Goal: Information Seeking & Learning: Learn about a topic

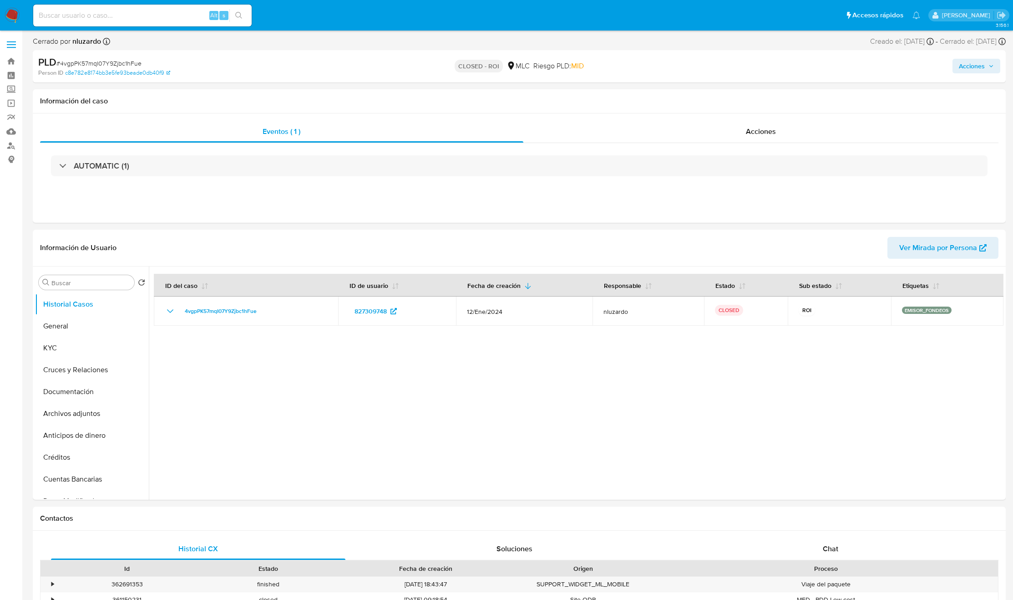
select select "10"
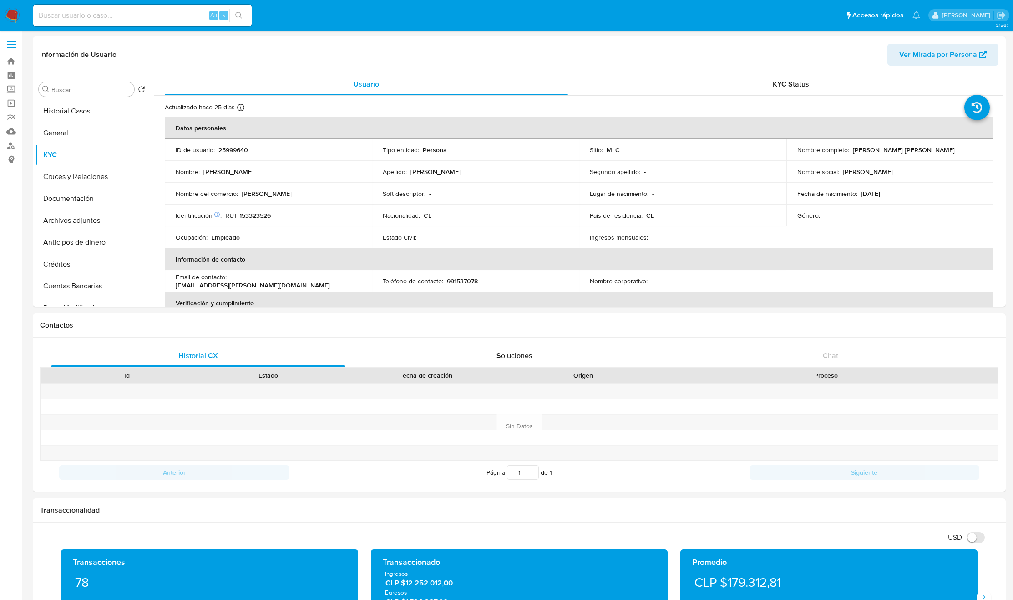
select select "10"
click at [83, 86] on input "Buscar" at bounding box center [90, 90] width 79 height 8
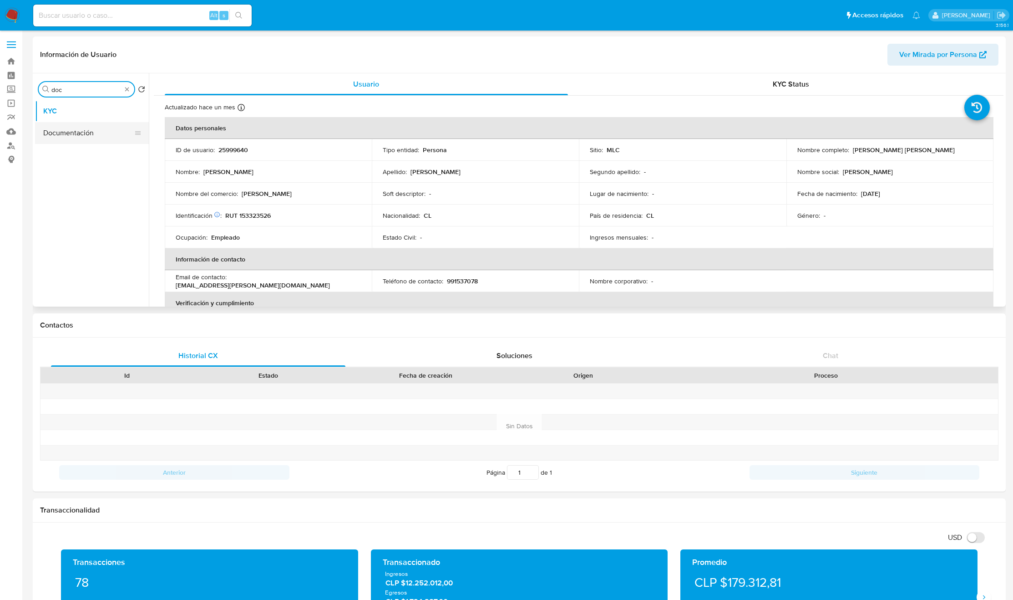
type input "doc"
click at [103, 139] on button "Documentación" at bounding box center [88, 133] width 107 height 22
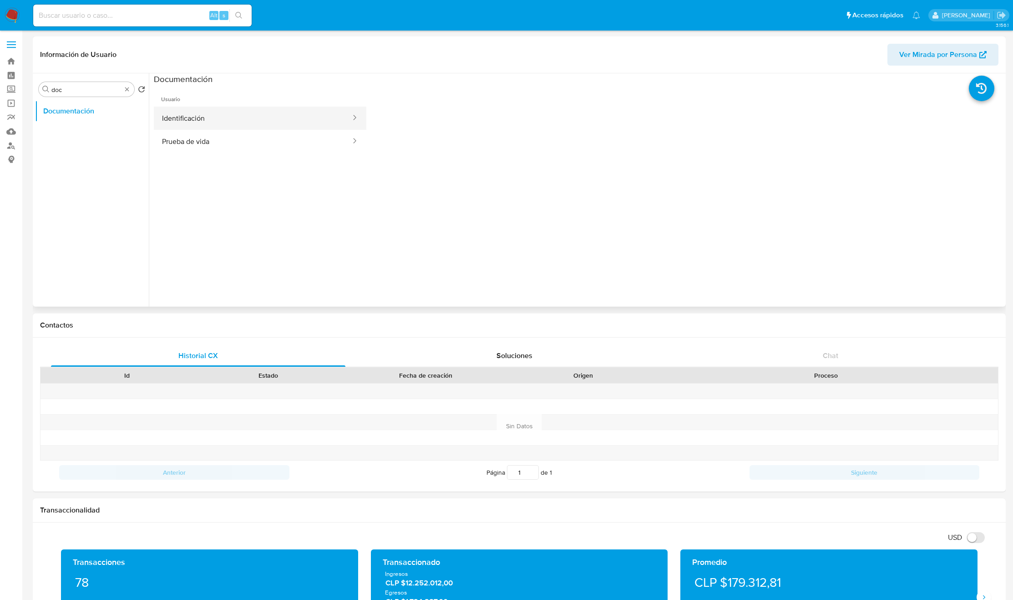
click at [226, 115] on button "Identificación" at bounding box center [253, 118] width 198 height 23
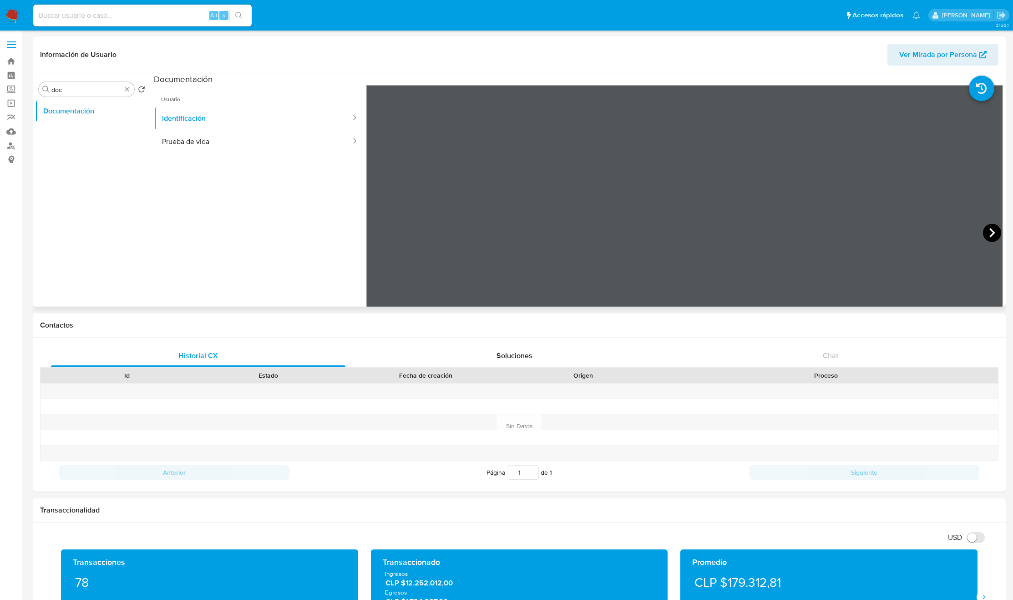
click at [986, 237] on icon at bounding box center [992, 233] width 18 height 18
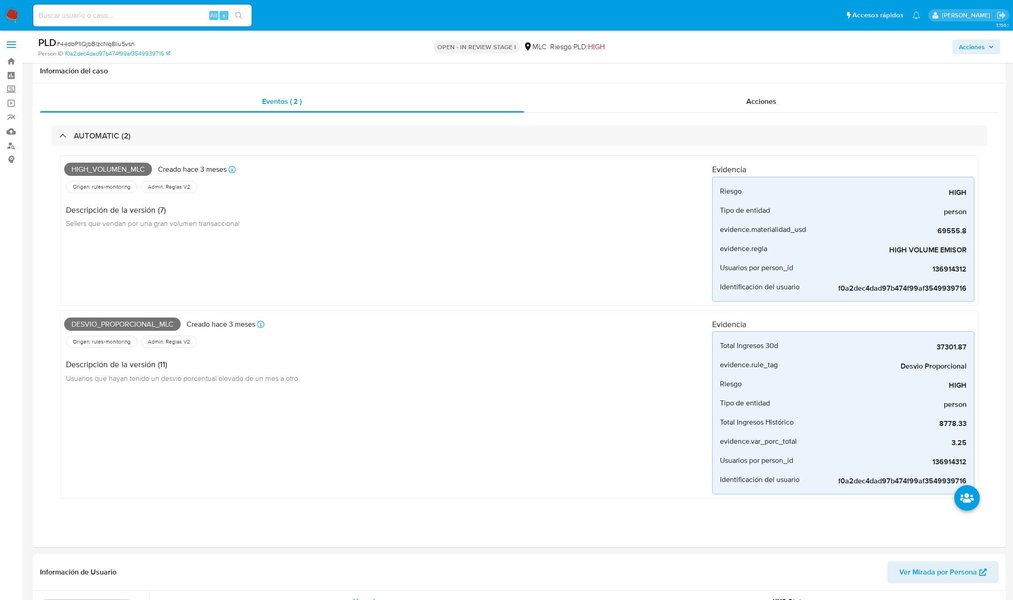
select select "10"
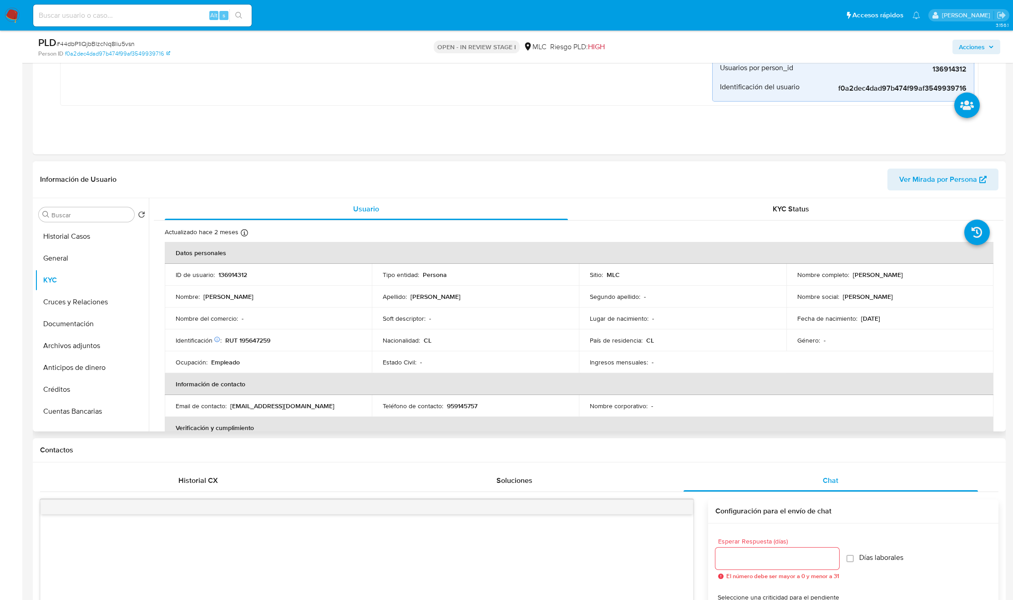
scroll to position [493, 0]
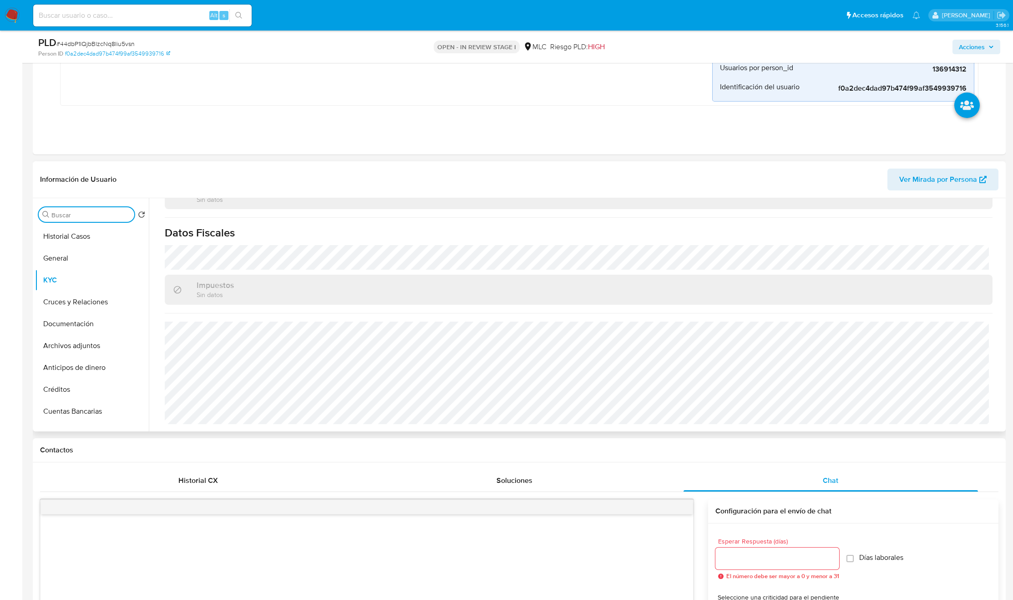
click at [74, 215] on input "Buscar" at bounding box center [90, 215] width 79 height 8
type input "DOC"
click at [61, 254] on button "Documentación" at bounding box center [88, 258] width 107 height 22
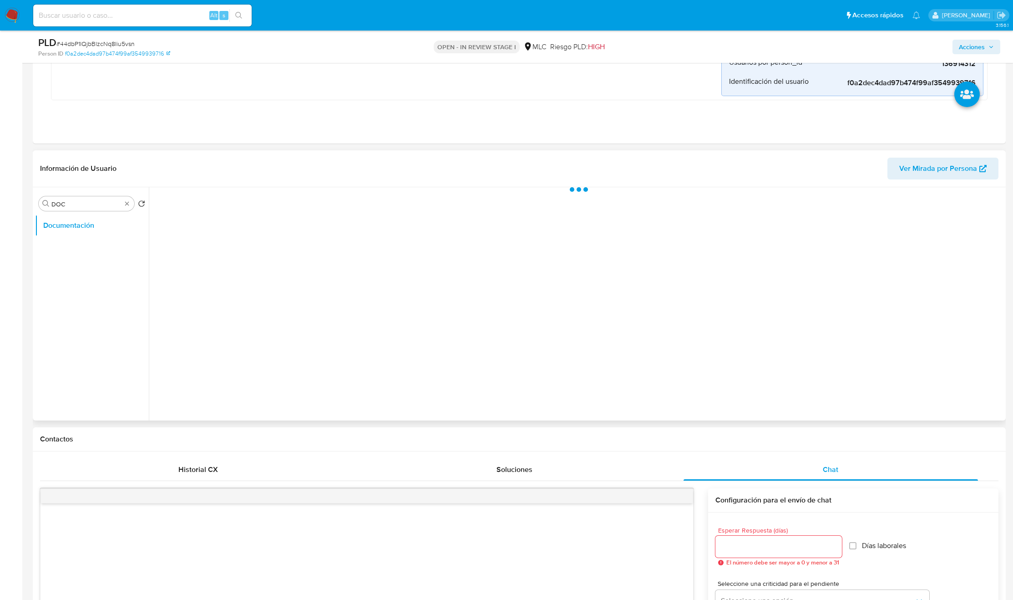
scroll to position [0, 0]
click at [261, 287] on button "Prueba de vida" at bounding box center [253, 285] width 198 height 23
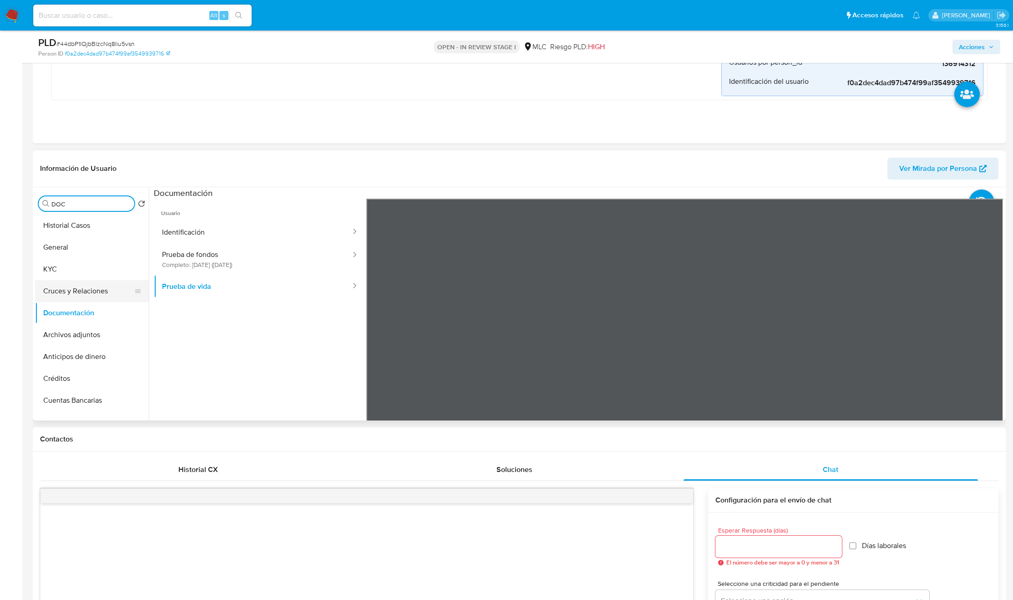
click at [89, 284] on button "Cruces y Relaciones" at bounding box center [88, 291] width 107 height 22
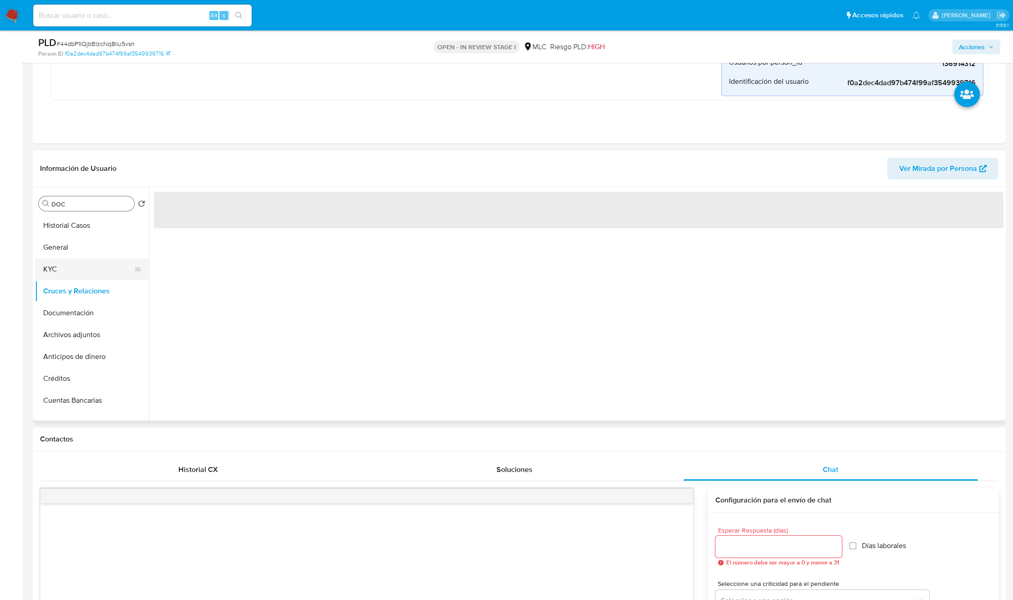
click at [87, 272] on button "KYC" at bounding box center [88, 269] width 107 height 22
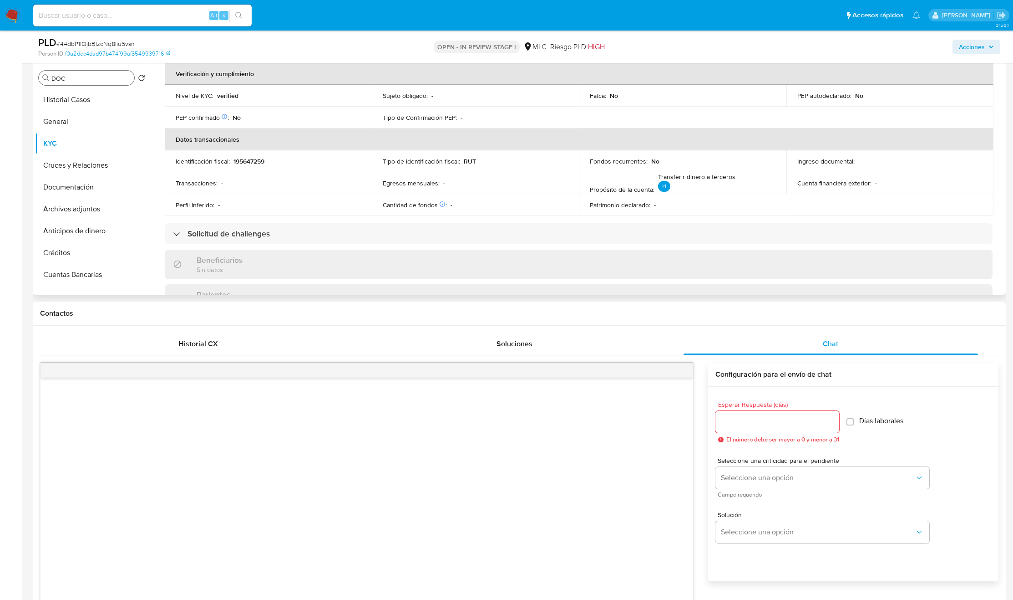
scroll to position [137, 0]
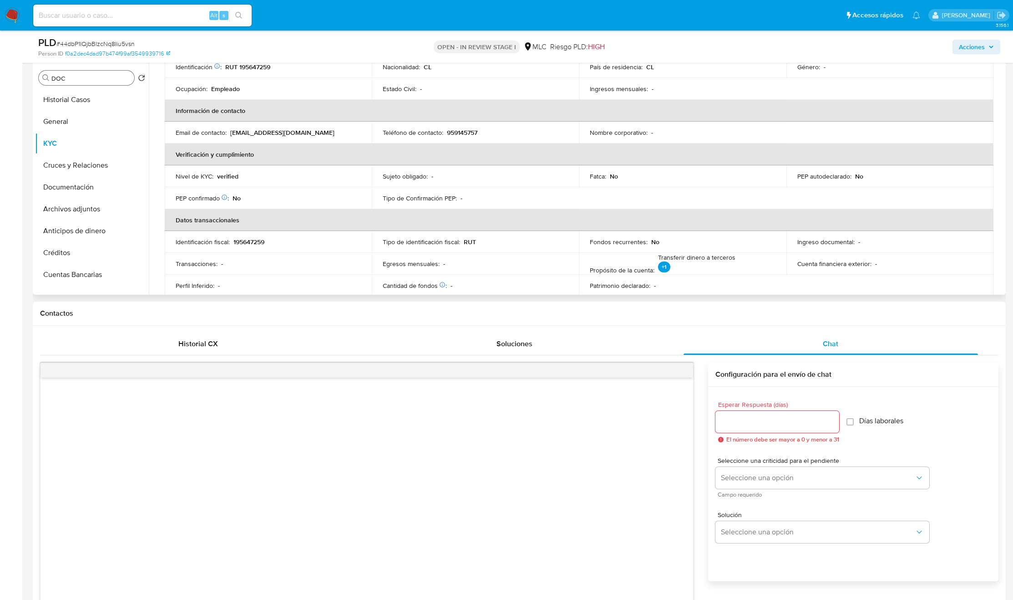
click at [244, 133] on p "rosivelizv@gmail.com" at bounding box center [282, 132] width 104 height 8
drag, startPoint x: 287, startPoint y: 135, endPoint x: 229, endPoint y: 137, distance: 58.8
click at [229, 137] on div "Email de contacto : rosivelizv@gmail.com" at bounding box center [268, 132] width 185 height 8
copy div "rosivelizv@gmail.co"
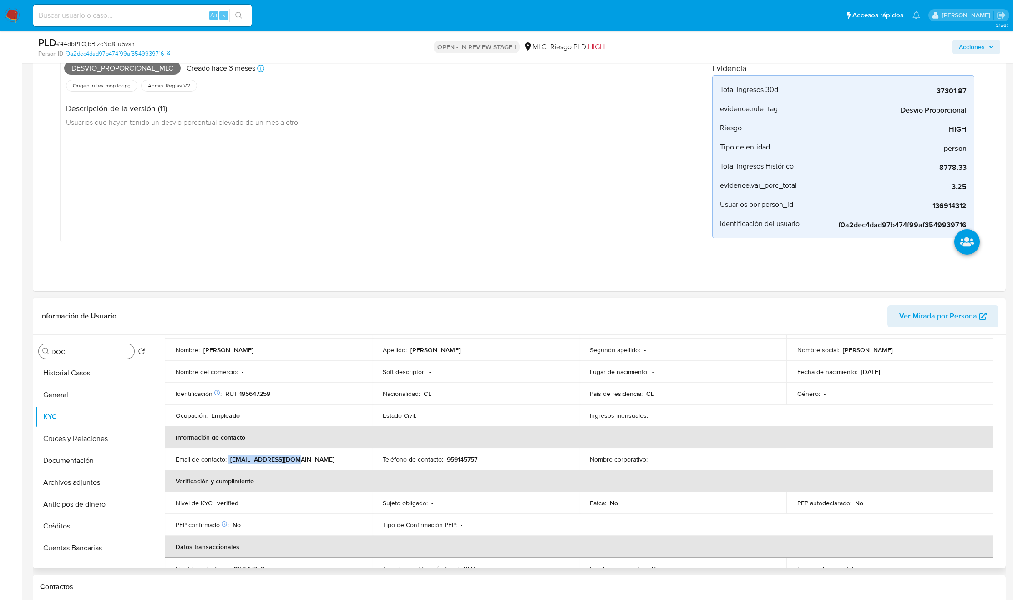
scroll to position [0, 0]
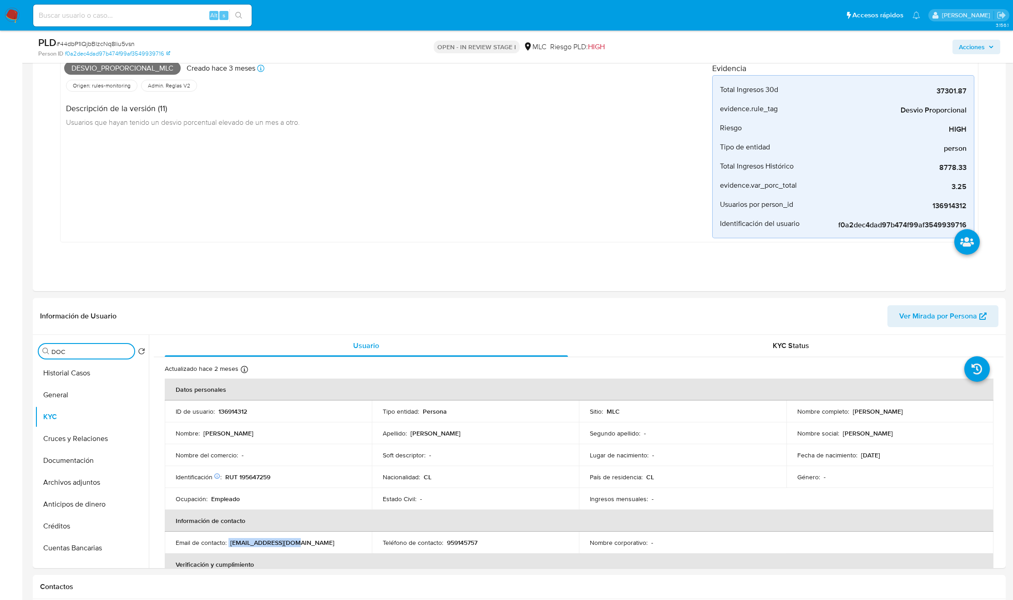
click at [94, 355] on input "DOC" at bounding box center [90, 351] width 79 height 8
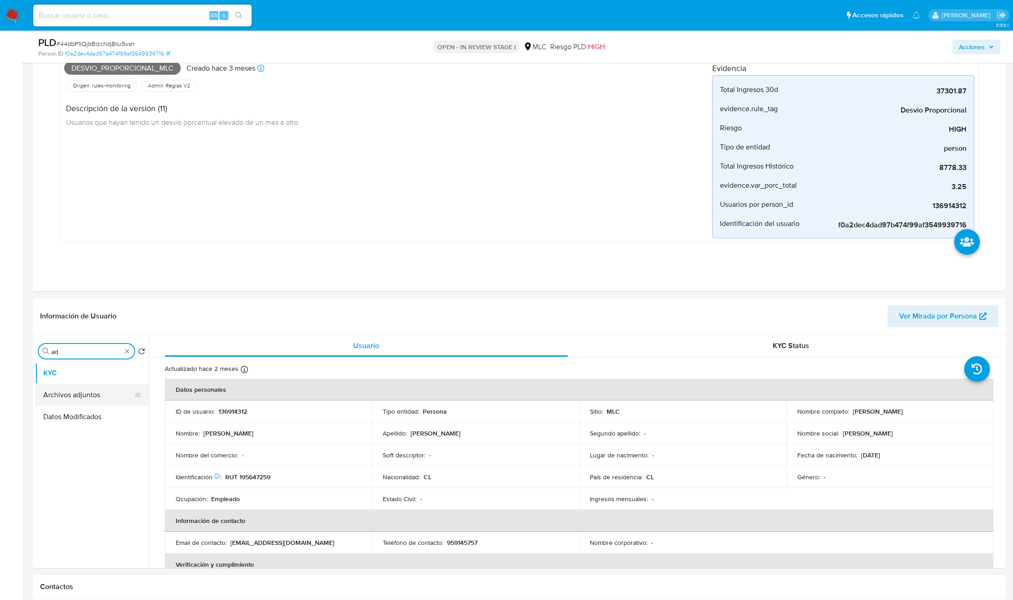
type input "ad"
click at [91, 390] on button "Archivos adjuntos" at bounding box center [88, 395] width 107 height 22
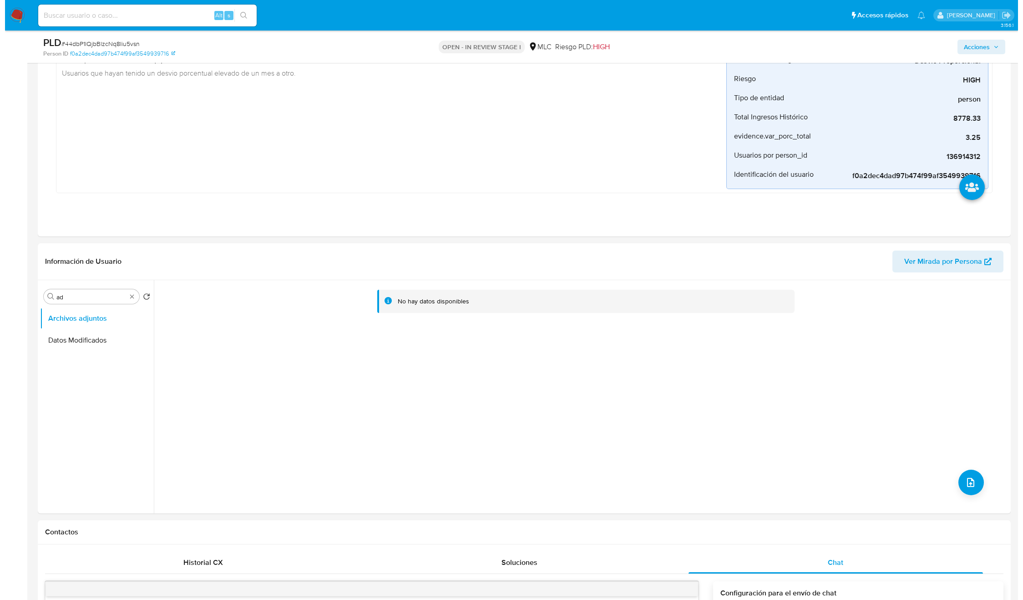
scroll to position [324, 0]
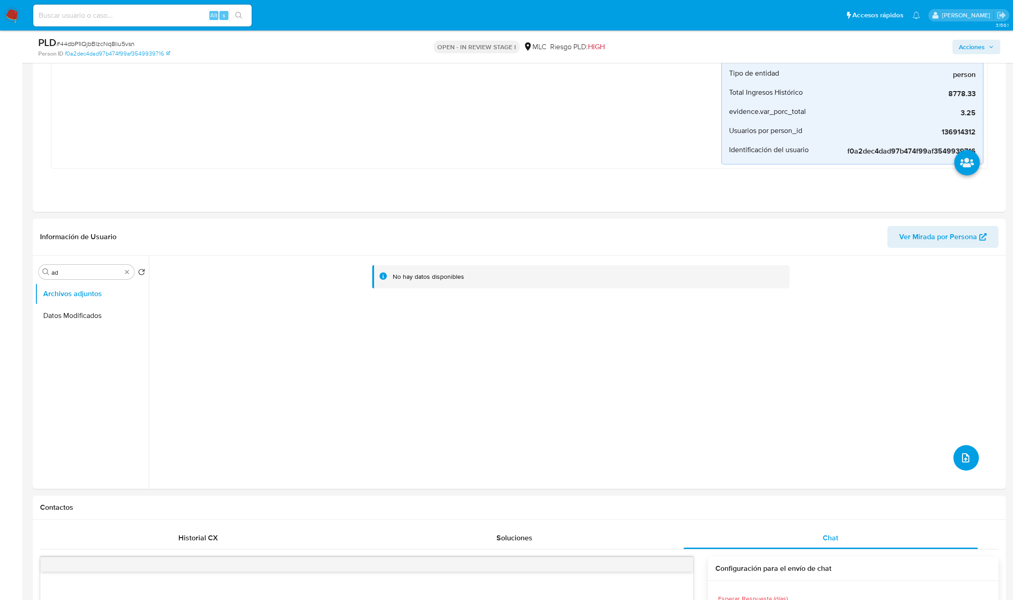
click at [961, 463] on icon "upload-file" at bounding box center [966, 457] width 11 height 11
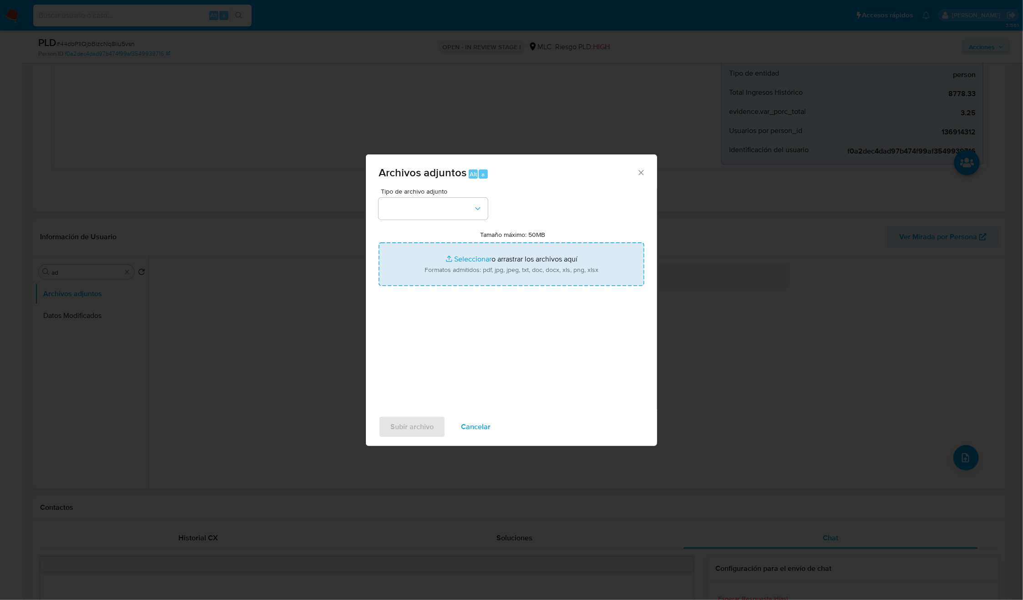
type input "C:\fakepath\136914312 - Tablas Transaccionales 1.3.0.xlsx"
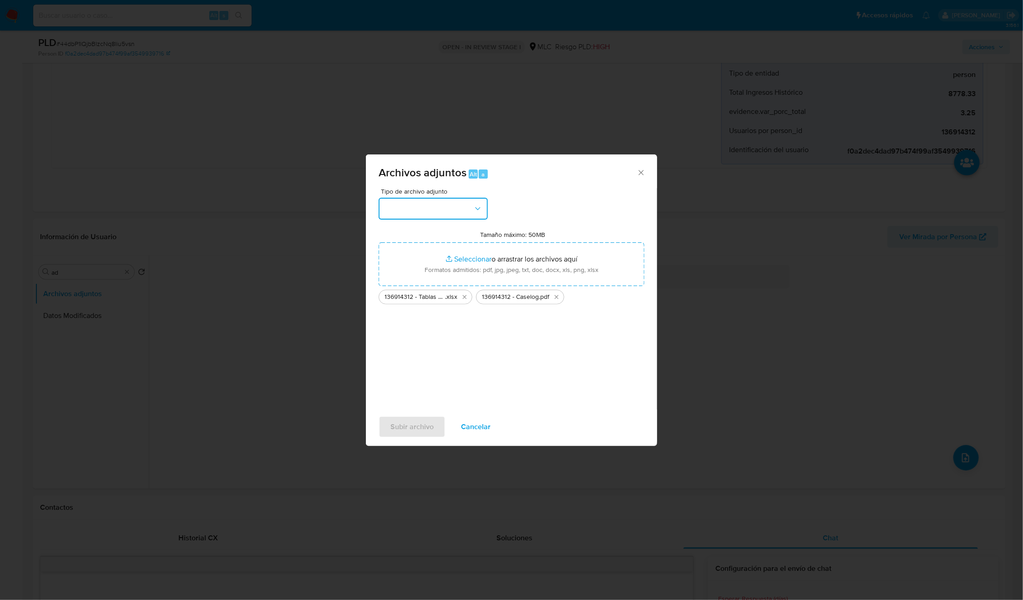
click at [478, 208] on icon "button" at bounding box center [477, 208] width 9 height 9
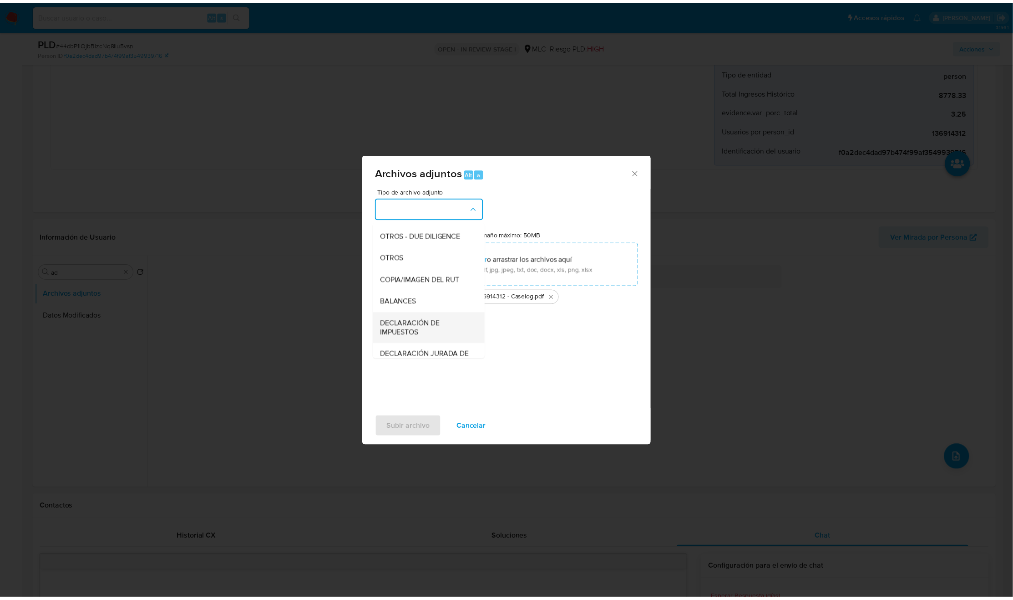
scroll to position [105, 0]
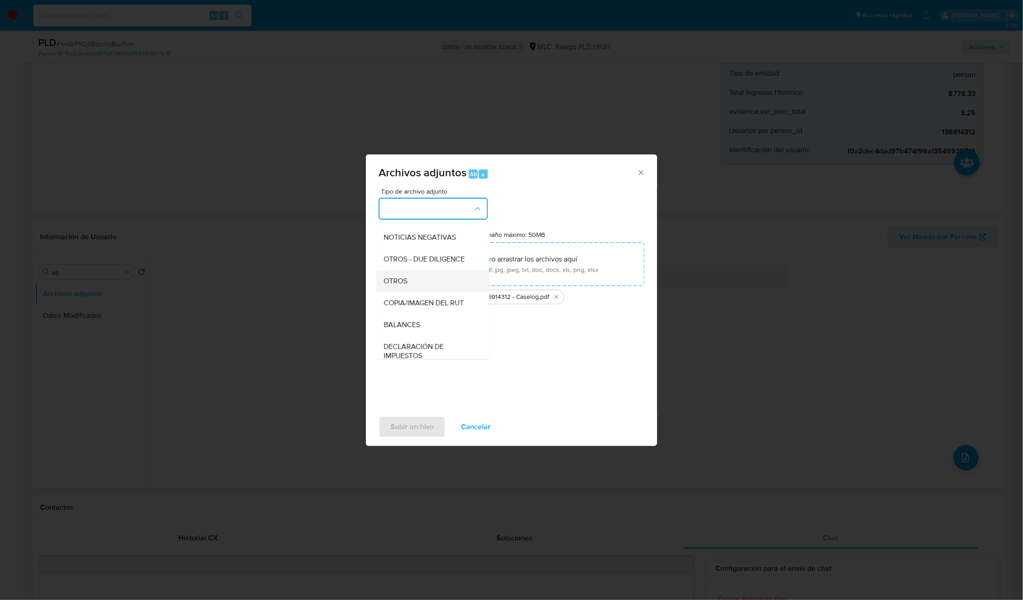
click at [403, 285] on span "OTROS" at bounding box center [396, 280] width 24 height 9
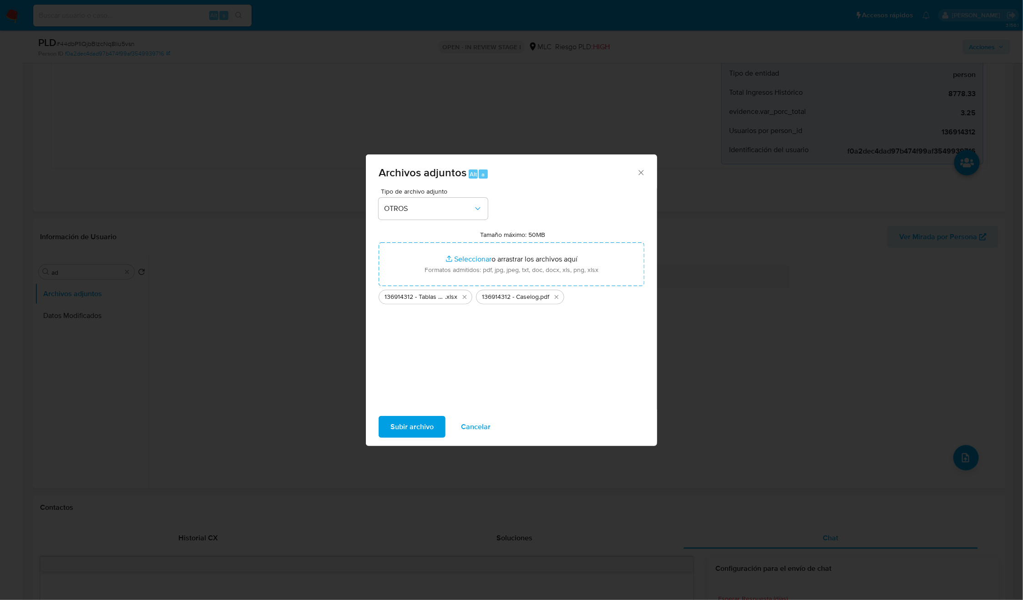
click at [424, 425] on span "Subir archivo" at bounding box center [412, 427] width 43 height 20
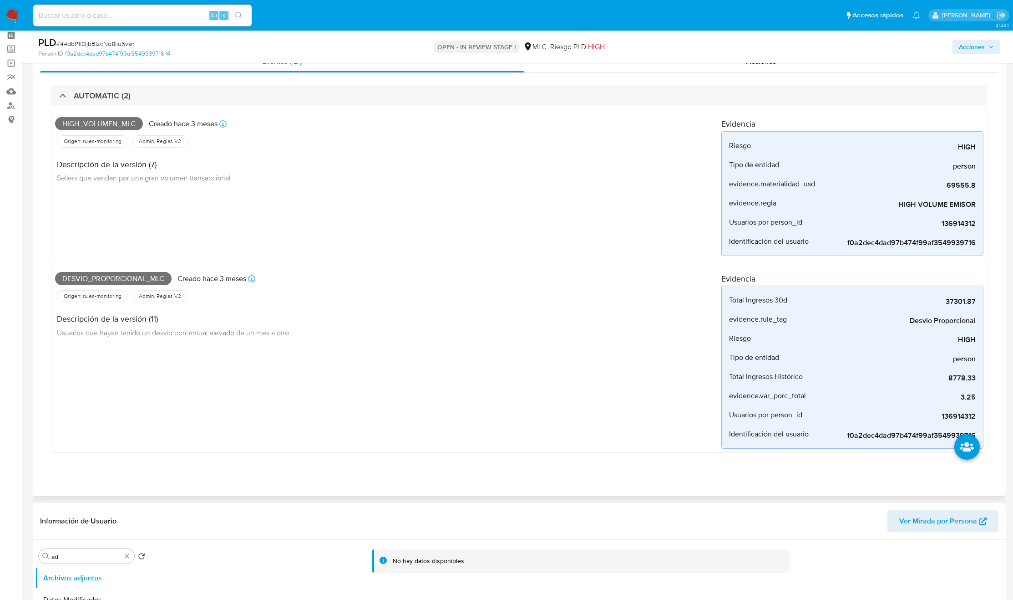
scroll to position [0, 0]
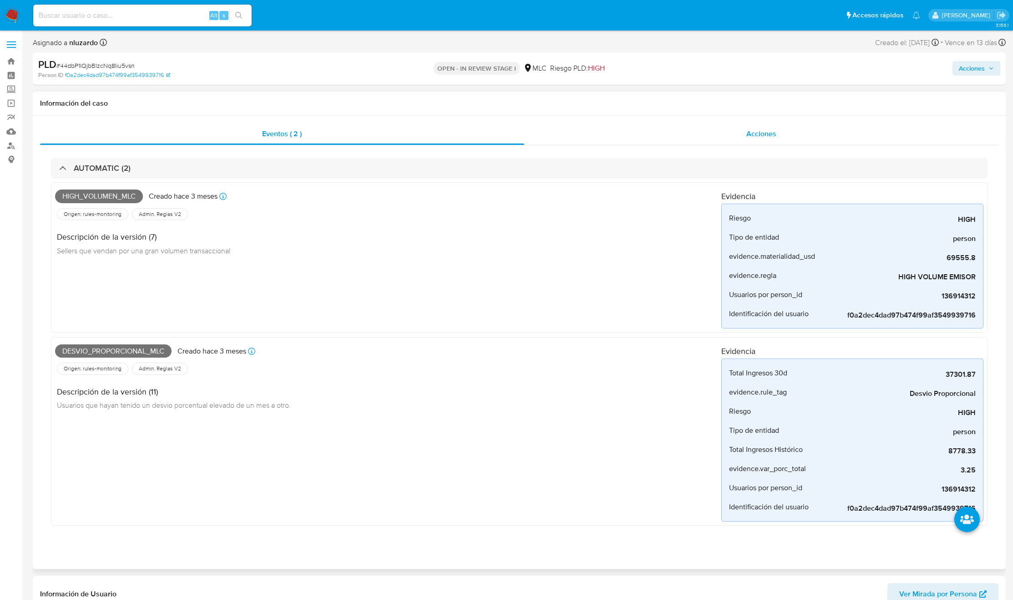
click at [765, 130] on span "Acciones" at bounding box center [762, 133] width 30 height 10
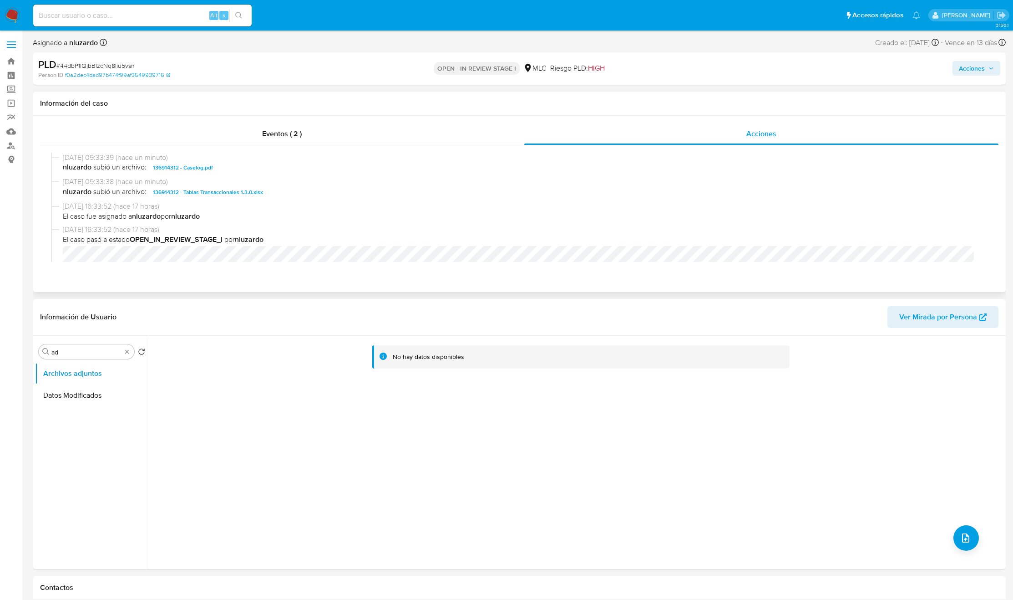
click at [261, 178] on span "28/08/2025 09:33:38 (hace un minuto)" at bounding box center [523, 182] width 921 height 10
click at [265, 175] on div "28/08/2025 09:33:39 (hace un minuto) nluzardo subió un archivo: 136914312 - Cas…" at bounding box center [519, 164] width 937 height 25
copy span "136914312 - Caselog.pdf"
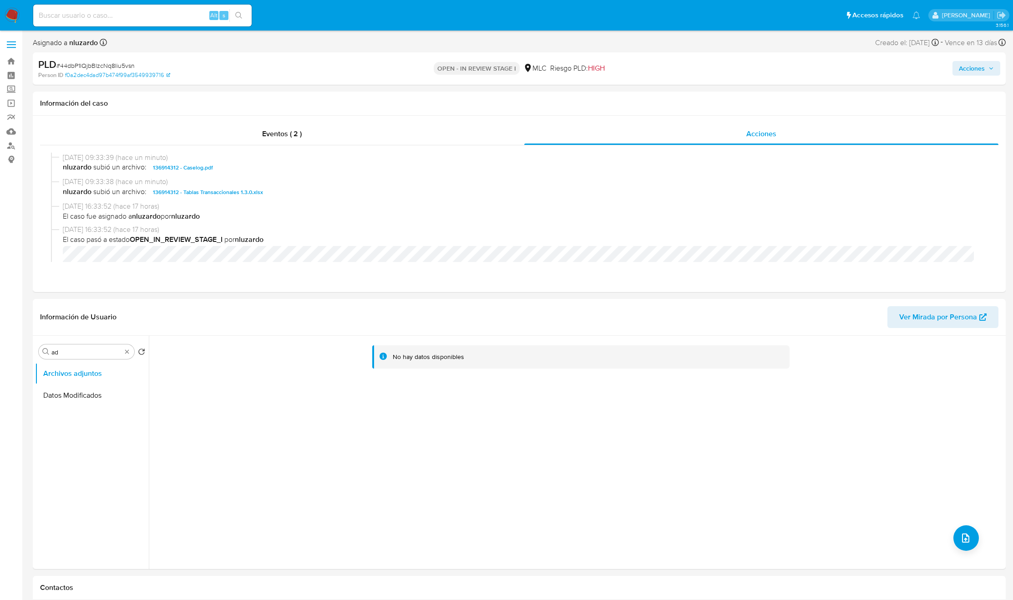
click at [956, 76] on div "Acciones" at bounding box center [841, 68] width 318 height 21
click at [960, 71] on span "Acciones" at bounding box center [972, 68] width 26 height 15
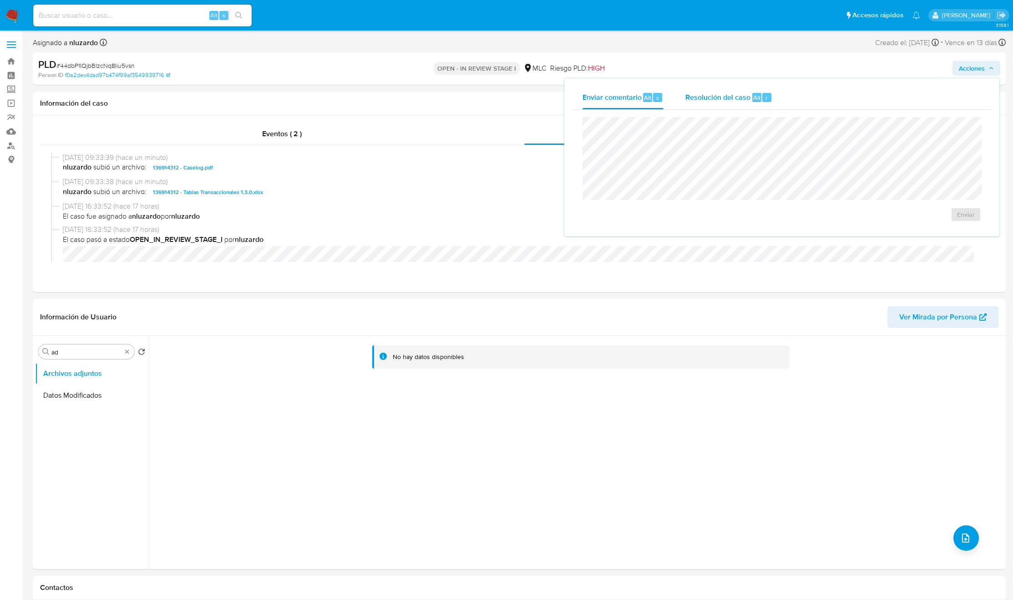
drag, startPoint x: 754, startPoint y: 85, endPoint x: 751, endPoint y: 96, distance: 11.3
click at [754, 86] on div "Enviar comentario Alt c Resolución del caso Alt r Enviar" at bounding box center [781, 157] width 435 height 158
click at [746, 104] on div "Resolución del caso Alt r" at bounding box center [729, 98] width 87 height 24
click at [870, 227] on span "No ROI" at bounding box center [864, 223] width 45 height 20
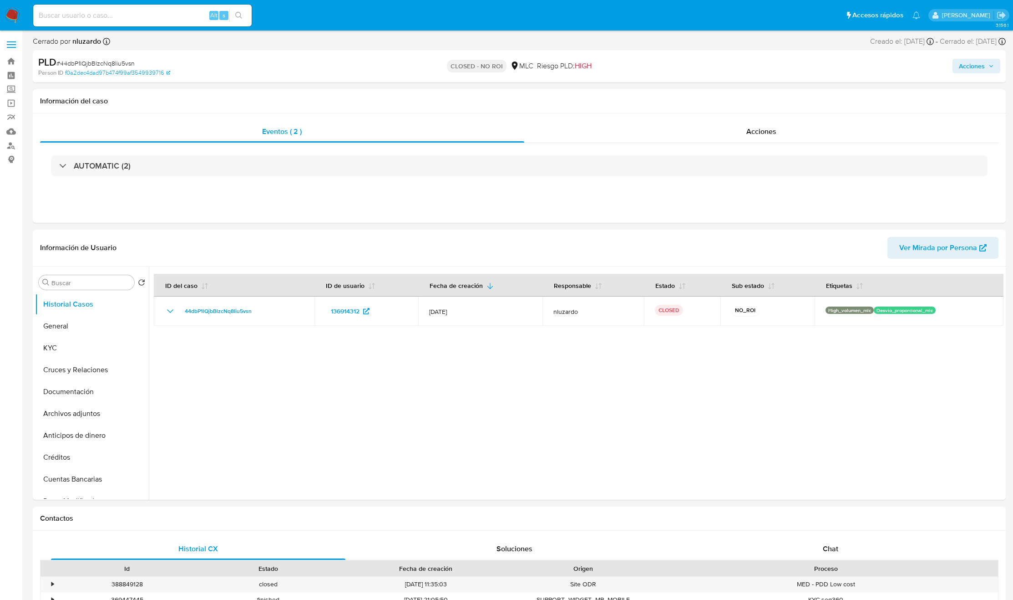
select select "10"
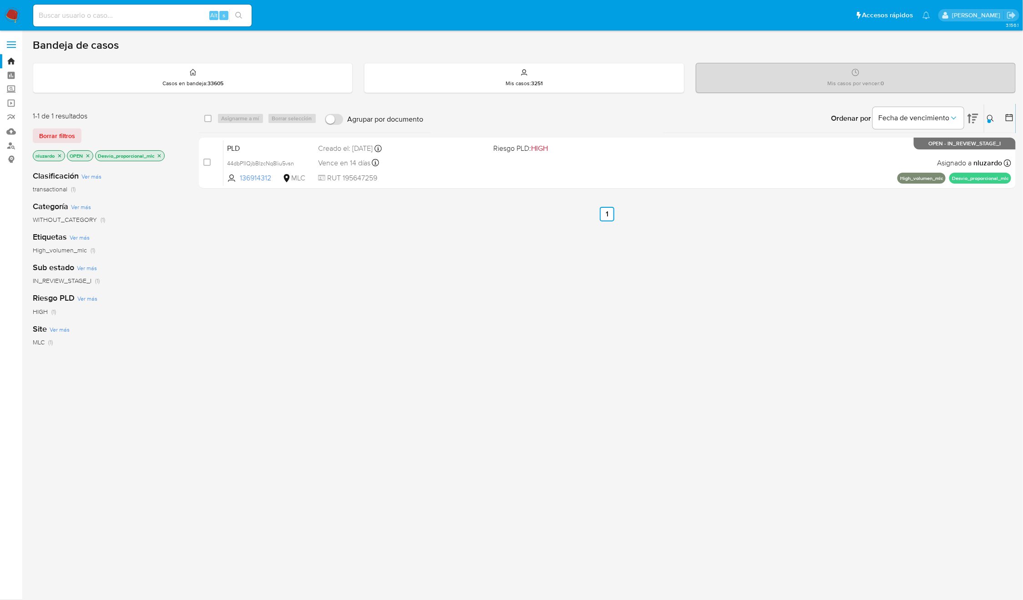
click at [782, 301] on div "select-all-cases-checkbox Asignarme a mí Borrar selección Agrupar por documento…" at bounding box center [608, 310] width 818 height 412
click at [988, 109] on div "Ingrese ID de usuario o caso 136914312 Buscar Borrar filtros" at bounding box center [991, 118] width 15 height 28
click at [987, 113] on button at bounding box center [992, 118] width 15 height 11
click at [935, 145] on div "136914312" at bounding box center [916, 153] width 154 height 22
click at [924, 156] on input "136914312" at bounding box center [916, 153] width 154 height 12
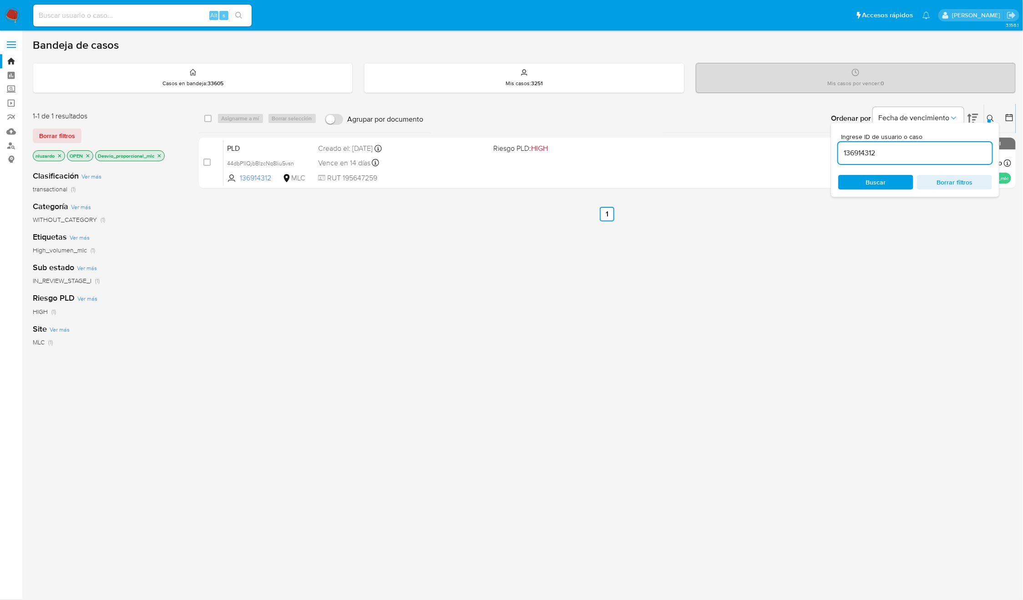
click at [924, 156] on input "136914312" at bounding box center [916, 153] width 154 height 12
paste input "51399471"
type input "51399471"
drag, startPoint x: 906, startPoint y: 173, endPoint x: 877, endPoint y: 192, distance: 34.4
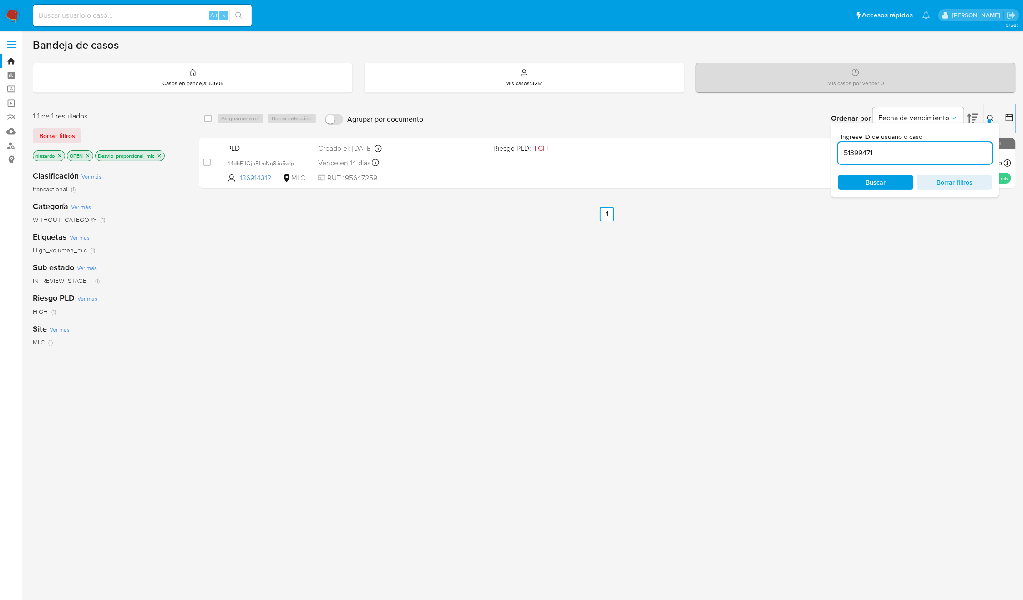
click at [906, 176] on div "Ingrese ID de usuario o caso 51399471 Buscar Borrar filtros" at bounding box center [915, 159] width 168 height 74
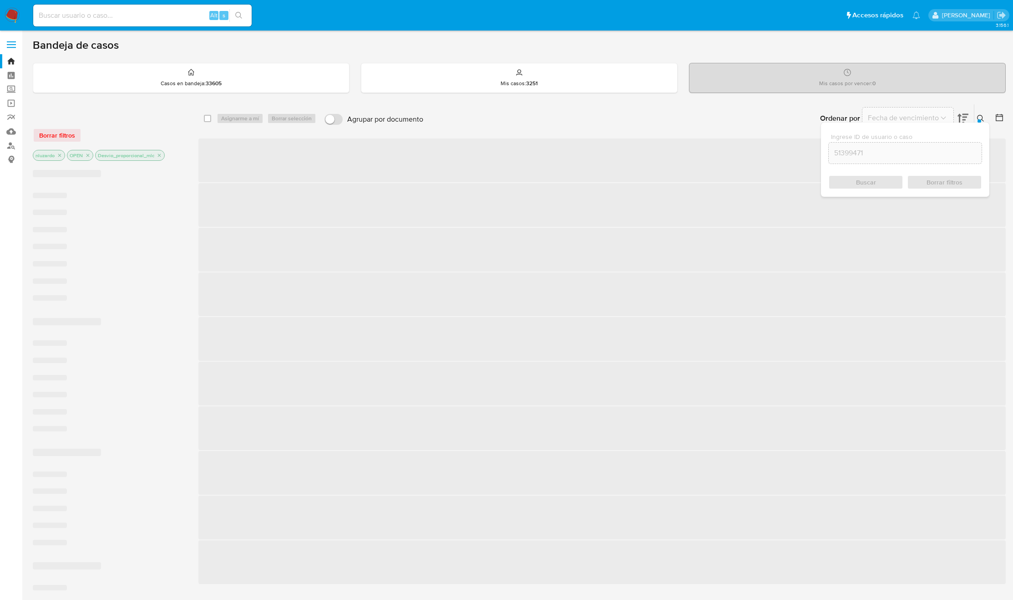
click at [698, 226] on span "‌" at bounding box center [602, 205] width 808 height 44
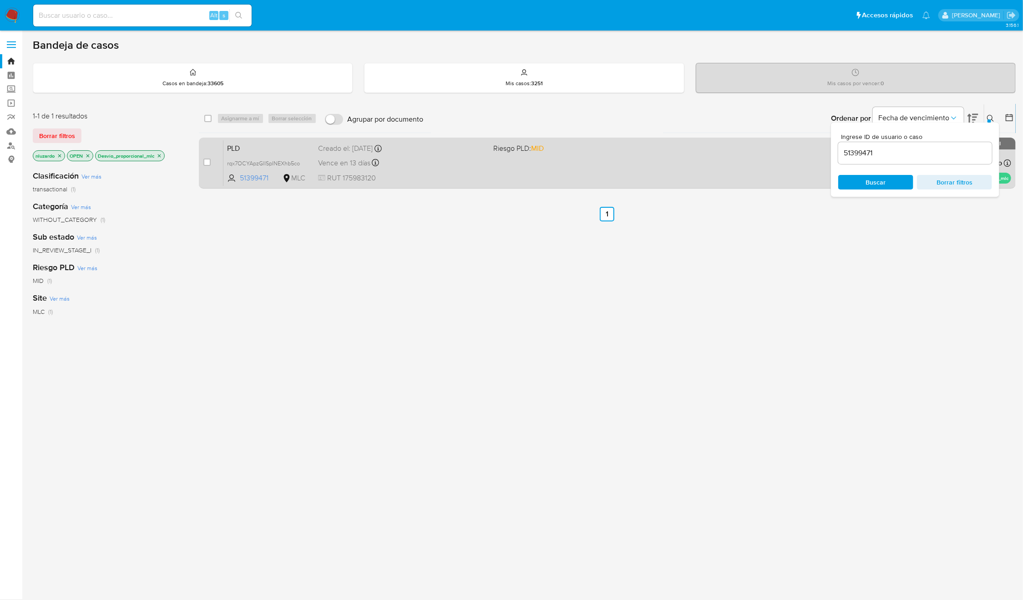
click at [662, 167] on div "PLD rqx7OCYApzGlISpINEXhb5co 51399471 MLC Riesgo PLD: MID Creado el: 12/06/2025…" at bounding box center [618, 163] width 788 height 46
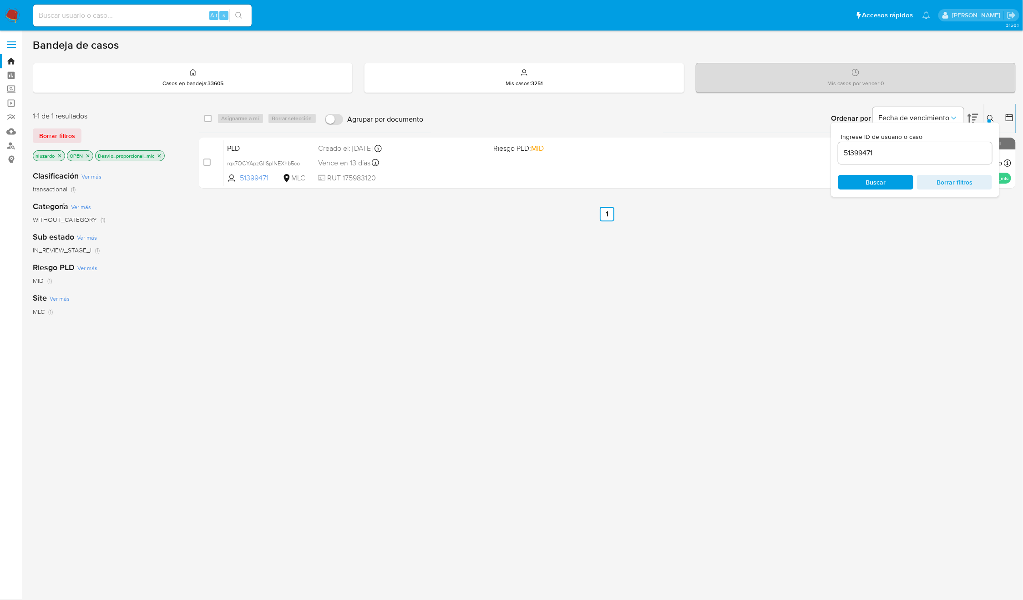
click at [504, 320] on div "select-all-cases-checkbox Asignarme a mí Borrar selección Agrupar por documento…" at bounding box center [608, 310] width 818 height 412
drag, startPoint x: 562, startPoint y: 324, endPoint x: 604, endPoint y: 82, distance: 245.4
click at [563, 328] on div "select-all-cases-checkbox Asignarme a mí Borrar selección Agrupar por documento…" at bounding box center [608, 310] width 818 height 412
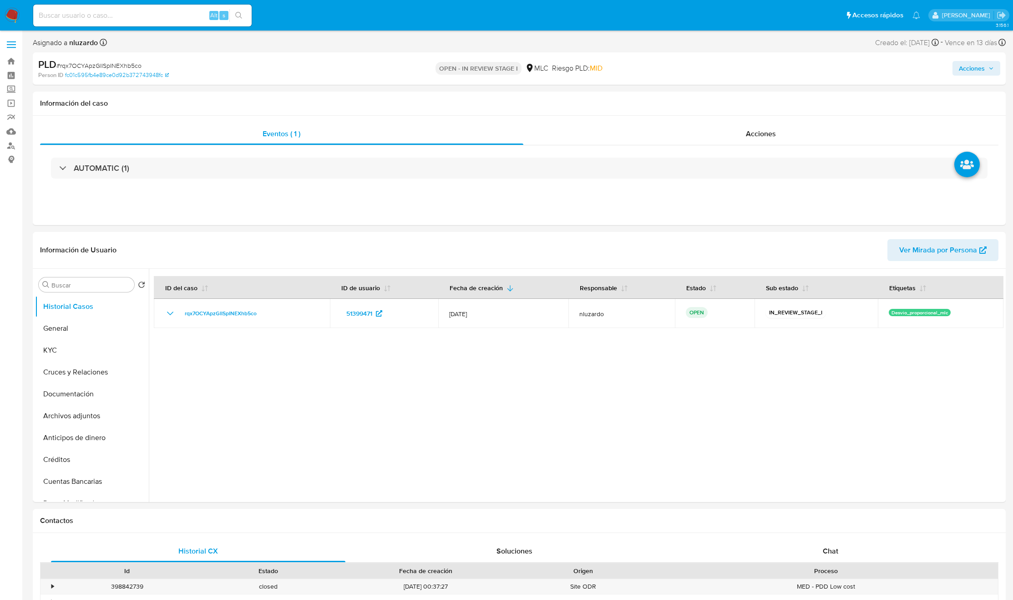
select select "10"
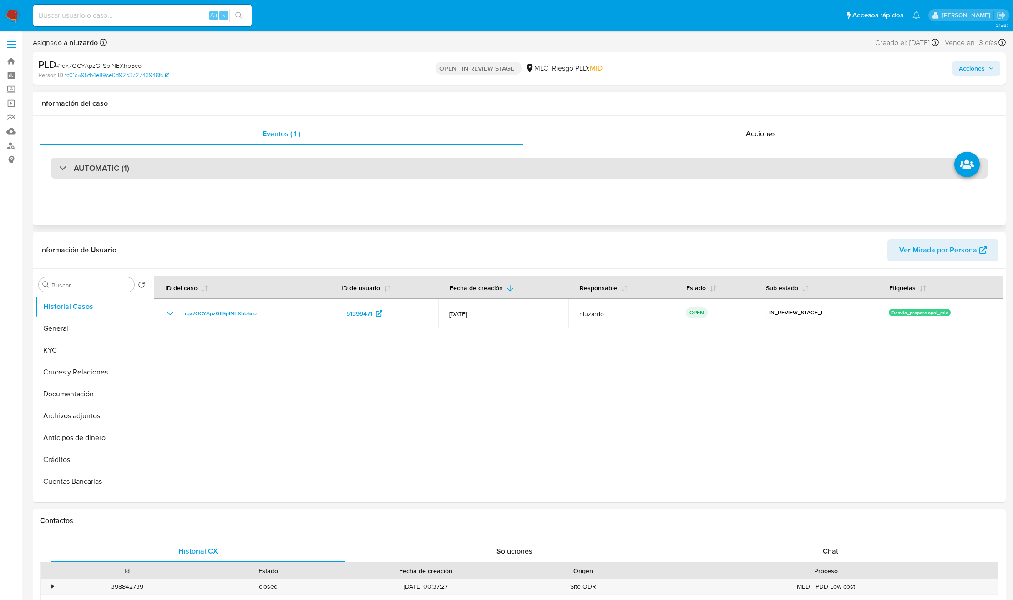
click at [188, 169] on div "AUTOMATIC (1)" at bounding box center [519, 168] width 937 height 21
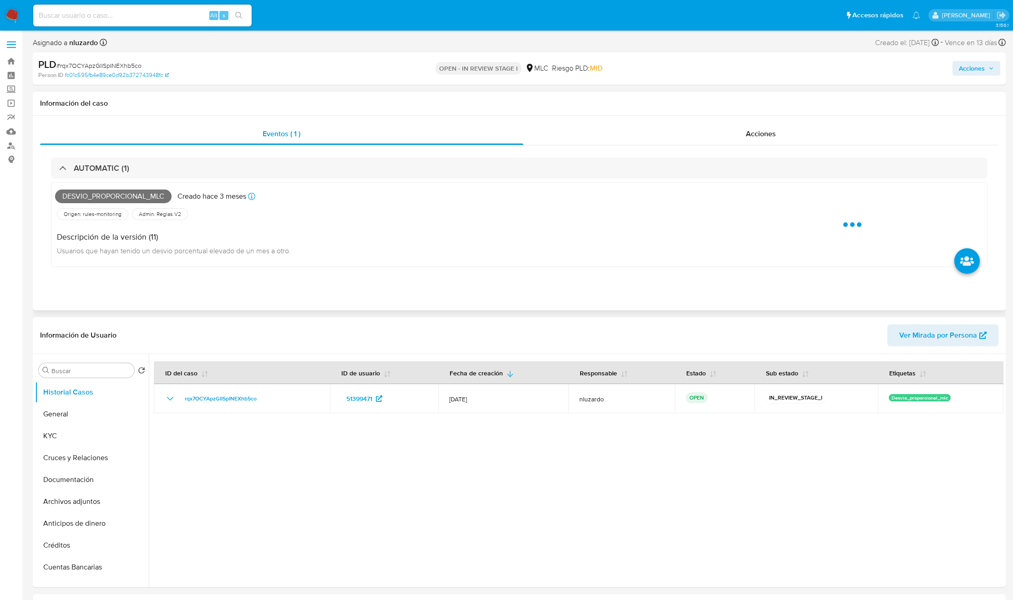
click at [122, 195] on span "Desvio_proporcional_mlc" at bounding box center [113, 196] width 117 height 14
copy span "Desvio_proporcional_mlc"
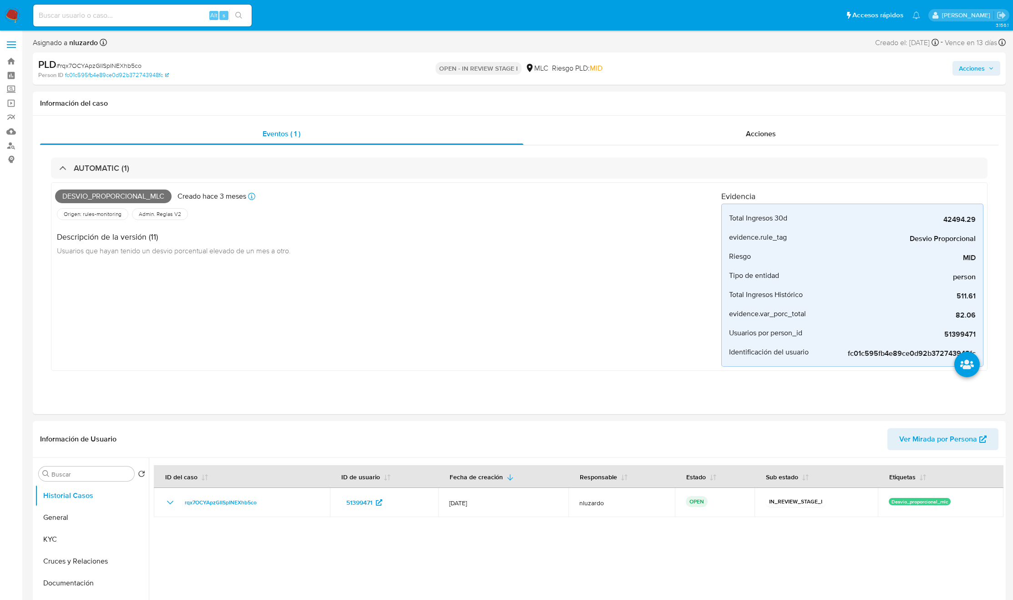
click at [181, 14] on input at bounding box center [142, 16] width 219 height 12
type input "28/08/2025"
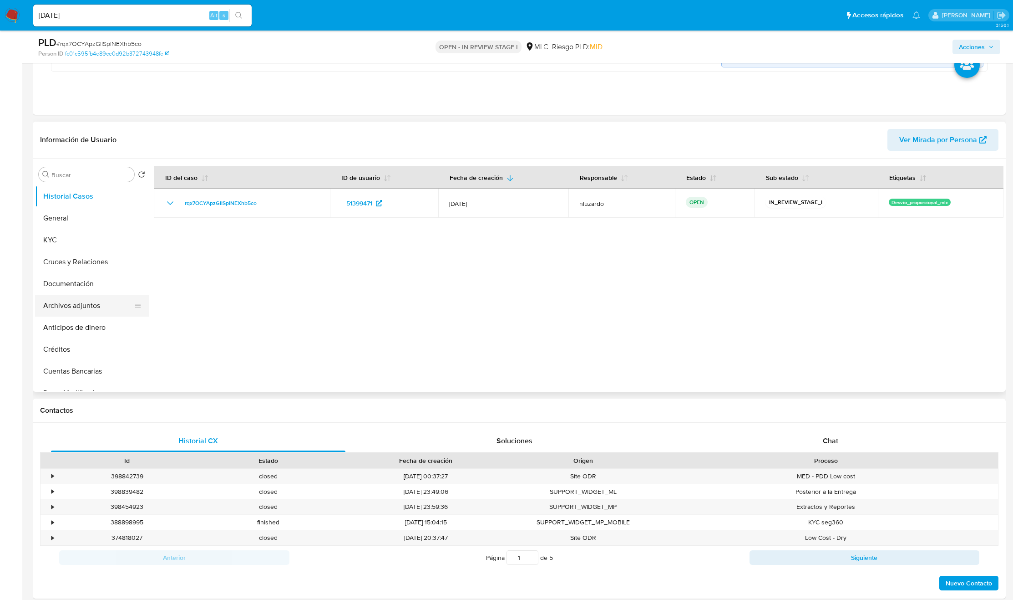
scroll to position [341, 0]
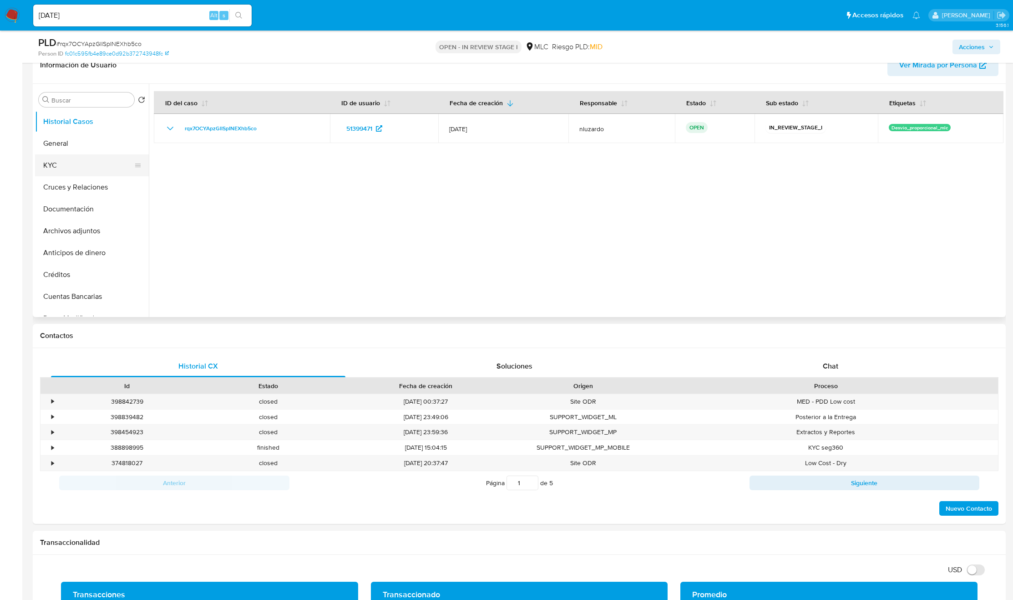
click at [52, 173] on button "KYC" at bounding box center [88, 165] width 107 height 22
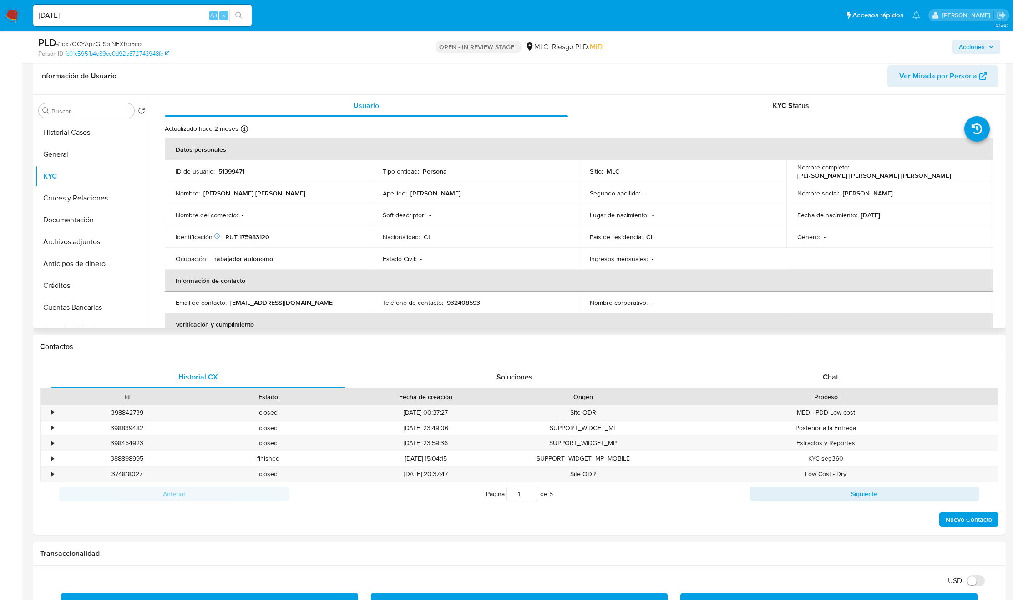
click at [851, 175] on p "Karinna Alejandra Arenas Zúñiga" at bounding box center [875, 175] width 154 height 8
drag, startPoint x: 923, startPoint y: 164, endPoint x: 946, endPoint y: 167, distance: 23.4
click at [946, 167] on td "Nombre completo : Karinna Alejandra Arenas Zúñiga" at bounding box center [890, 171] width 207 height 22
copy p "Karinna Alejandra Arenas Zúñiga"
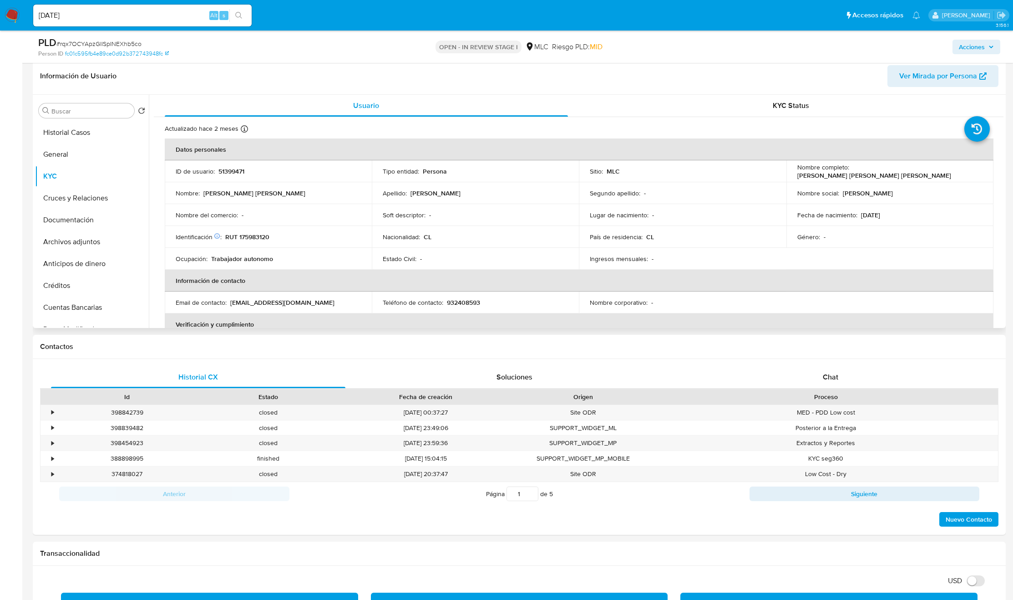
click at [195, 261] on p "Ocupación :" at bounding box center [192, 258] width 32 height 8
click at [272, 235] on div "Identificación Nº de serie: A028655044 : RUT 175983120" at bounding box center [268, 237] width 185 height 8
click at [273, 236] on div "Identificación Nº de serie: A028655044 : RUT 175983120" at bounding box center [268, 237] width 185 height 8
click at [265, 236] on p "RUT 175983120" at bounding box center [247, 237] width 44 height 8
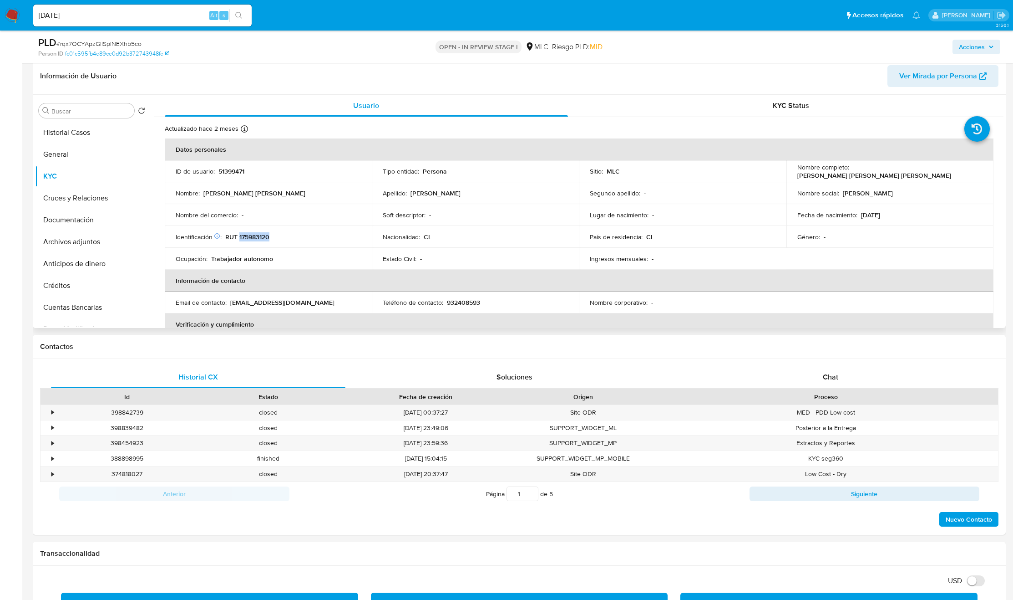
copy p "175983120"
click at [473, 255] on div "Estado Civil : -" at bounding box center [475, 258] width 185 height 8
click at [70, 111] on input "Buscar" at bounding box center [90, 111] width 79 height 8
click at [68, 155] on ul "KYC" at bounding box center [92, 224] width 114 height 205
click at [69, 115] on input "CRF" at bounding box center [86, 111] width 70 height 8
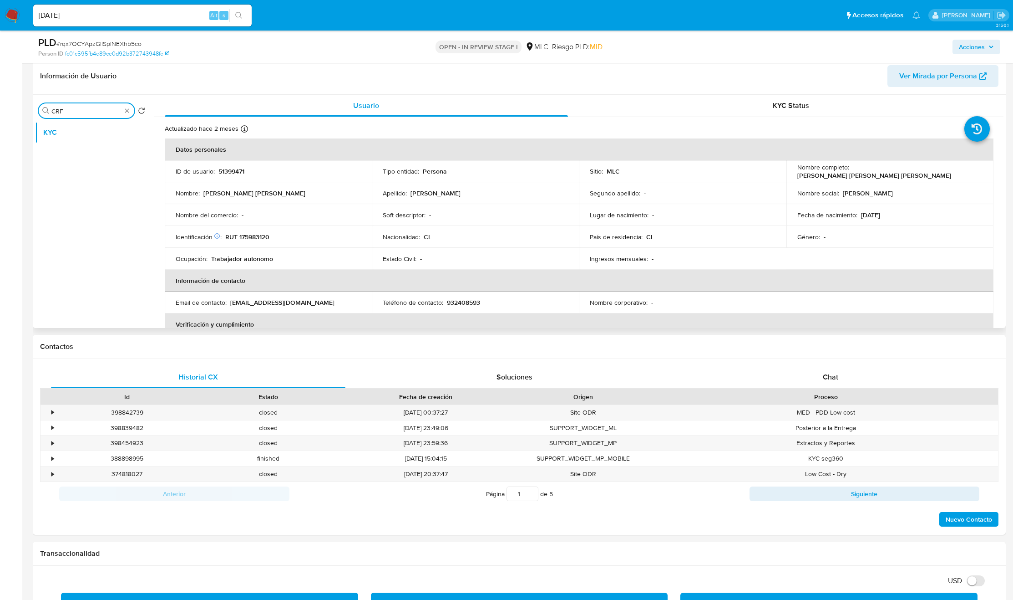
click at [69, 115] on input "CRF" at bounding box center [86, 111] width 70 height 8
type input "CR"
click at [70, 134] on button "KYC" at bounding box center [88, 133] width 107 height 22
click at [79, 155] on button "Cruces y Relaciones" at bounding box center [88, 154] width 107 height 22
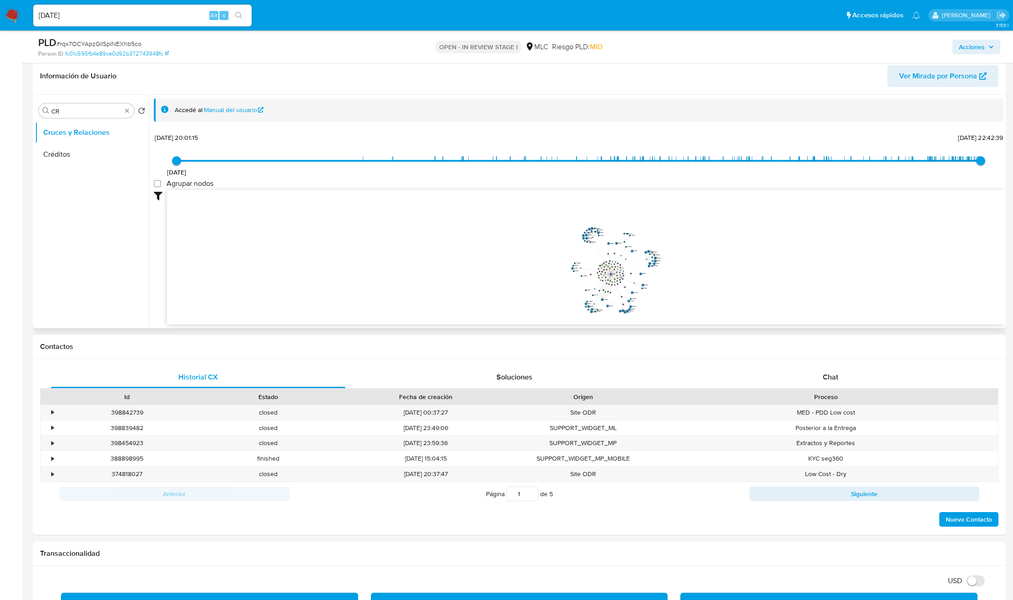
drag, startPoint x: 557, startPoint y: 283, endPoint x: 592, endPoint y: 282, distance: 34.6
click at [592, 282] on icon "device-681244687f85c6ddc75f905c  device-6553d122bd0dd07d72b59a26  device-6890…" at bounding box center [585, 256] width 837 height 132
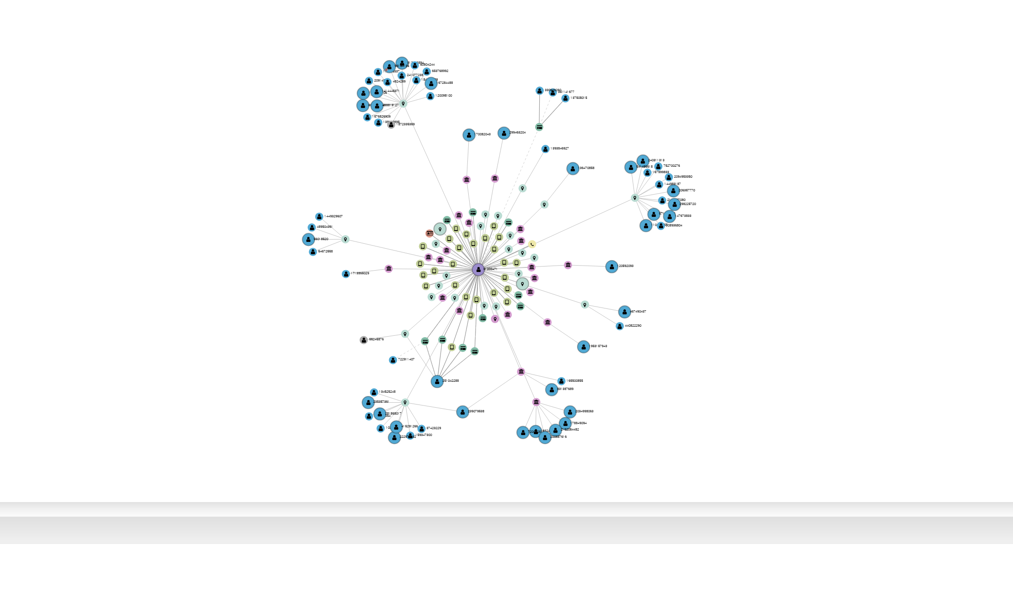
drag, startPoint x: 683, startPoint y: 289, endPoint x: 711, endPoint y: 284, distance: 28.2
click at [711, 283] on icon "device-681244687f85c6ddc75f905c  device-6553d122bd0dd07d72b59a26  device-6890…" at bounding box center [585, 256] width 837 height 132
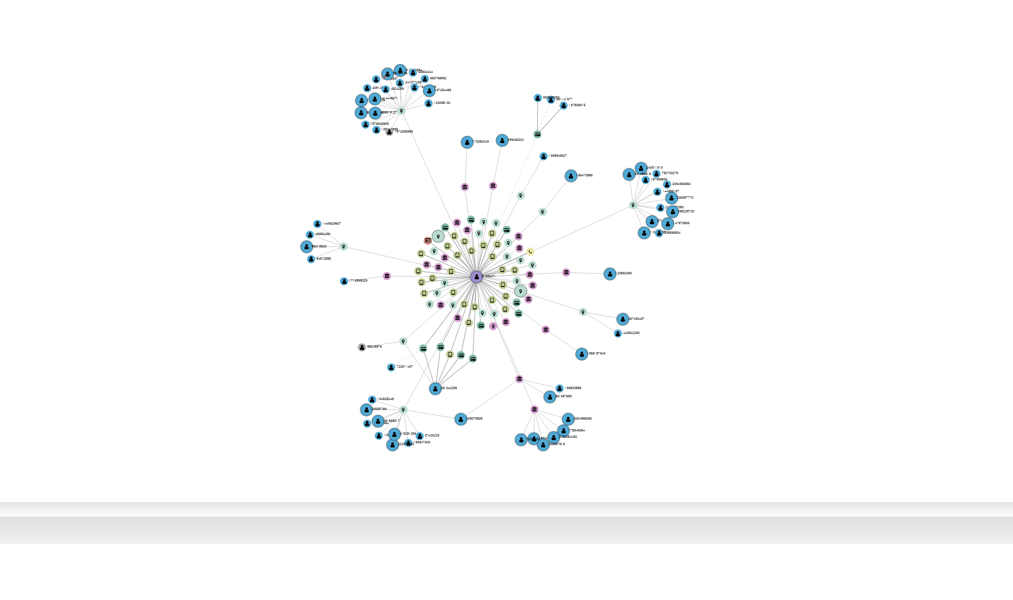
click at [711, 285] on icon "device-681244687f85c6ddc75f905c  device-6553d122bd0dd07d72b59a26  device-6890…" at bounding box center [585, 256] width 837 height 132
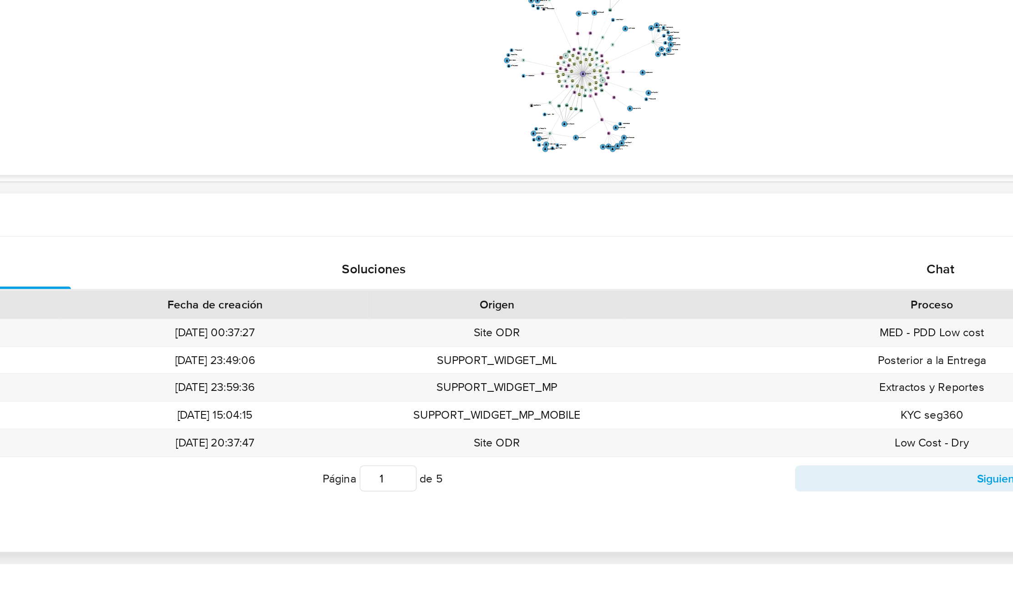
drag, startPoint x: 679, startPoint y: 560, endPoint x: 619, endPoint y: 501, distance: 83.7
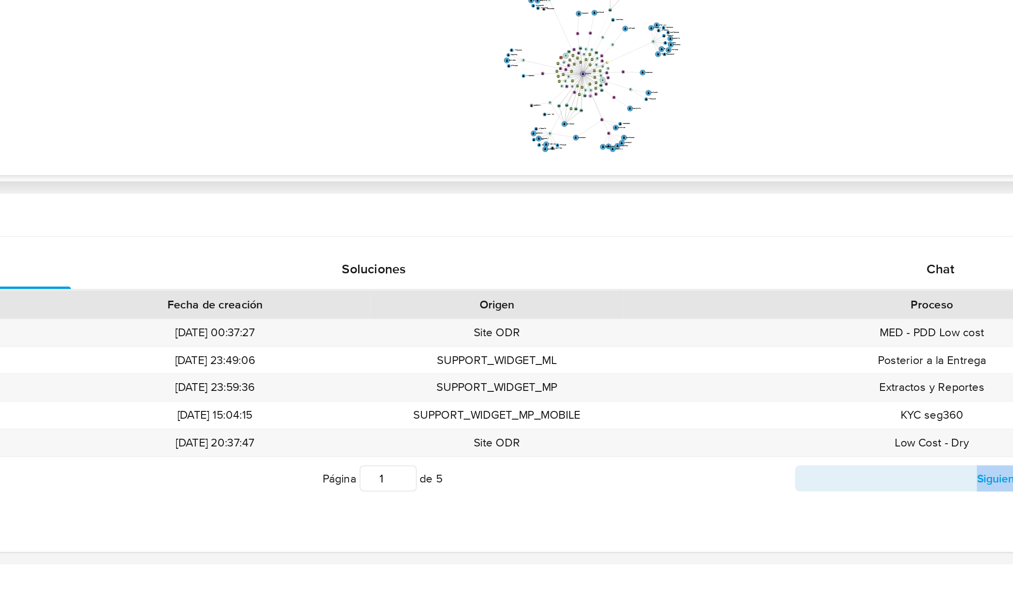
scroll to position [341, 0]
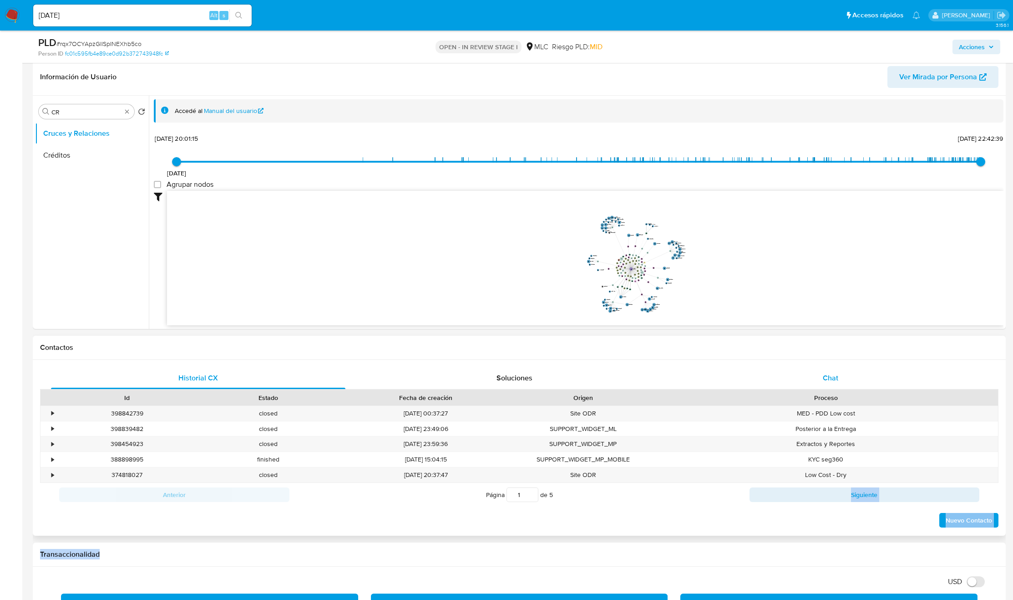
click at [879, 371] on div "Chat" at bounding box center [831, 378] width 295 height 22
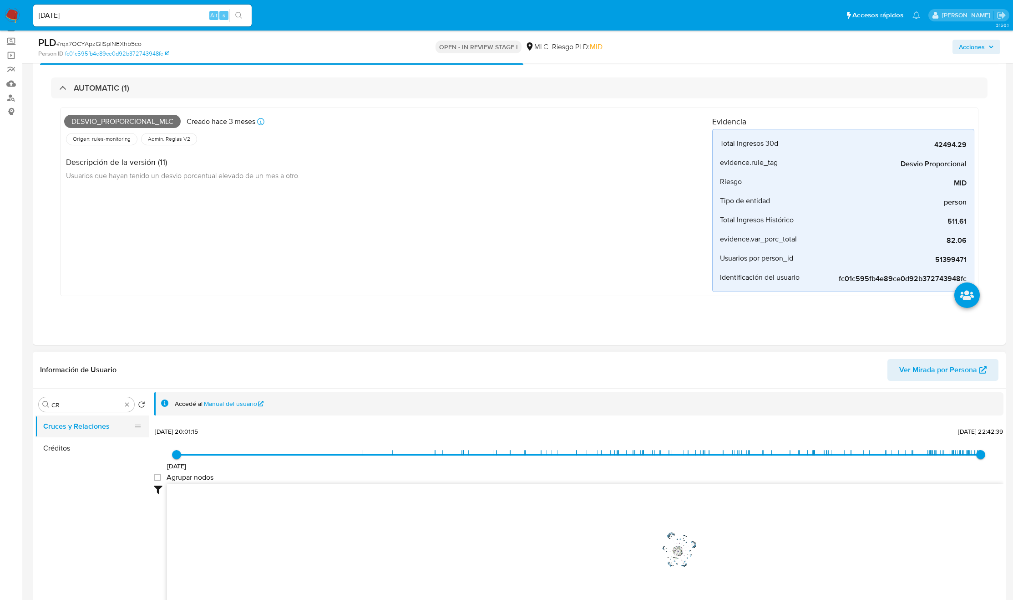
scroll to position [68, 0]
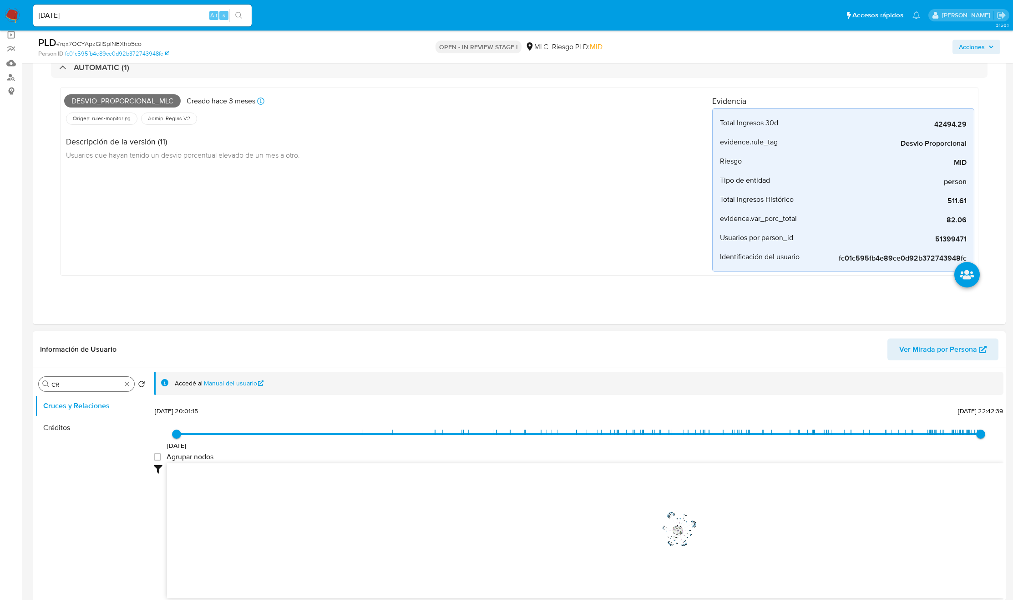
click at [63, 379] on div "Buscar CR" at bounding box center [87, 383] width 96 height 15
click at [63, 384] on input "CR" at bounding box center [86, 384] width 70 height 8
type input "DOC"
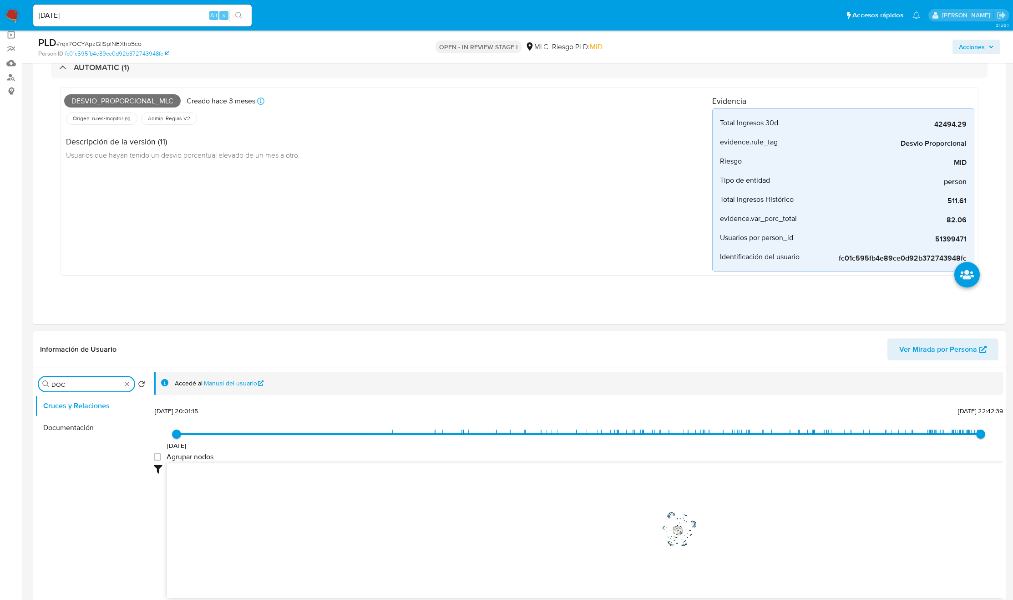
click at [89, 431] on button "Documentación" at bounding box center [92, 428] width 114 height 22
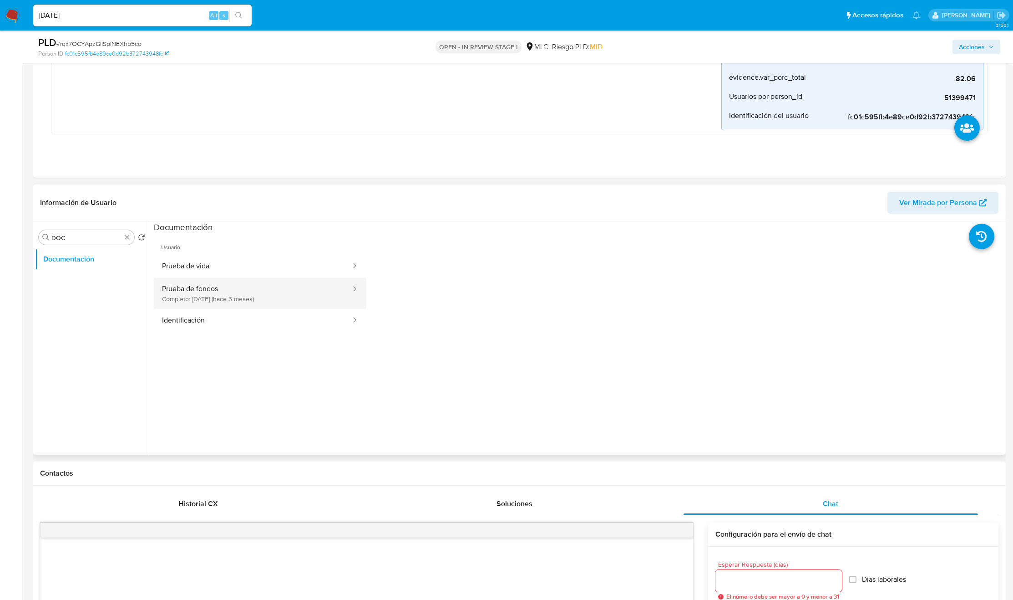
scroll to position [205, 0]
click at [241, 274] on button "Prueba de vida" at bounding box center [253, 265] width 198 height 23
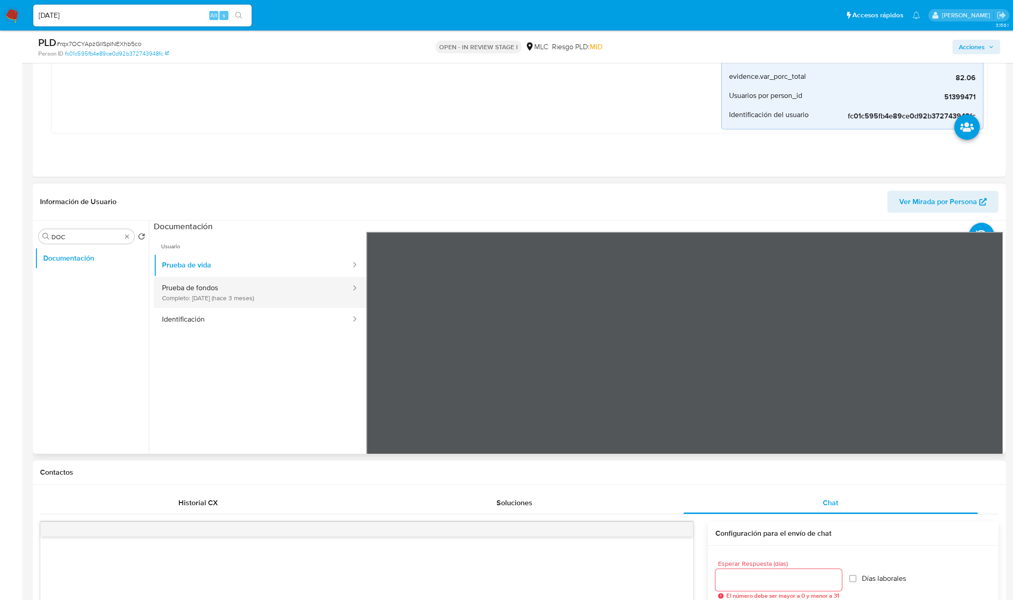
click at [238, 290] on button "Prueba de fondos Completo: 09/06/2025 (hace 3 meses)" at bounding box center [253, 292] width 198 height 31
click at [987, 383] on icon at bounding box center [992, 380] width 18 height 18
click at [983, 378] on icon at bounding box center [992, 380] width 18 height 18
click at [995, 380] on icon at bounding box center [992, 380] width 18 height 18
click at [986, 373] on icon at bounding box center [992, 380] width 18 height 18
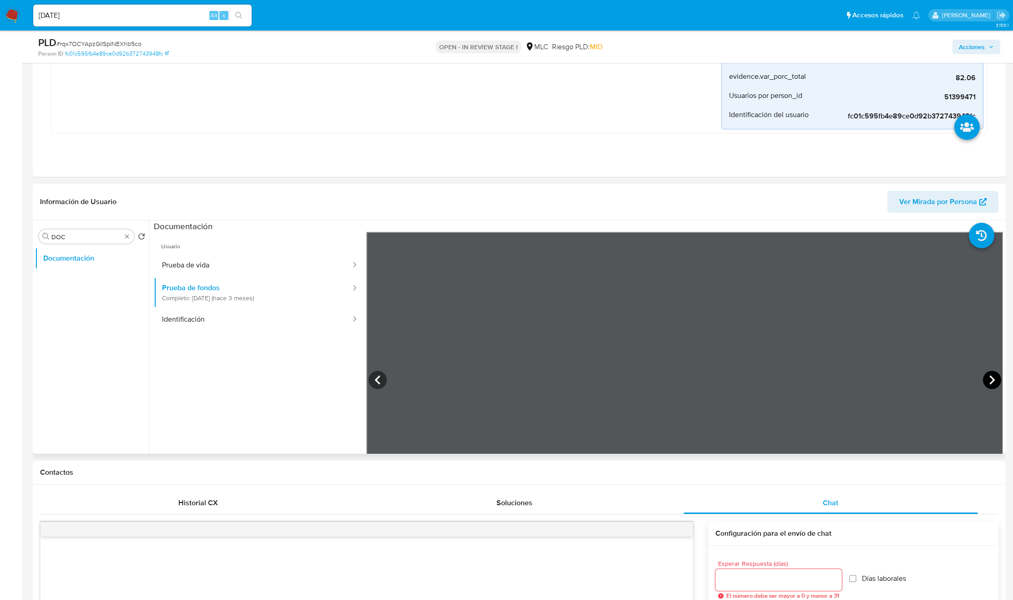
click at [984, 378] on icon at bounding box center [992, 380] width 18 height 18
click at [984, 377] on icon at bounding box center [992, 380] width 18 height 18
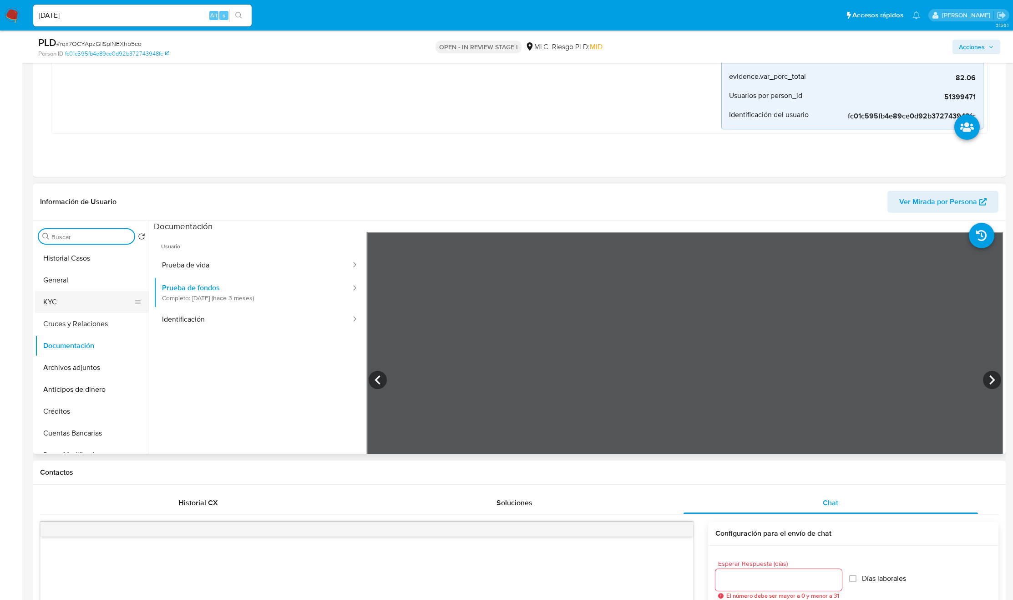
click at [107, 295] on button "KYC" at bounding box center [88, 302] width 107 height 22
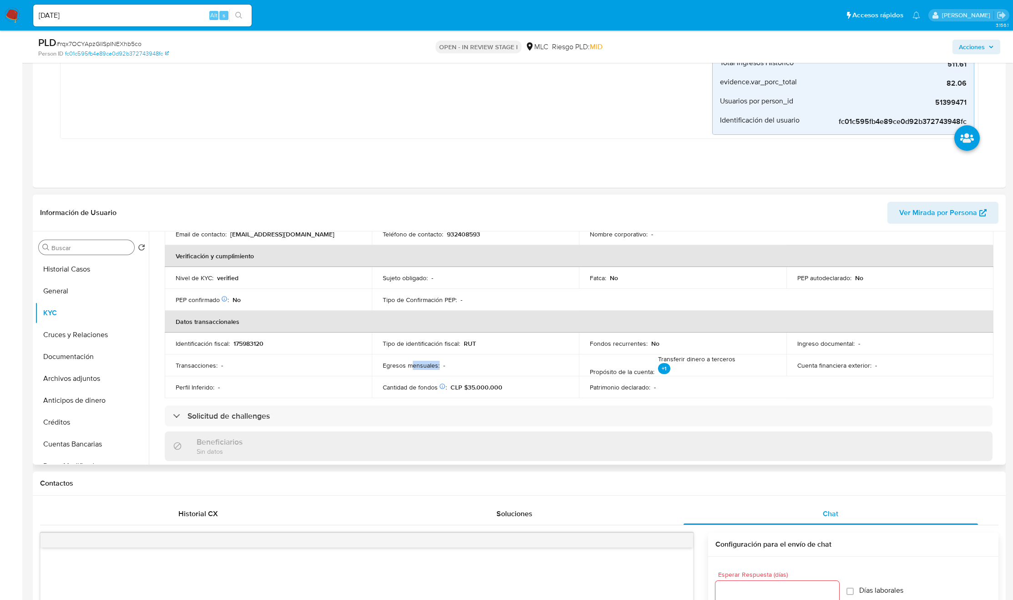
drag, startPoint x: 430, startPoint y: 371, endPoint x: 413, endPoint y: 369, distance: 17.4
click at [413, 369] on td "Egresos mensuales : -" at bounding box center [475, 365] width 207 height 22
click at [328, 367] on div "Transacciones : -" at bounding box center [268, 365] width 185 height 8
click at [74, 249] on input "Buscar" at bounding box center [90, 248] width 79 height 8
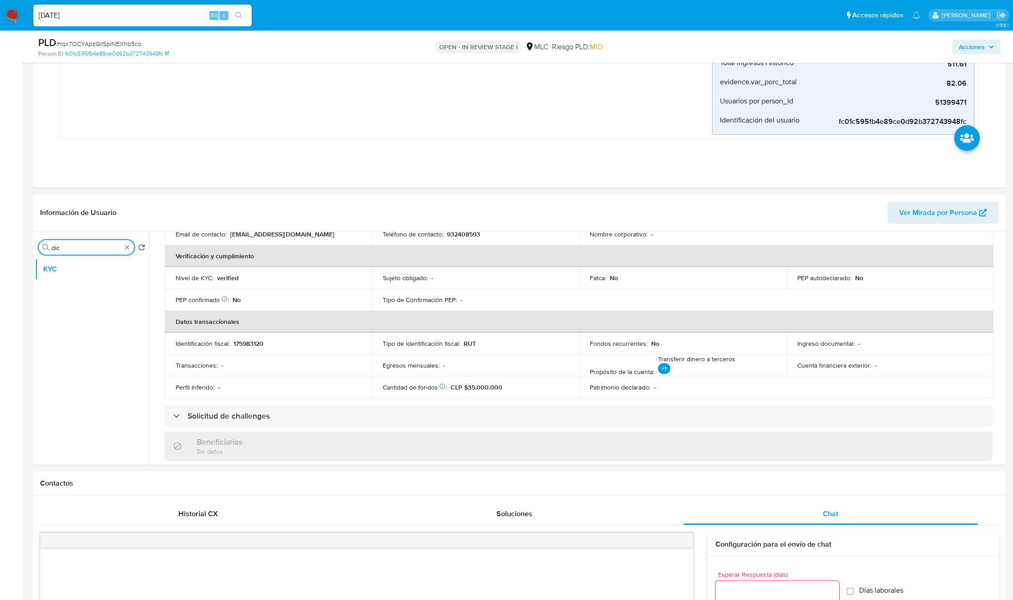
click at [85, 252] on input "dic" at bounding box center [86, 248] width 70 height 8
click at [82, 249] on input "dic" at bounding box center [86, 248] width 70 height 8
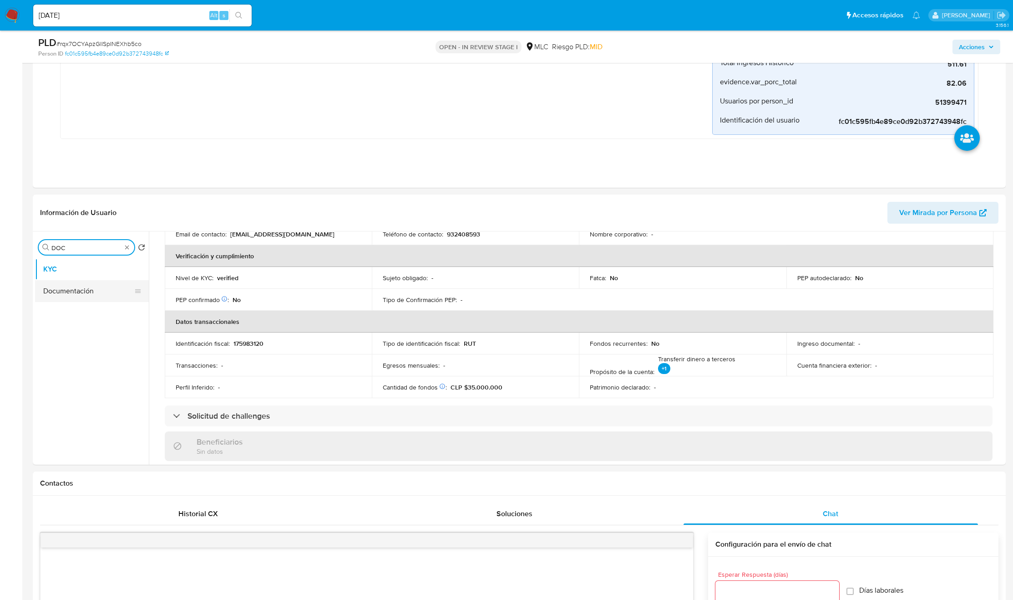
type input "DOC"
click at [62, 296] on button "Documentación" at bounding box center [88, 291] width 107 height 22
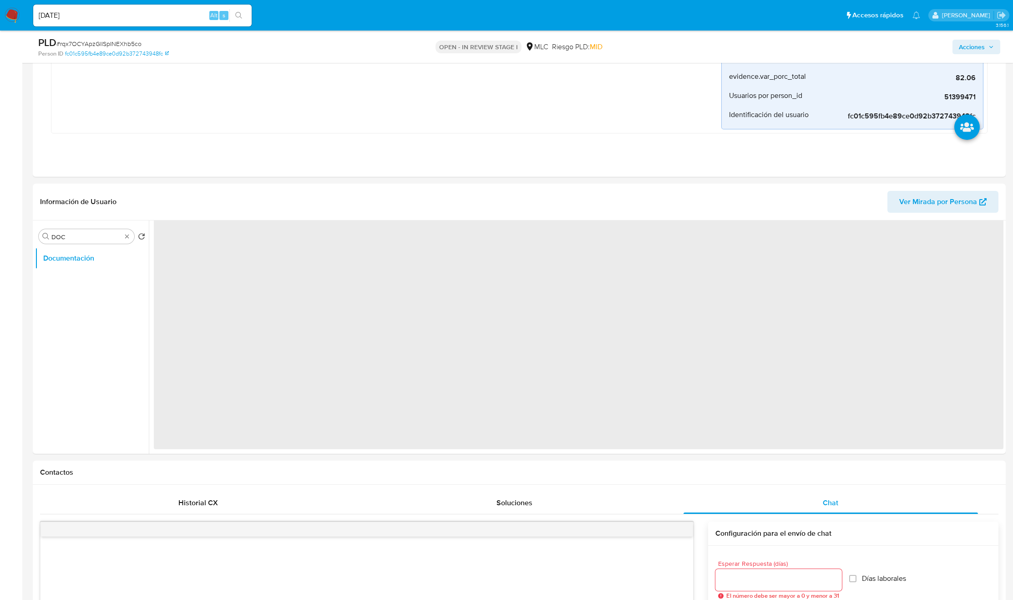
scroll to position [0, 0]
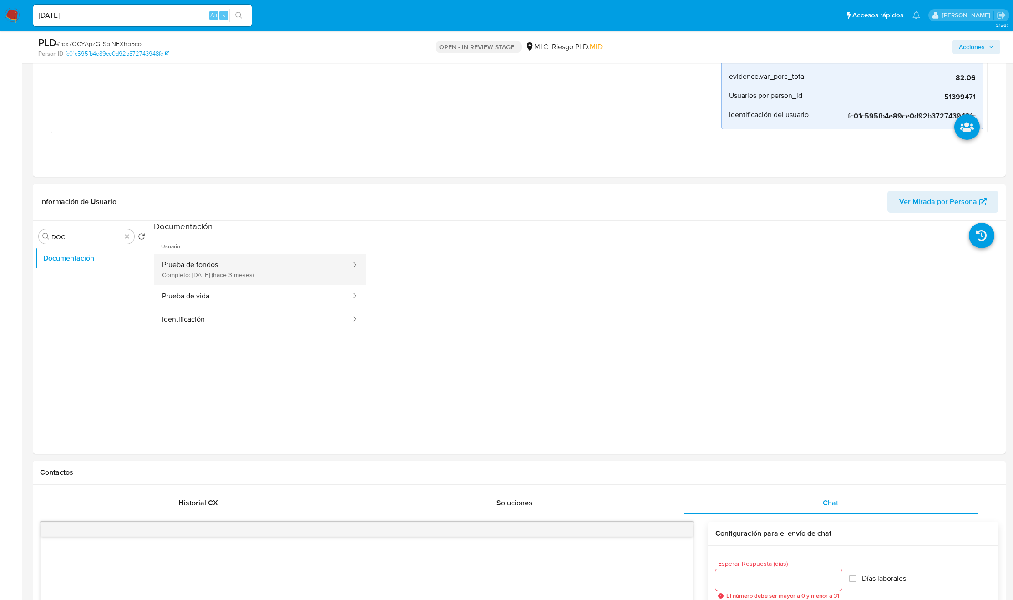
click at [270, 271] on button "Prueba de fondos Completo: [DATE] (hace 3 meses)" at bounding box center [253, 269] width 198 height 31
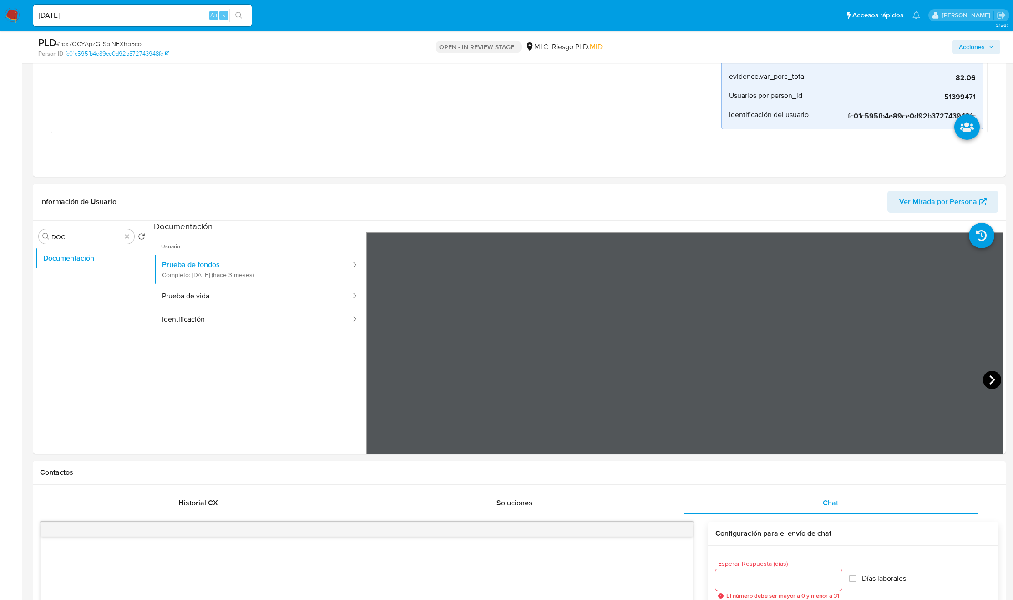
click at [983, 385] on icon at bounding box center [992, 380] width 18 height 18
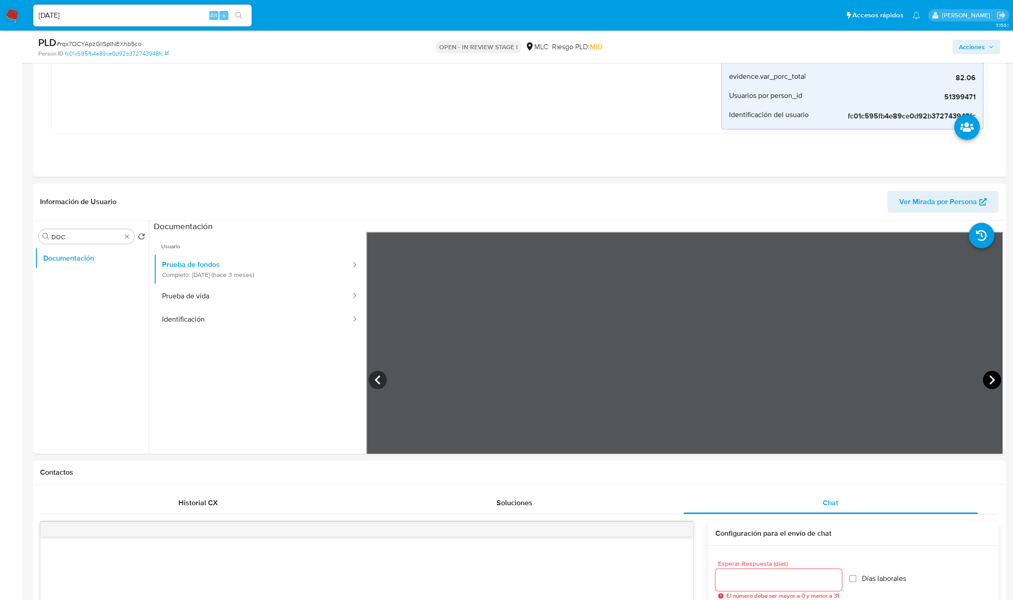
click at [983, 385] on icon at bounding box center [992, 380] width 18 height 18
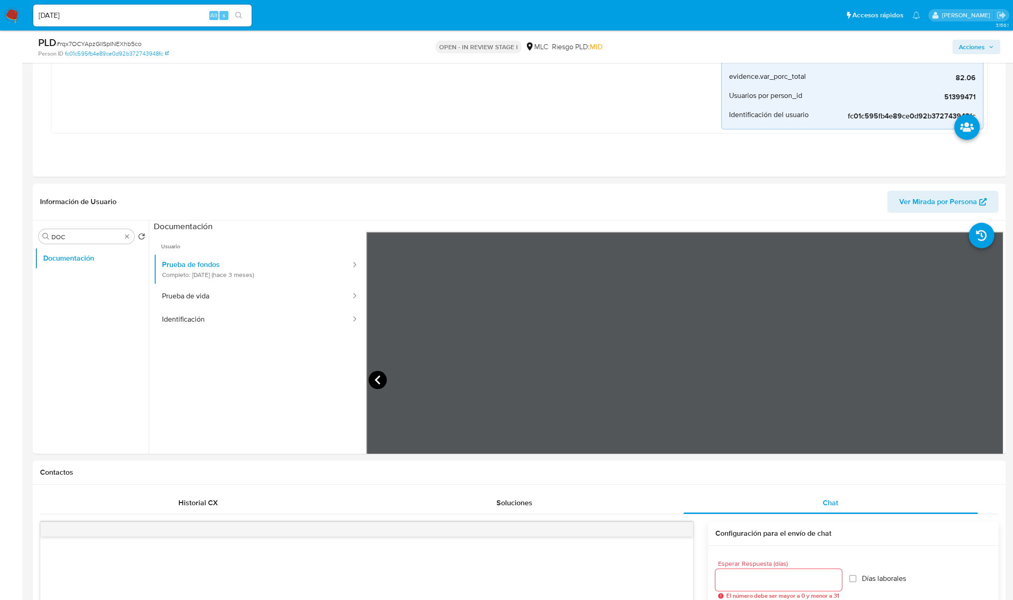
click at [376, 376] on icon at bounding box center [378, 380] width 18 height 18
click at [981, 376] on div at bounding box center [684, 381] width 637 height 299
click at [982, 370] on div at bounding box center [684, 381] width 637 height 299
click at [985, 376] on icon at bounding box center [992, 380] width 18 height 18
click at [595, 192] on div "Información de Usuario Ver Mirada por Persona Buscar DOC Volver al orden por de…" at bounding box center [519, 318] width 973 height 270
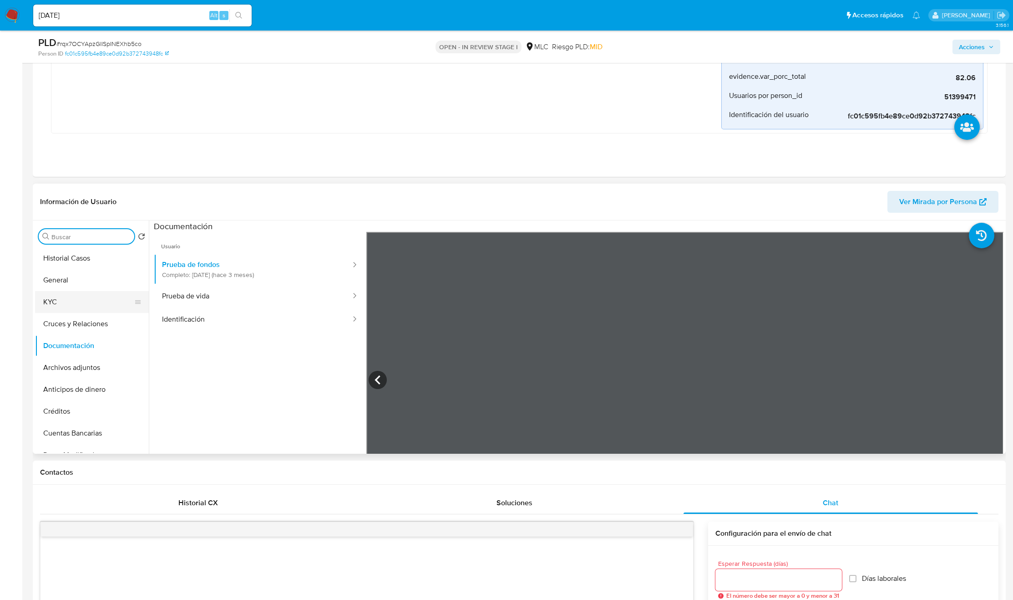
click at [91, 295] on button "KYC" at bounding box center [88, 302] width 107 height 22
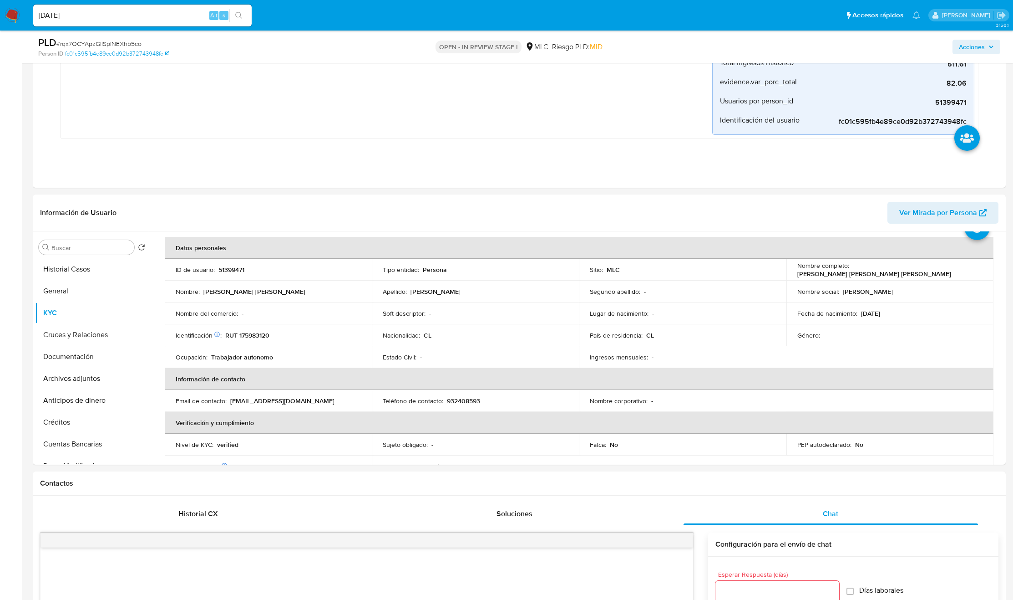
scroll to position [68, 0]
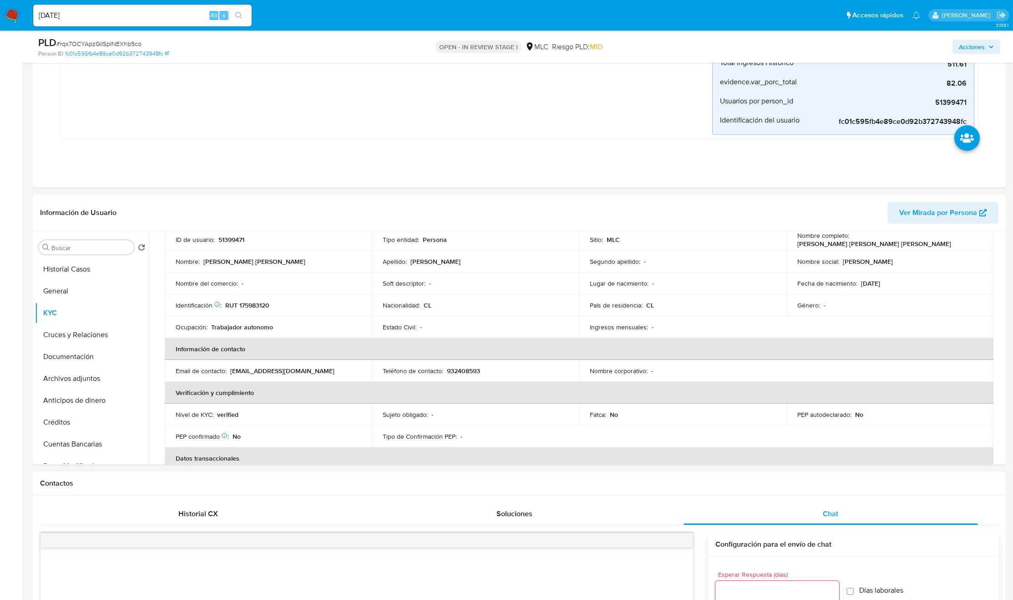
click at [283, 371] on p "karinna.arenas@gmail.com" at bounding box center [282, 370] width 104 height 8
click at [81, 248] on input "Buscar" at bounding box center [90, 248] width 79 height 8
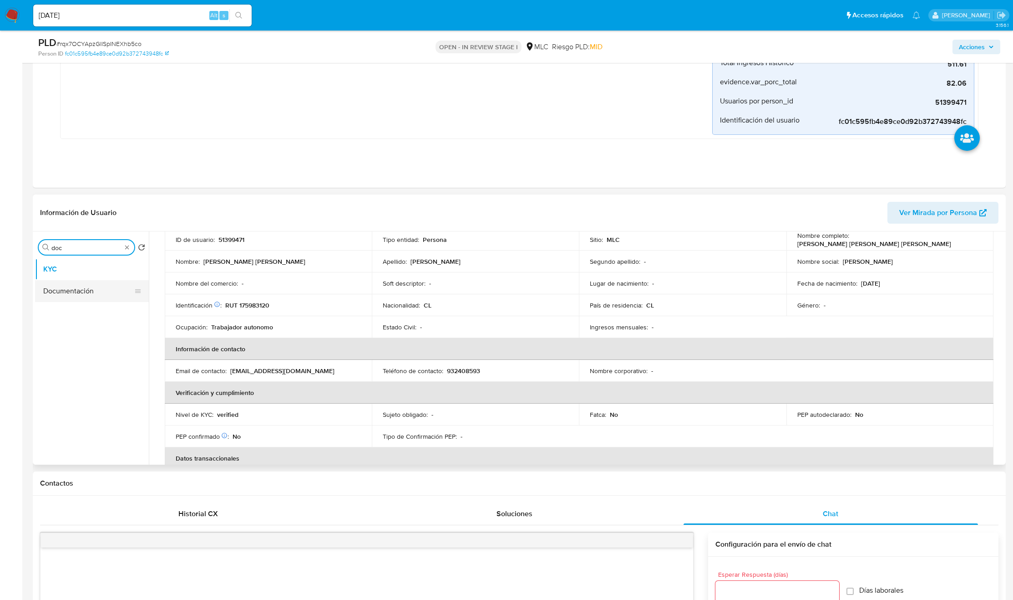
type input "doc"
click at [78, 288] on button "Documentación" at bounding box center [88, 291] width 107 height 22
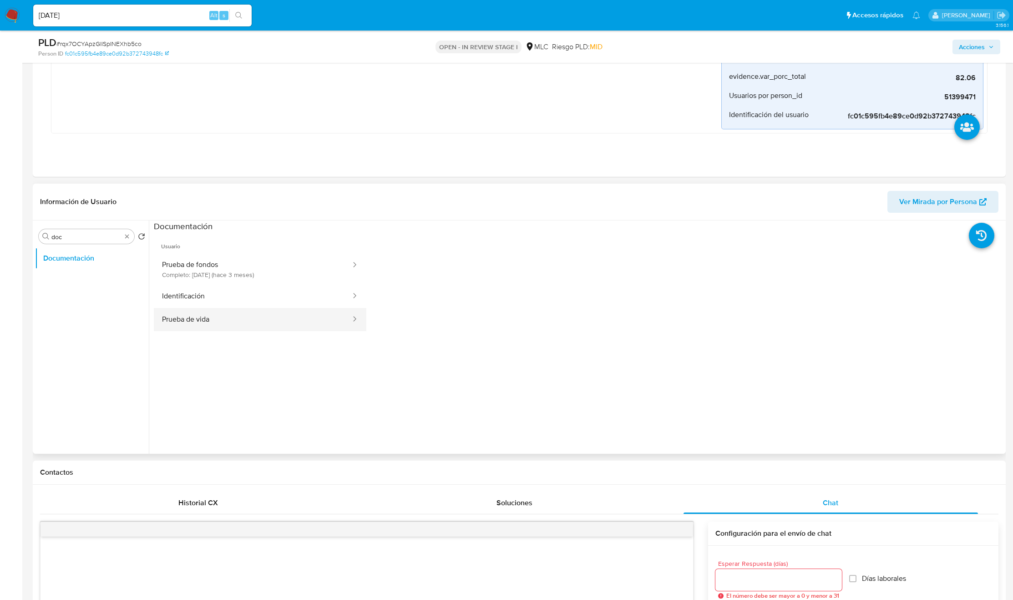
click at [237, 319] on button "Prueba de vida" at bounding box center [253, 319] width 198 height 23
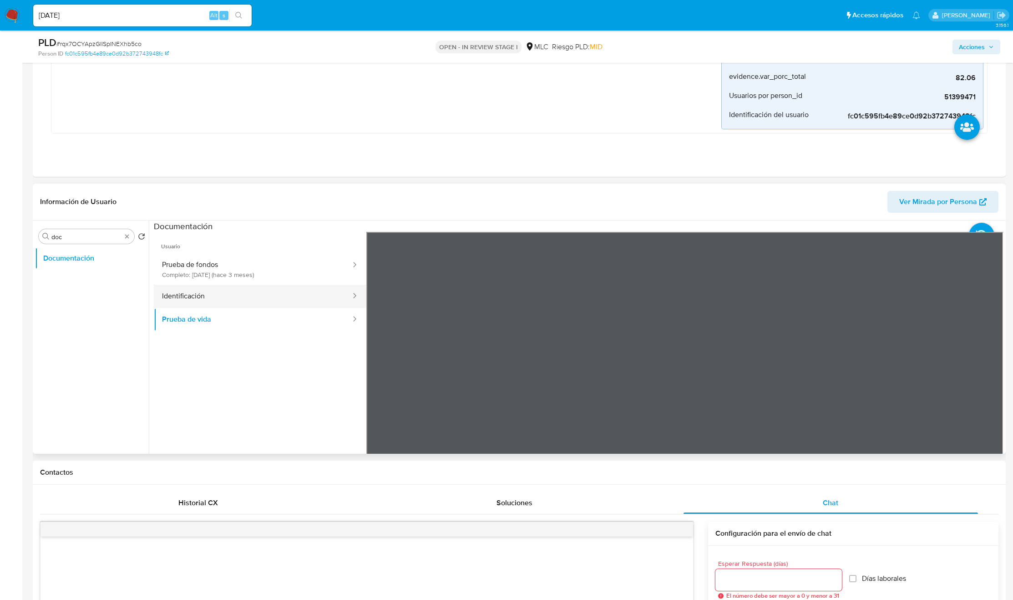
click at [171, 297] on button "Identificación" at bounding box center [253, 296] width 198 height 23
click at [985, 379] on icon at bounding box center [992, 380] width 18 height 18
click at [202, 320] on button "Prueba de vida" at bounding box center [253, 319] width 198 height 23
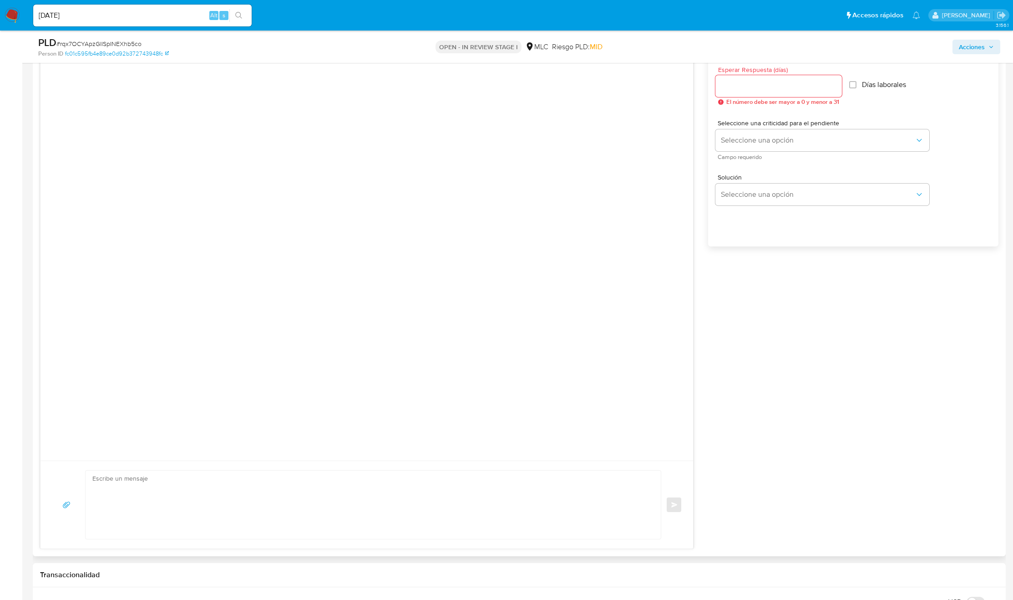
scroll to position [1024, 0]
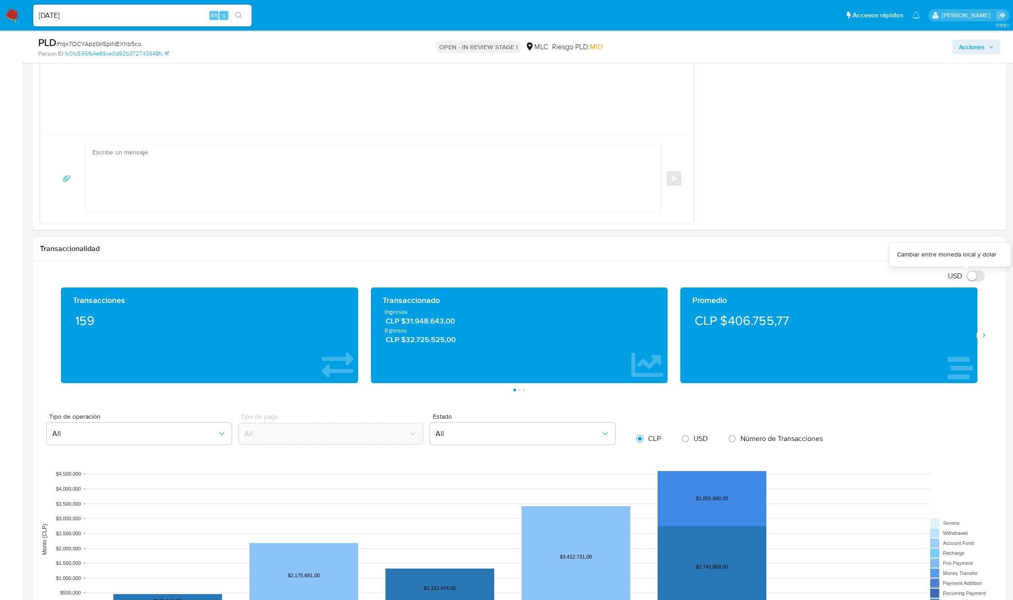
click at [974, 281] on input "USD" at bounding box center [976, 275] width 18 height 11
checkbox input "true"
click at [982, 342] on button "Siguiente" at bounding box center [984, 335] width 15 height 15
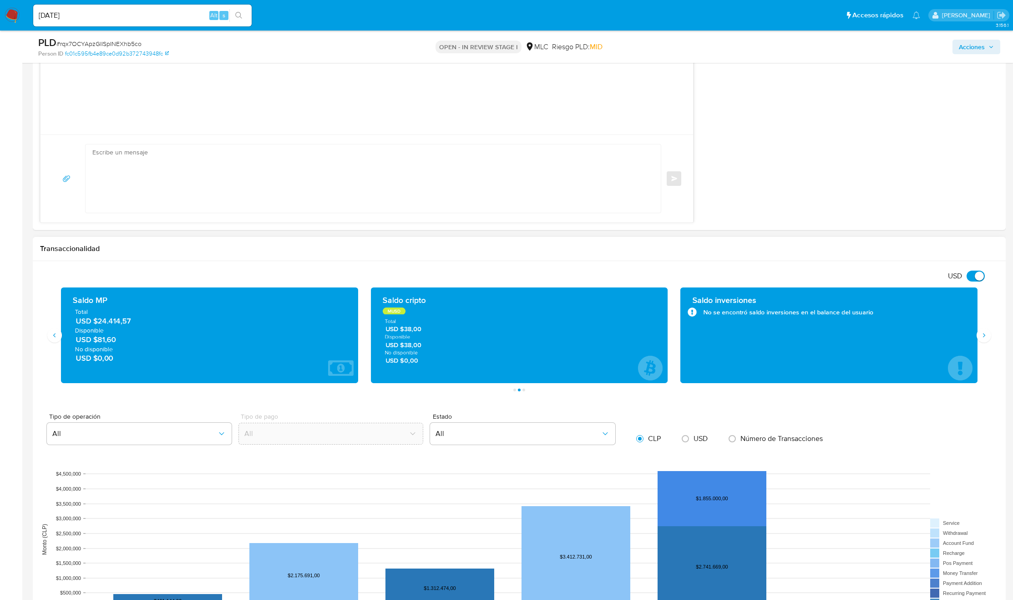
drag, startPoint x: 138, startPoint y: 369, endPoint x: 182, endPoint y: 367, distance: 44.2
click at [182, 366] on div "Saldo MP Total USD $24.414,57 Disponible USD $81,60 No disponible USD $0,00" at bounding box center [209, 335] width 283 height 81
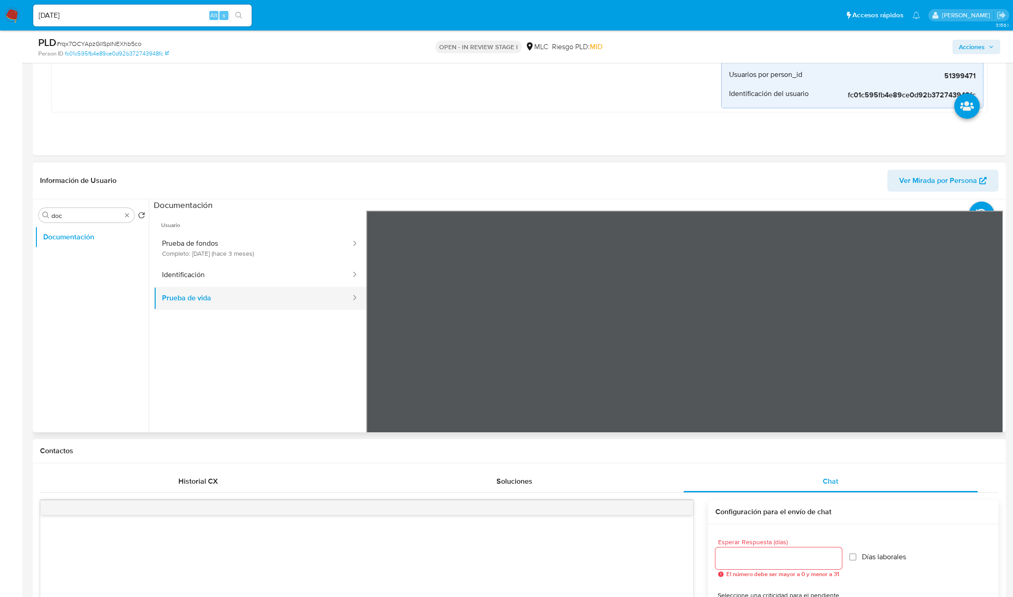
scroll to position [273, 0]
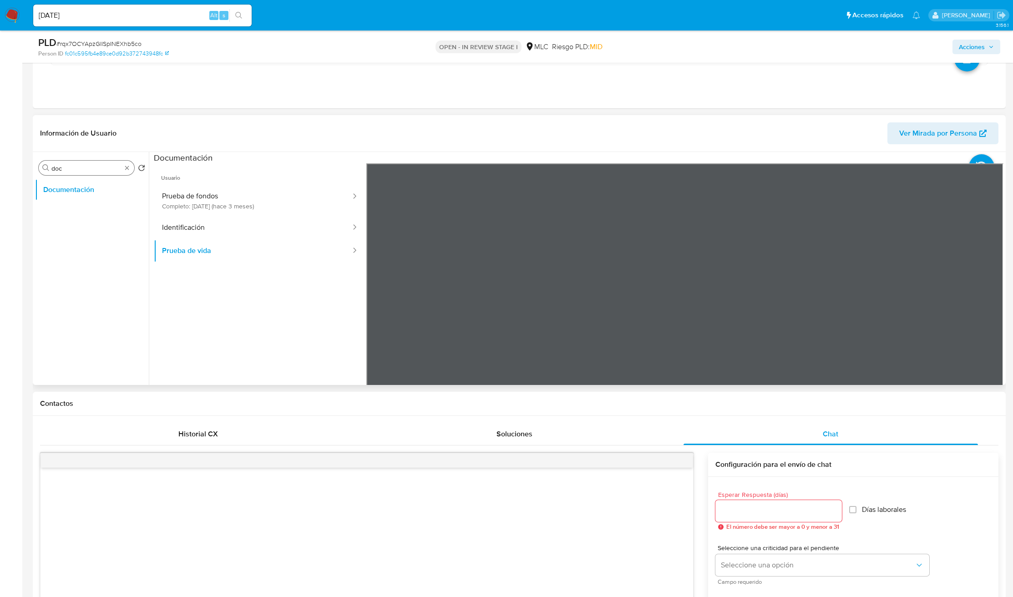
click at [96, 166] on input "doc" at bounding box center [86, 168] width 70 height 8
click at [93, 171] on input "doc" at bounding box center [86, 168] width 70 height 8
type input "AD"
click at [96, 210] on button "Archivos adjuntos" at bounding box center [88, 212] width 107 height 22
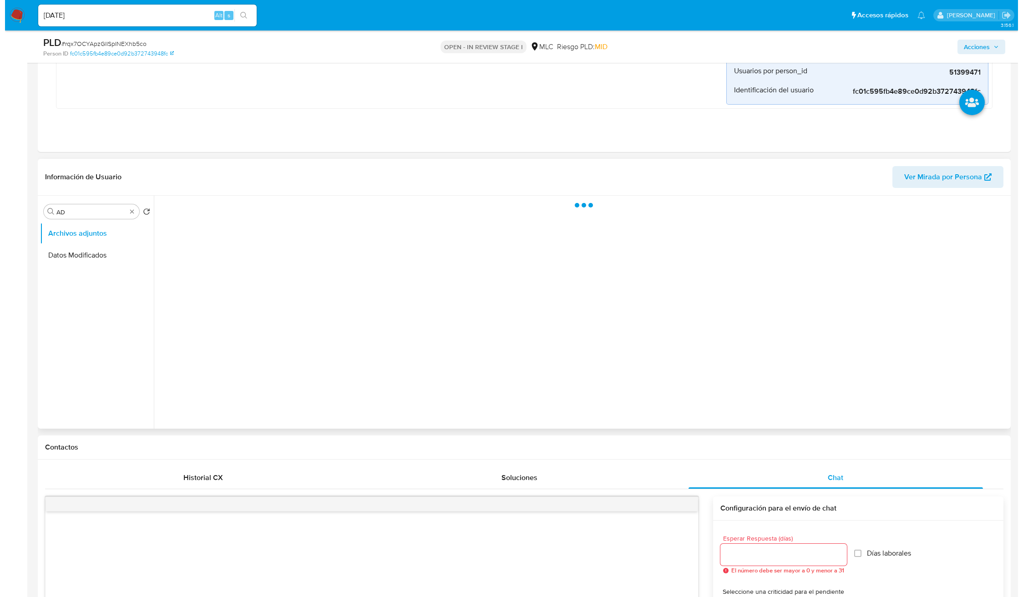
scroll to position [205, 0]
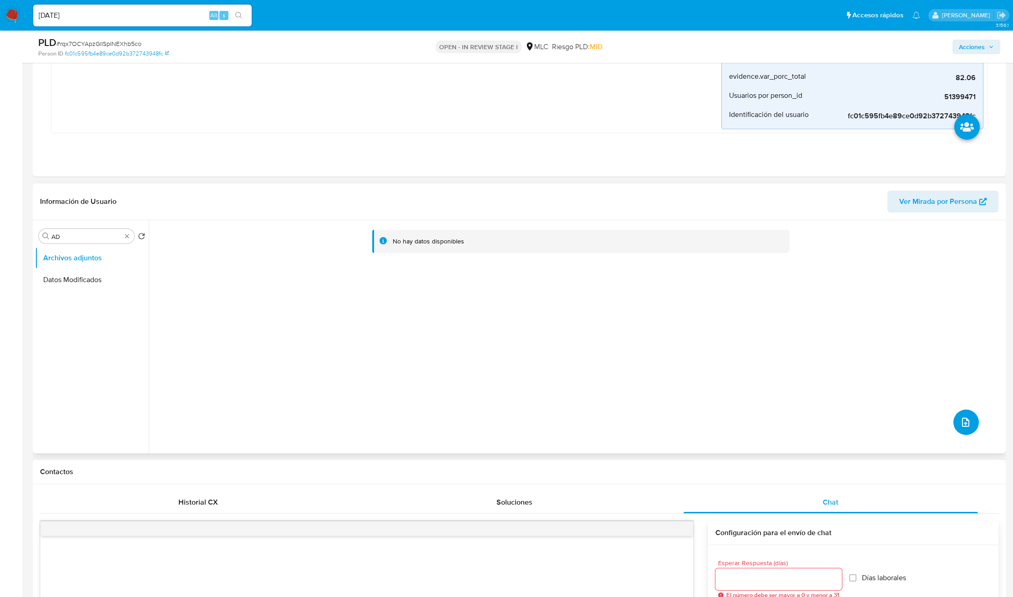
click at [964, 432] on button "upload-file" at bounding box center [966, 422] width 25 height 25
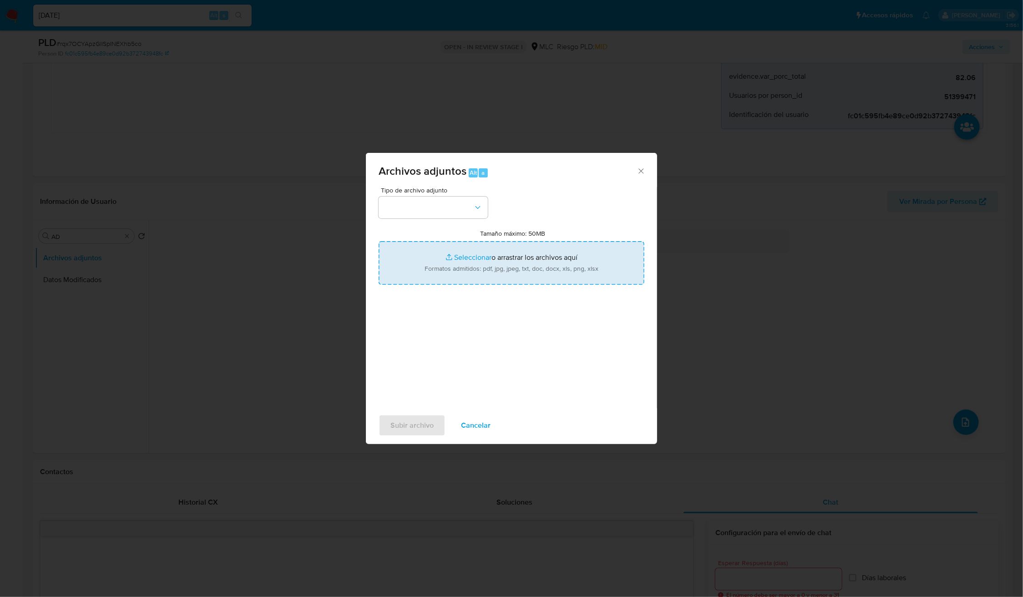
type input "C:\fakepath\51399471 - Tablas Transaccionales 1.3.0.xlsx"
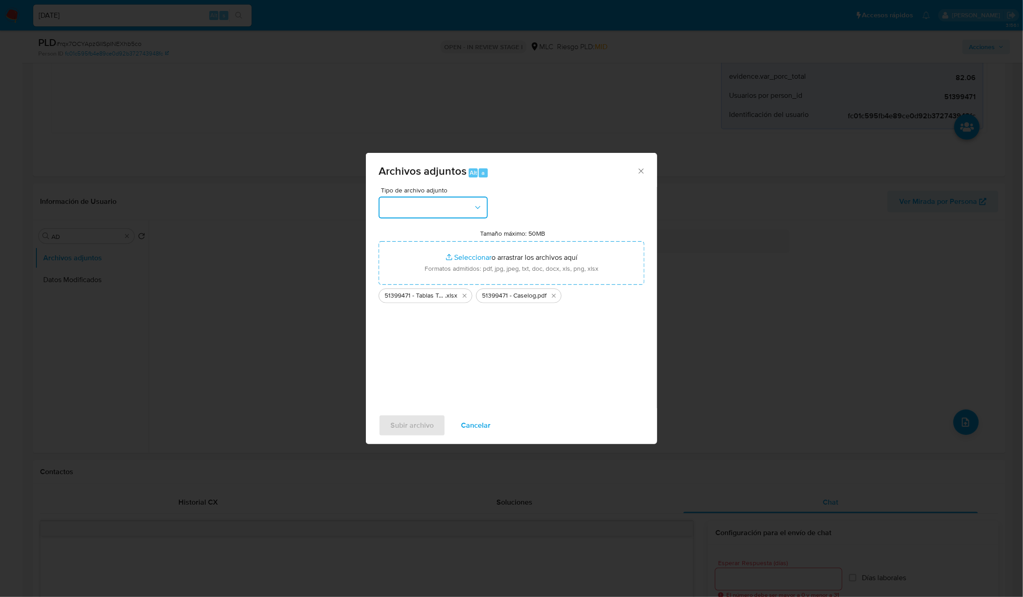
click at [388, 215] on button "button" at bounding box center [433, 208] width 109 height 22
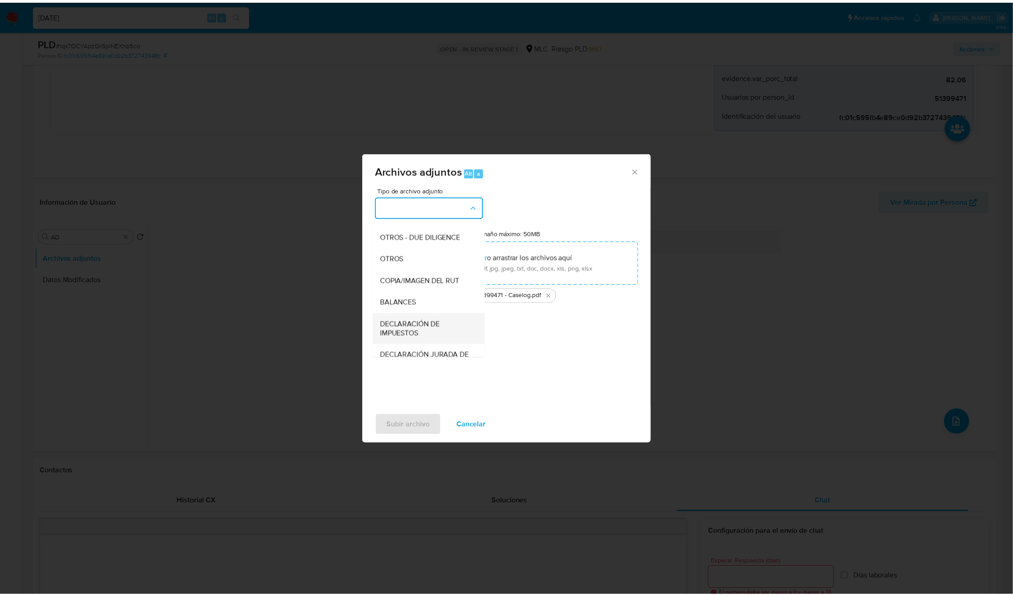
scroll to position [106, 0]
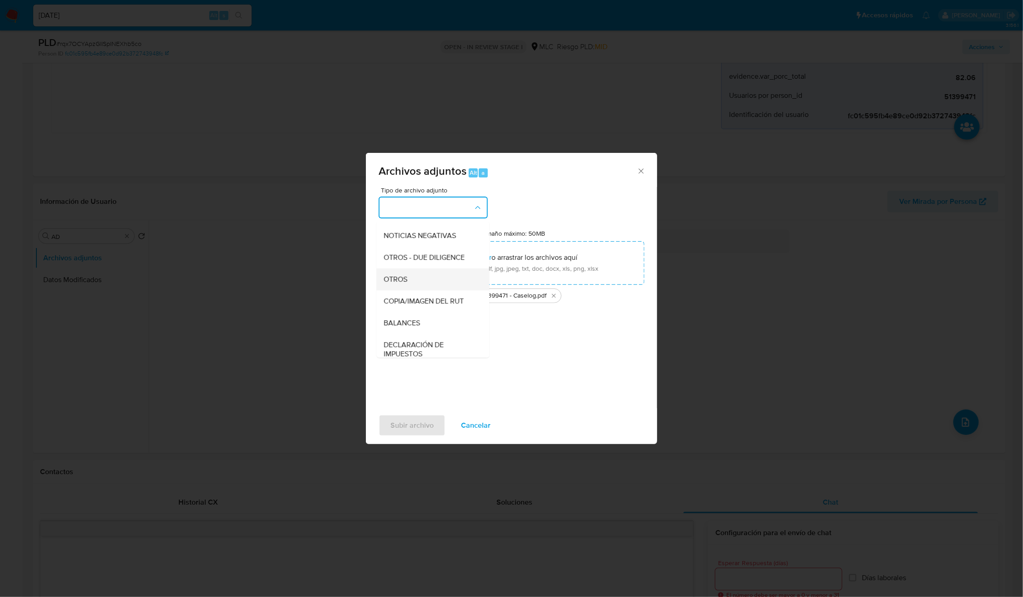
click at [402, 284] on span "OTROS" at bounding box center [396, 279] width 24 height 9
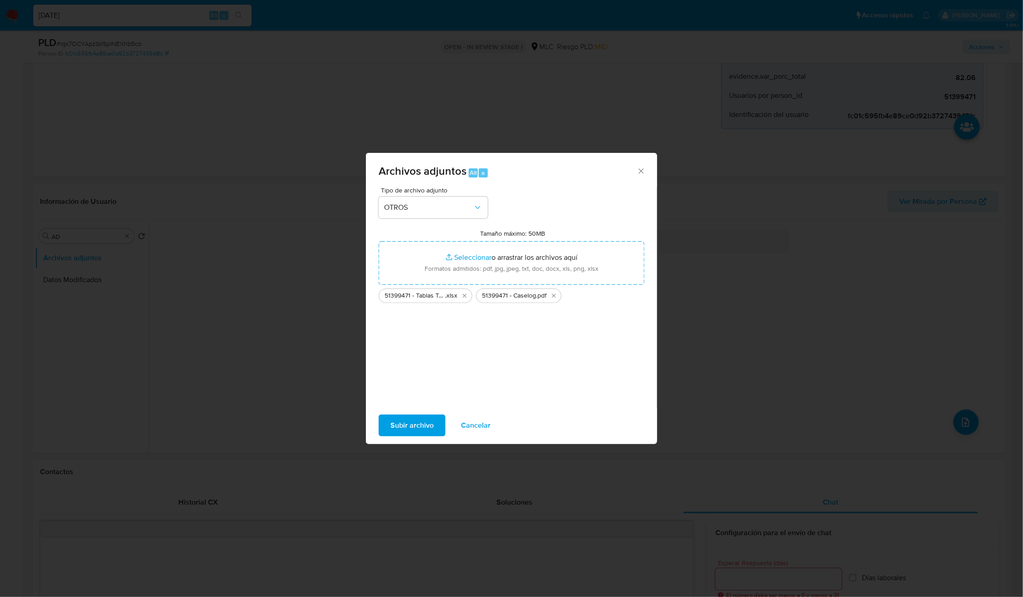
click at [423, 418] on span "Subir archivo" at bounding box center [412, 426] width 43 height 20
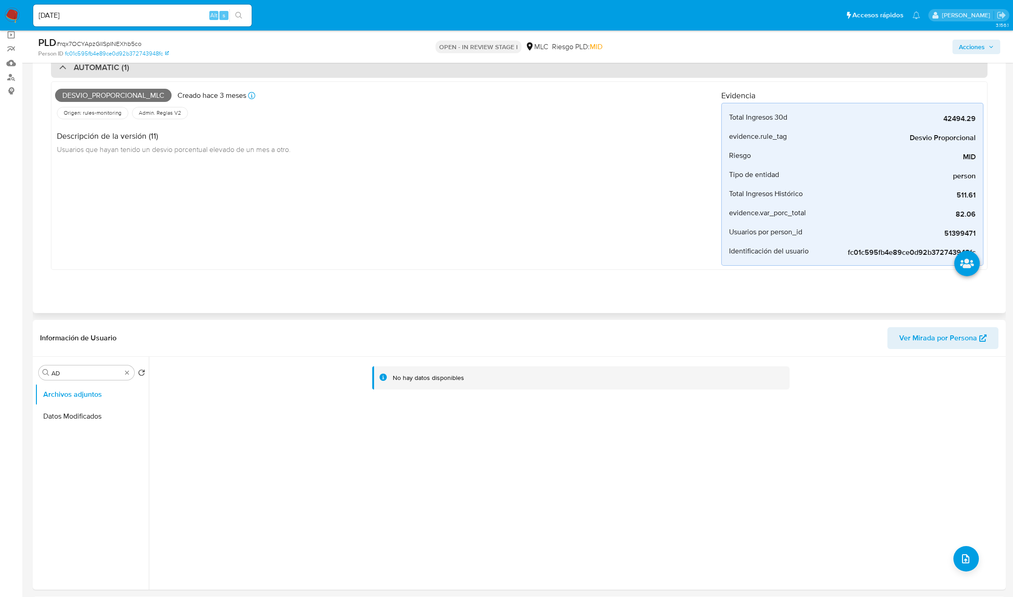
scroll to position [0, 0]
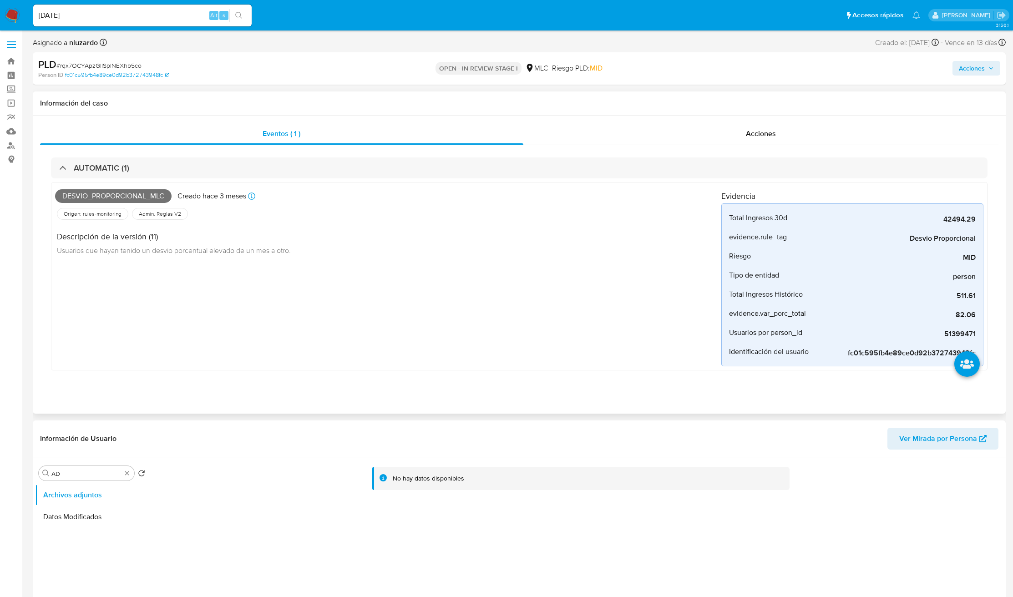
click at [719, 122] on div "Eventos ( 1 ) Acciones AUTOMATIC (1) Desvio_proporcional_mlc Creado hace 3 mese…" at bounding box center [519, 265] width 973 height 298
click at [718, 126] on div "Acciones" at bounding box center [762, 134] width 476 height 22
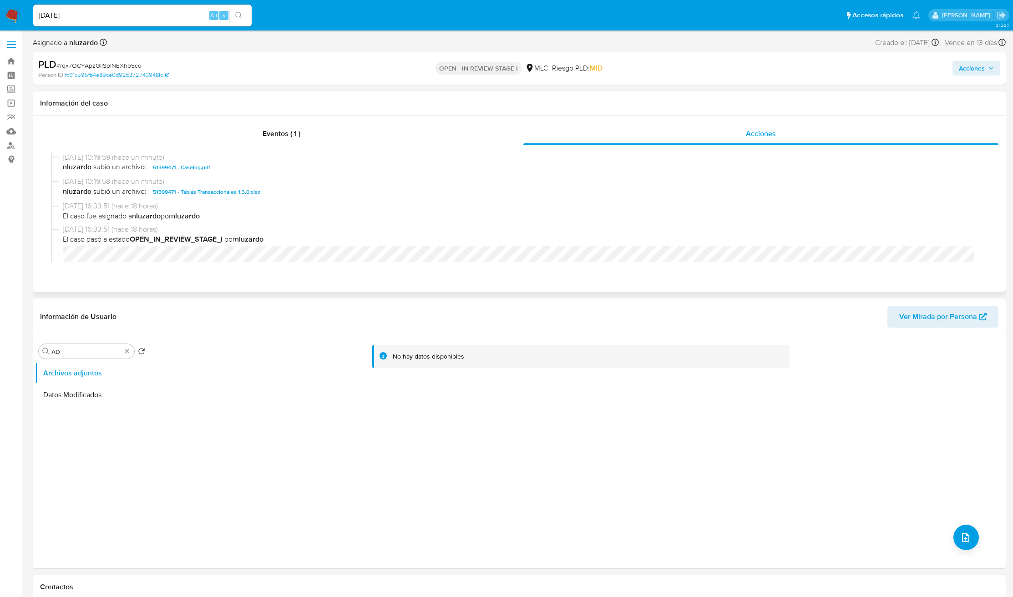
click at [345, 175] on div "28/08/2025 10:19:59 (hace un minuto) nluzardo subió un archivo: 51399471 - Case…" at bounding box center [519, 164] width 937 height 25
click at [344, 175] on div "28/08/2025 10:19:59 (hace un minuto) nluzardo subió un archivo: 51399471 - Case…" at bounding box center [519, 164] width 937 height 25
click at [343, 173] on div "28/08/2025 10:19:59 (hace un minuto) nluzardo subió un archivo: 51399471 - Case…" at bounding box center [519, 164] width 937 height 25
copy span "51399471 - Caselog.pdf"
click at [966, 66] on span "Acciones" at bounding box center [972, 68] width 26 height 15
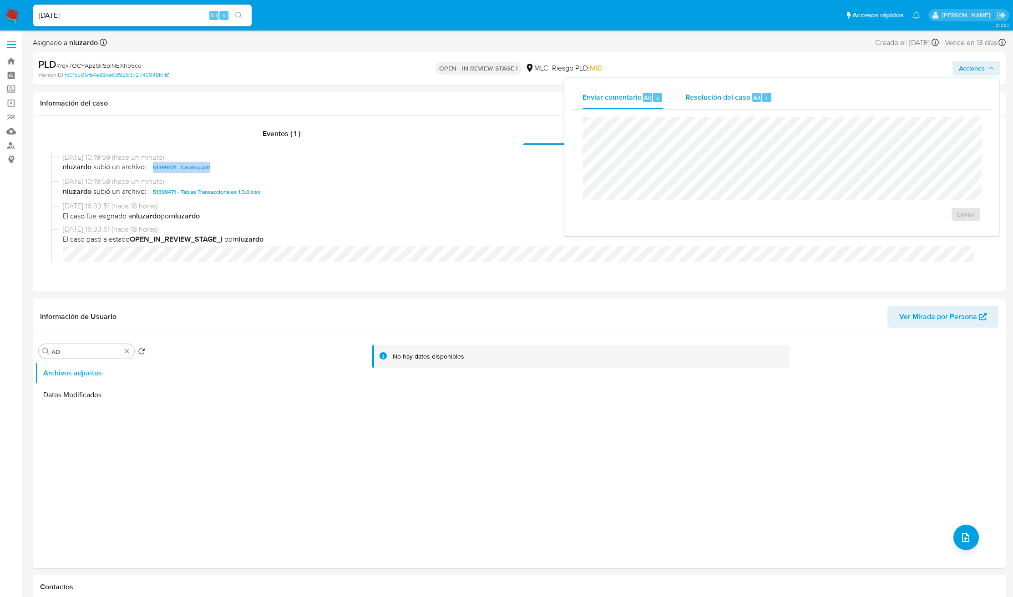
click at [722, 99] on span "Resolución del caso" at bounding box center [718, 97] width 65 height 10
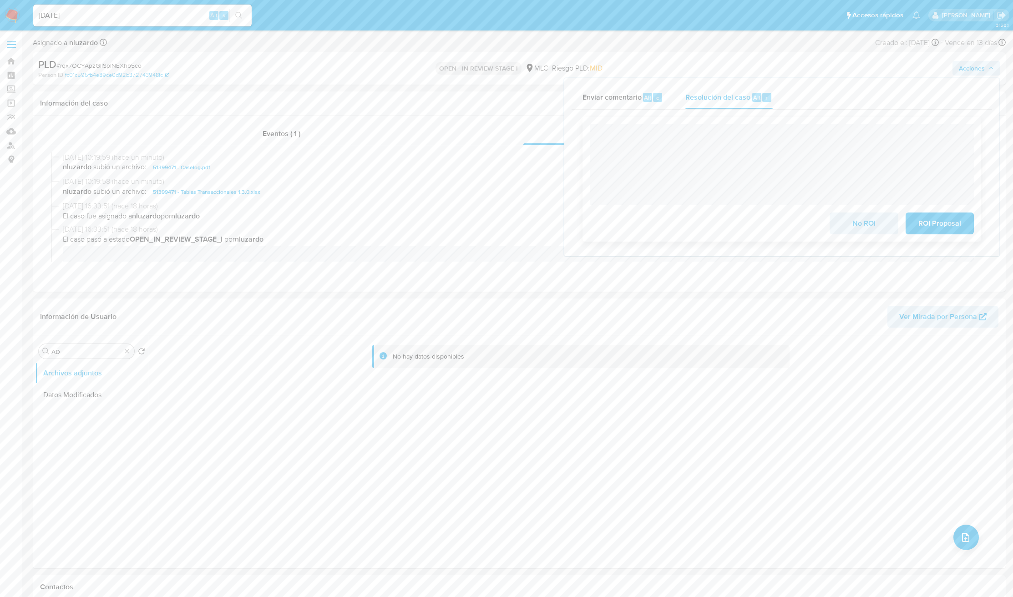
click at [810, 117] on div "No ROI ROI Proposal" at bounding box center [782, 179] width 399 height 125
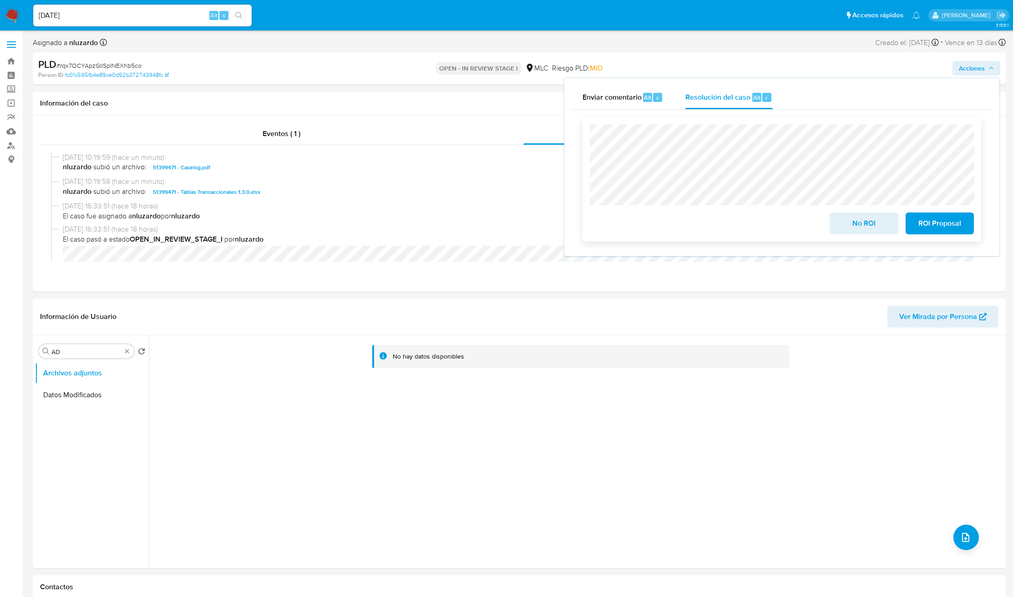
drag, startPoint x: 877, startPoint y: 235, endPoint x: 778, endPoint y: 212, distance: 102.5
click at [778, 212] on div "No ROI ROI Proposal" at bounding box center [782, 221] width 384 height 25
click at [760, 214] on div "No ROI ROI Proposal" at bounding box center [782, 221] width 384 height 25
click at [879, 227] on span "No ROI" at bounding box center [864, 223] width 45 height 20
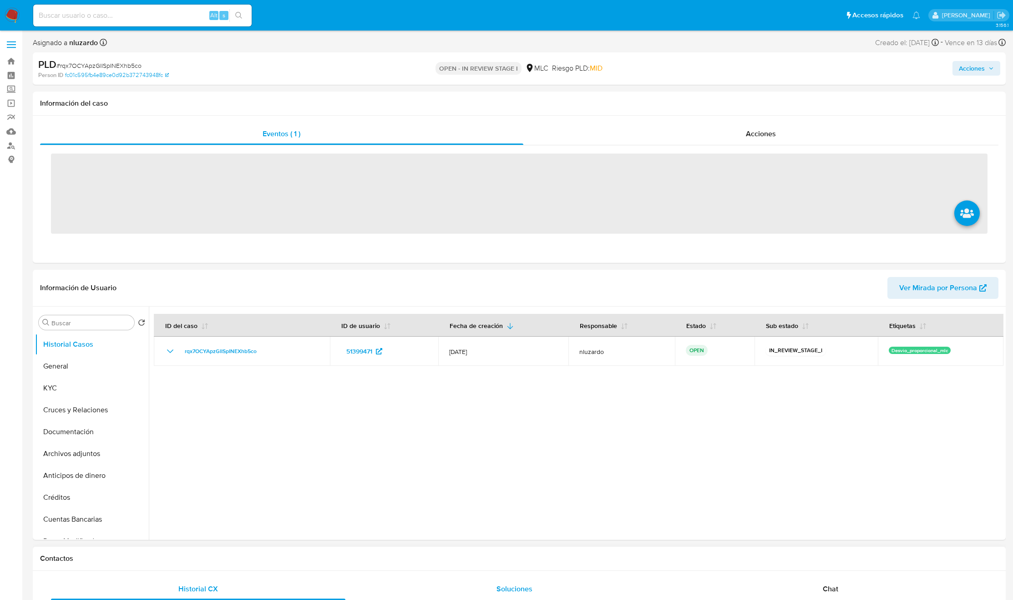
select select "10"
click at [10, 142] on link "Buscador de personas" at bounding box center [54, 145] width 108 height 14
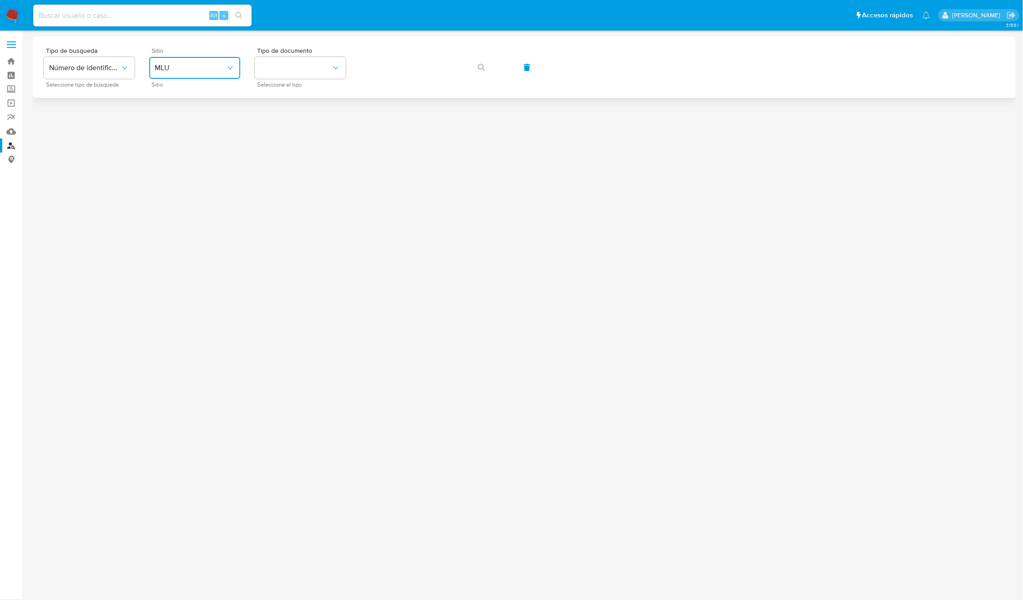
click at [155, 72] on button "MLU" at bounding box center [194, 68] width 91 height 22
click at [170, 226] on div "MLC" at bounding box center [192, 224] width 75 height 22
click at [301, 64] on button "identificationType" at bounding box center [300, 68] width 91 height 22
click at [300, 82] on div "RUT RUT" at bounding box center [297, 96] width 75 height 31
click at [481, 66] on icon "button" at bounding box center [481, 67] width 7 height 7
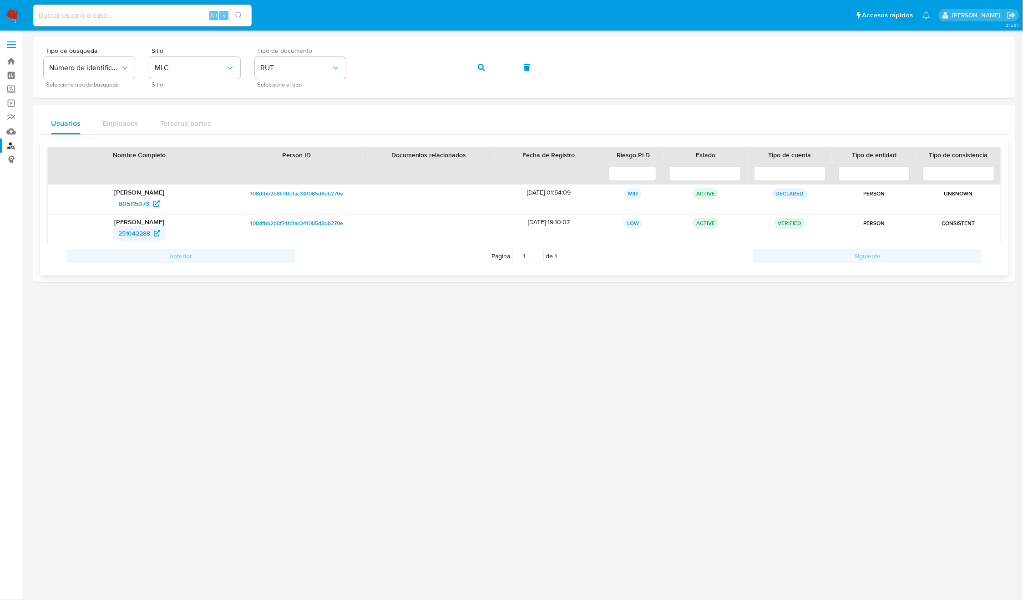
click at [129, 237] on span "251042288" at bounding box center [134, 233] width 32 height 15
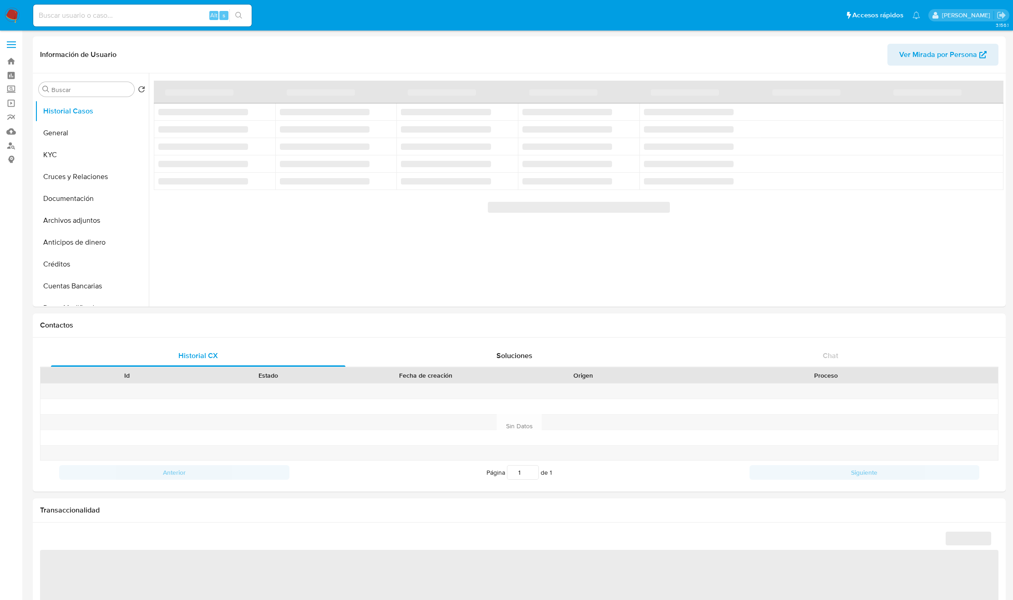
select select "10"
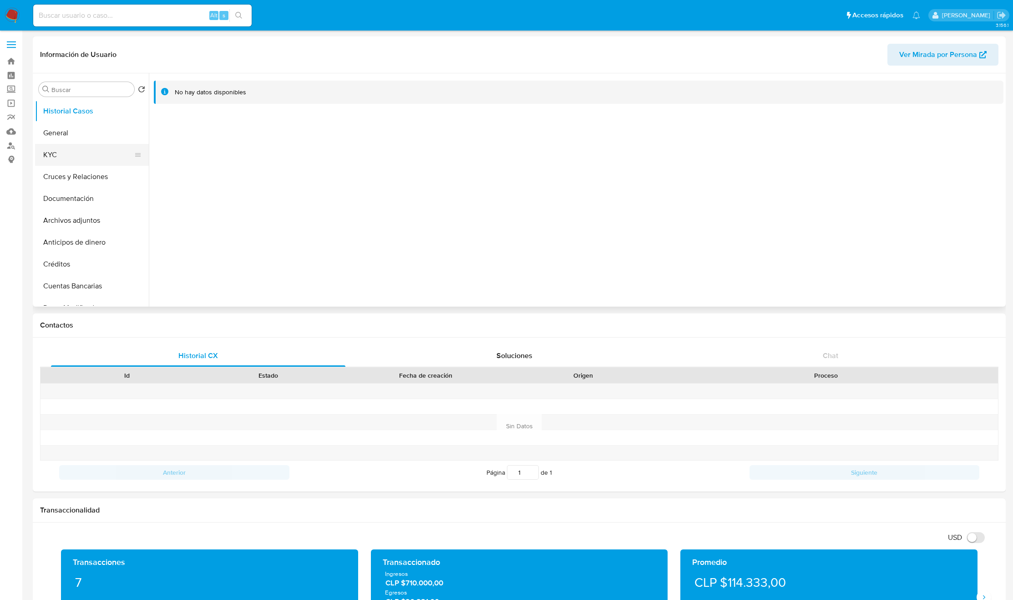
click at [64, 146] on button "KYC" at bounding box center [88, 155] width 107 height 22
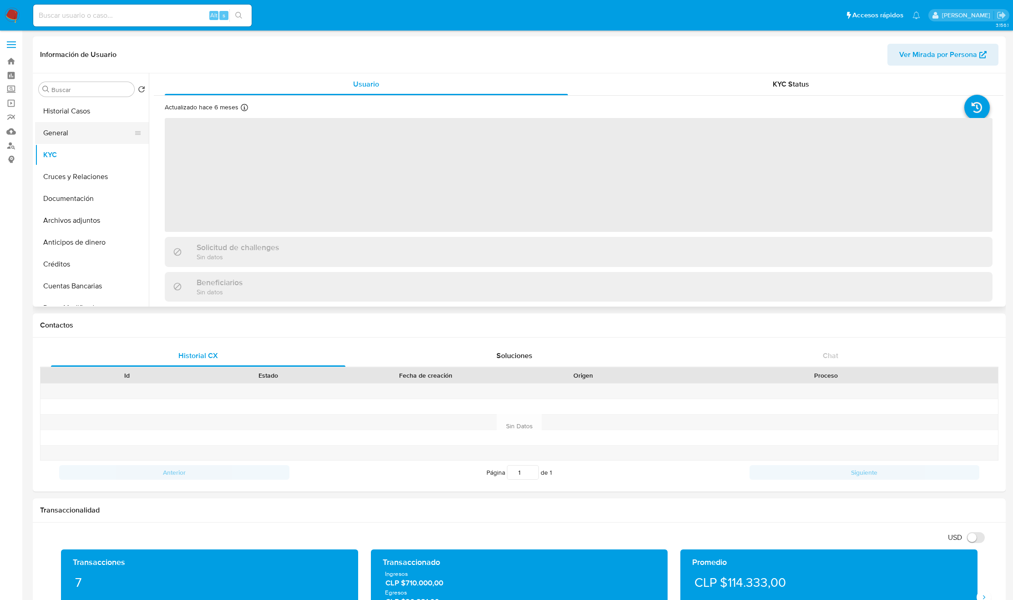
click at [63, 139] on button "General" at bounding box center [88, 133] width 107 height 22
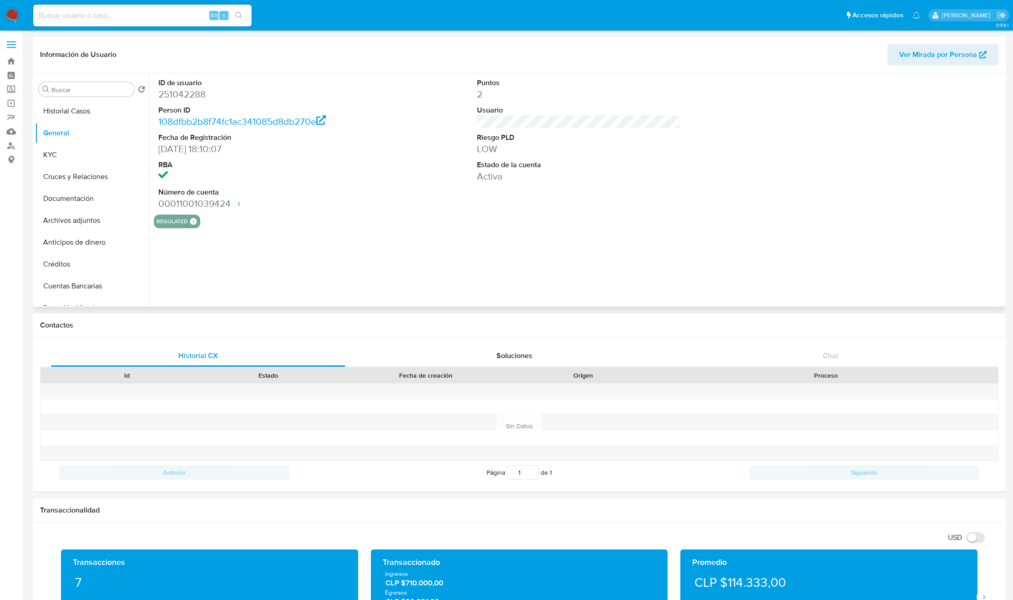
click at [188, 96] on dd "251042288" at bounding box center [259, 94] width 203 height 13
copy dd "251042288"
click at [61, 161] on button "KYC" at bounding box center [88, 155] width 107 height 22
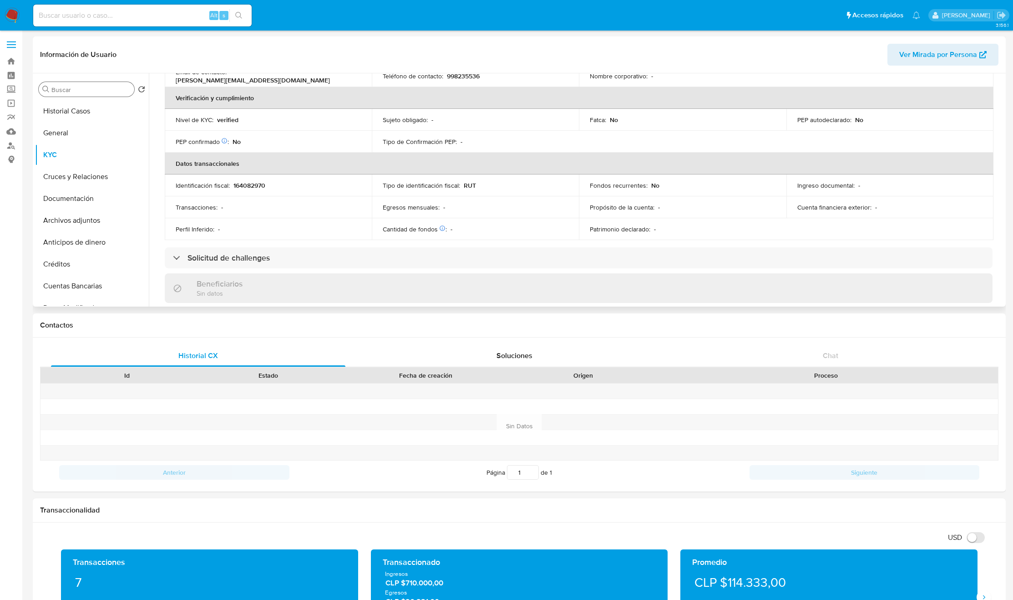
click at [102, 93] on input "Buscar" at bounding box center [90, 90] width 79 height 8
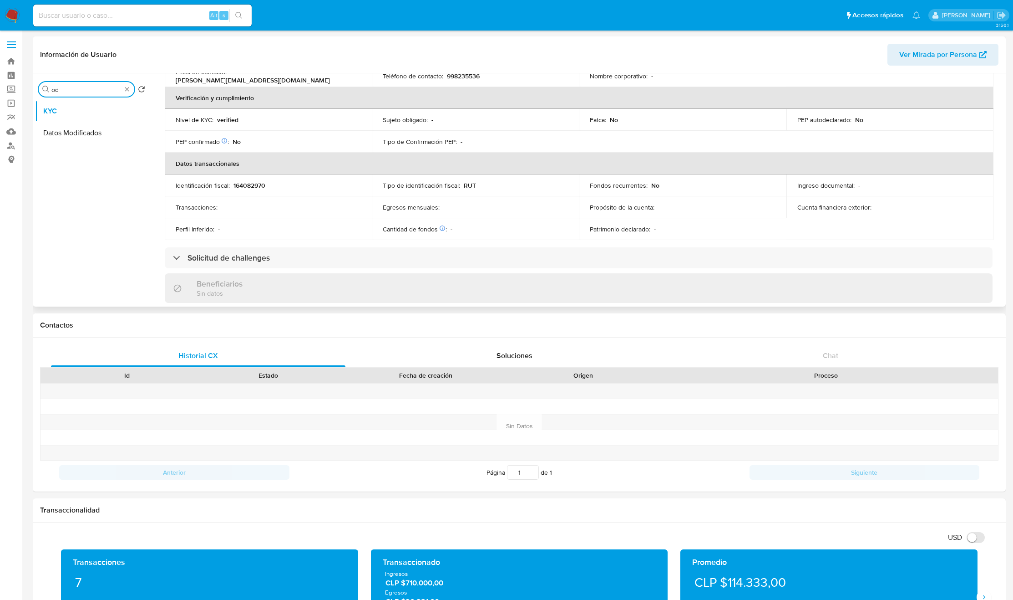
type input "o"
click at [90, 132] on button "Documentación" at bounding box center [88, 133] width 107 height 22
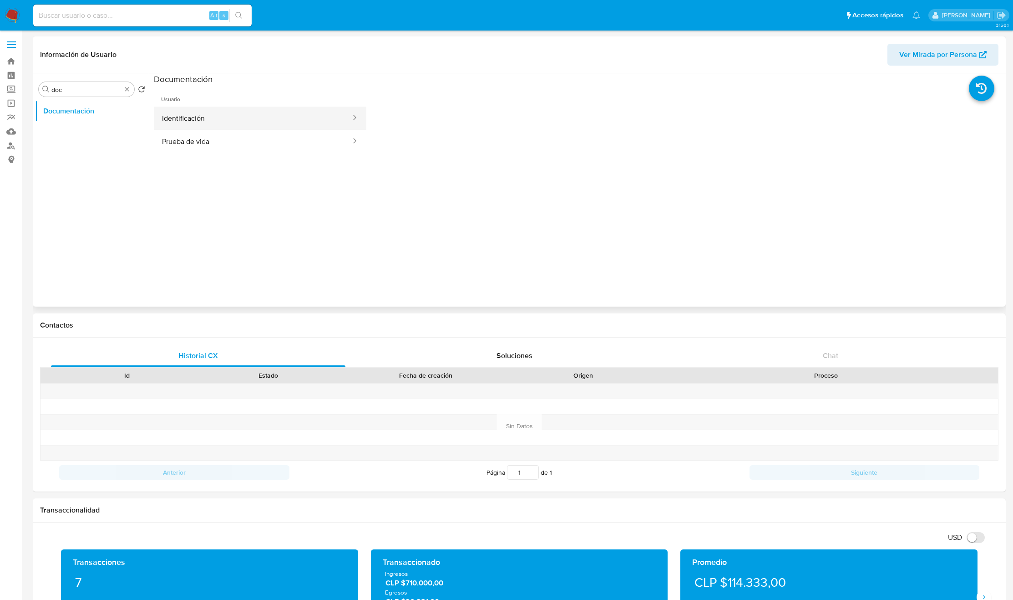
click at [206, 125] on button "Identificación" at bounding box center [253, 118] width 198 height 23
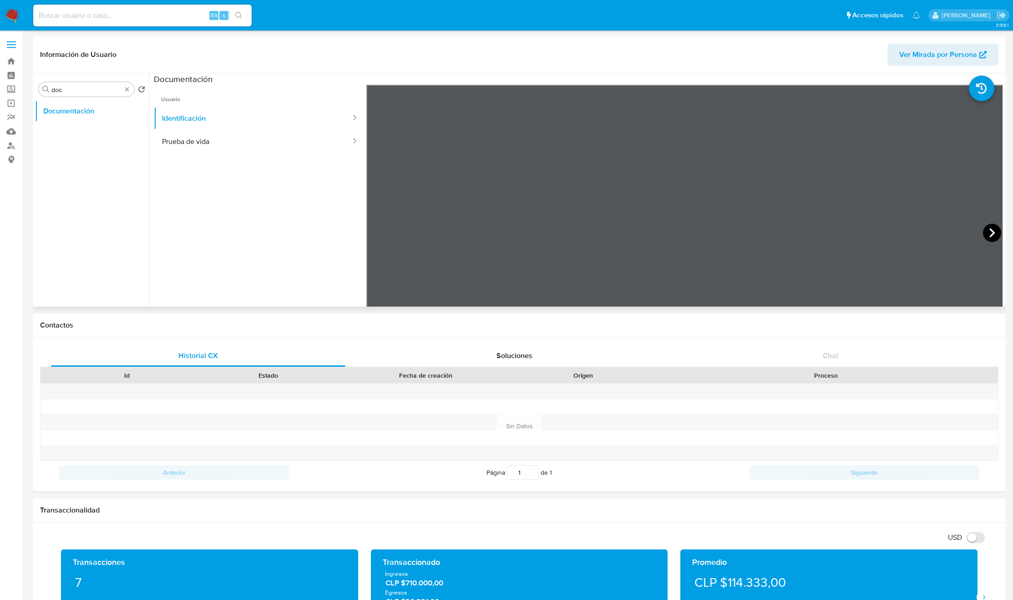
click at [983, 232] on icon at bounding box center [992, 233] width 18 height 18
click at [223, 138] on button "Prueba de vida" at bounding box center [253, 141] width 198 height 23
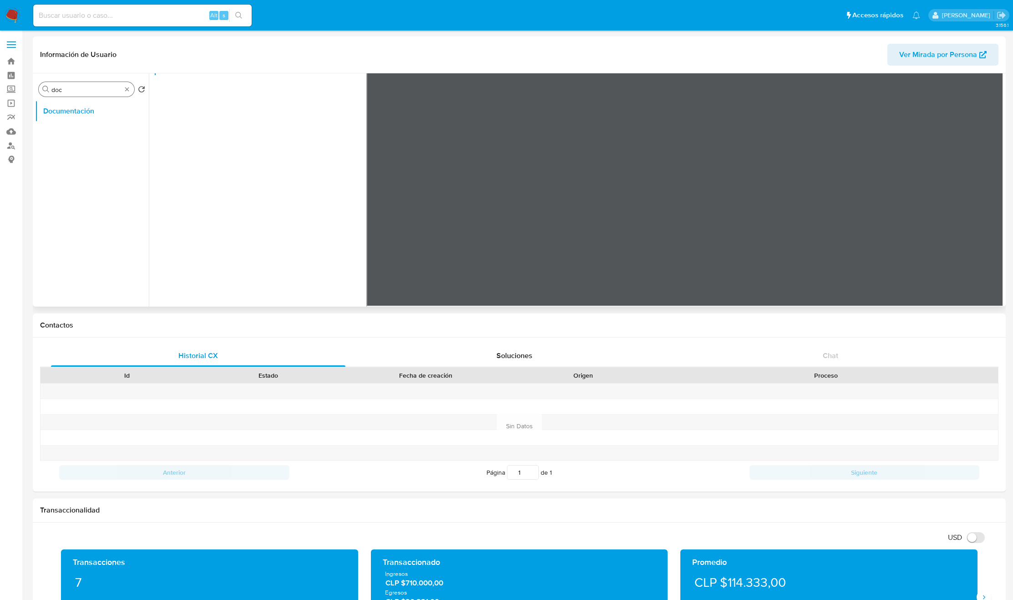
click at [82, 87] on input "doc" at bounding box center [86, 90] width 70 height 8
type input "RES"
click at [73, 130] on button "Restricciones Nuevo Mundo" at bounding box center [88, 133] width 107 height 22
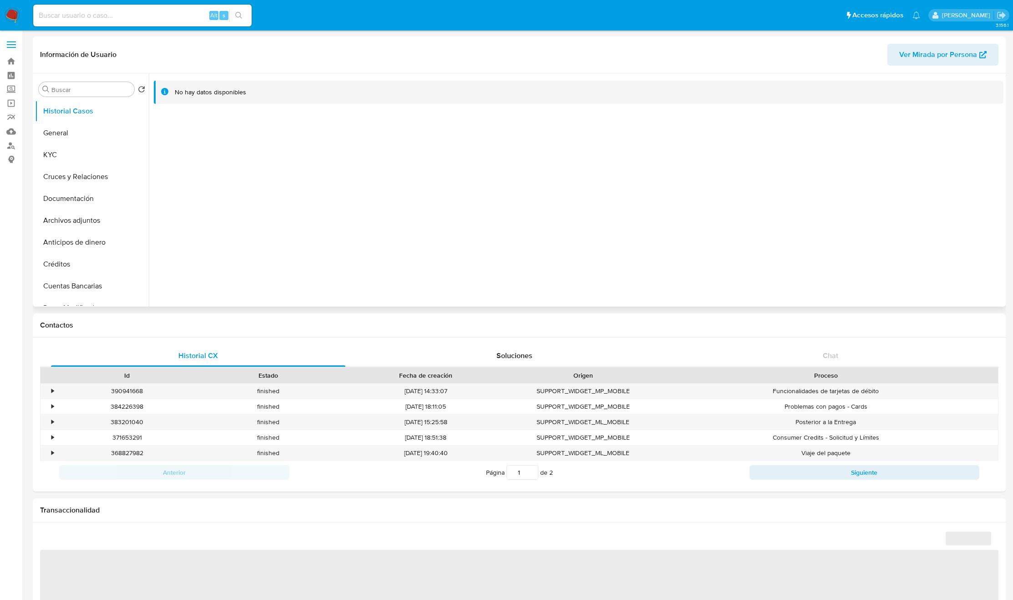
select select "10"
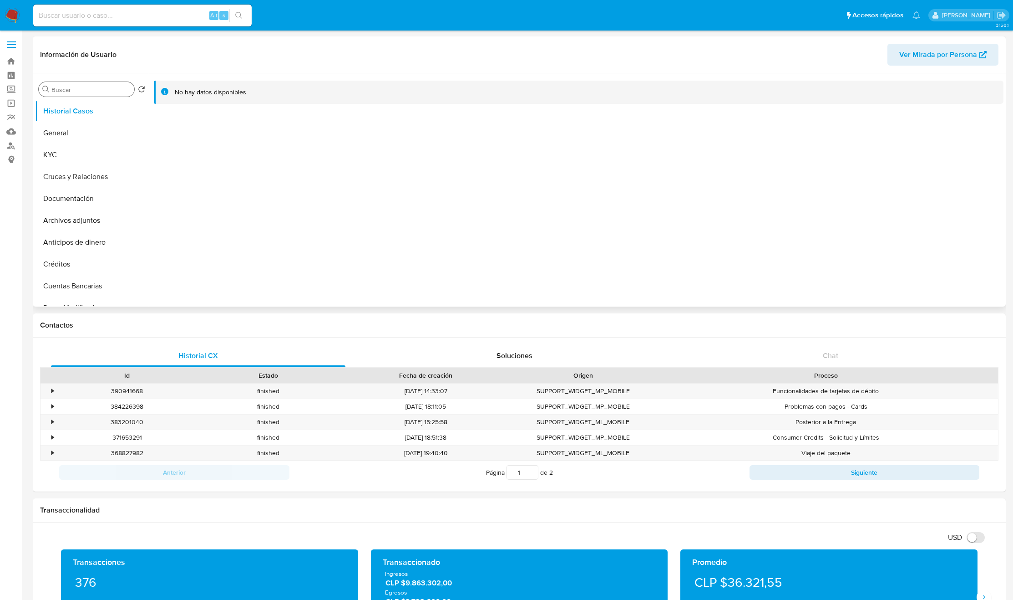
click at [74, 91] on input "Buscar" at bounding box center [90, 90] width 79 height 8
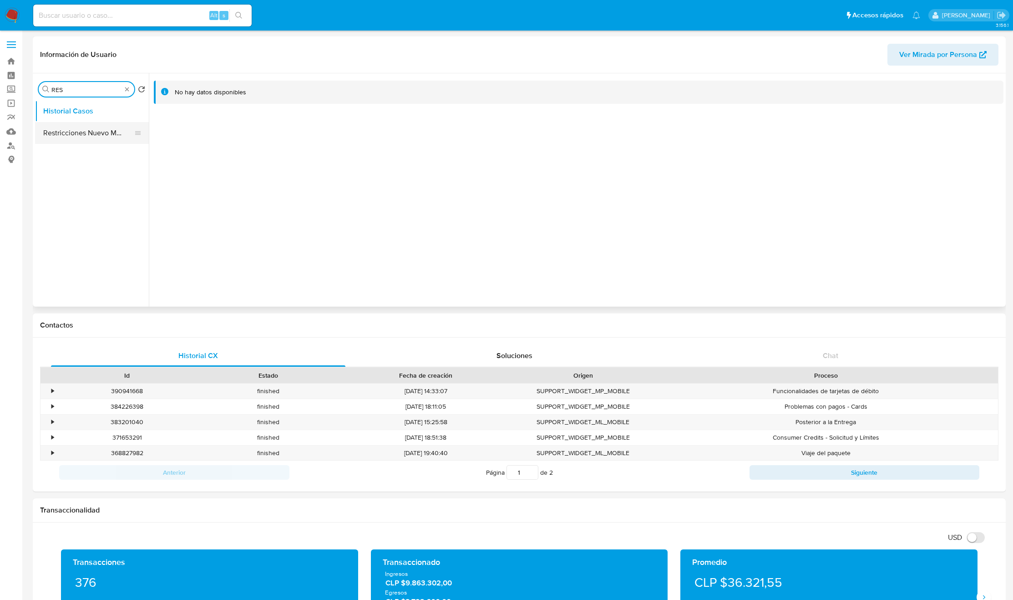
type input "RES"
click at [74, 131] on button "Restricciones Nuevo Mundo" at bounding box center [88, 133] width 107 height 22
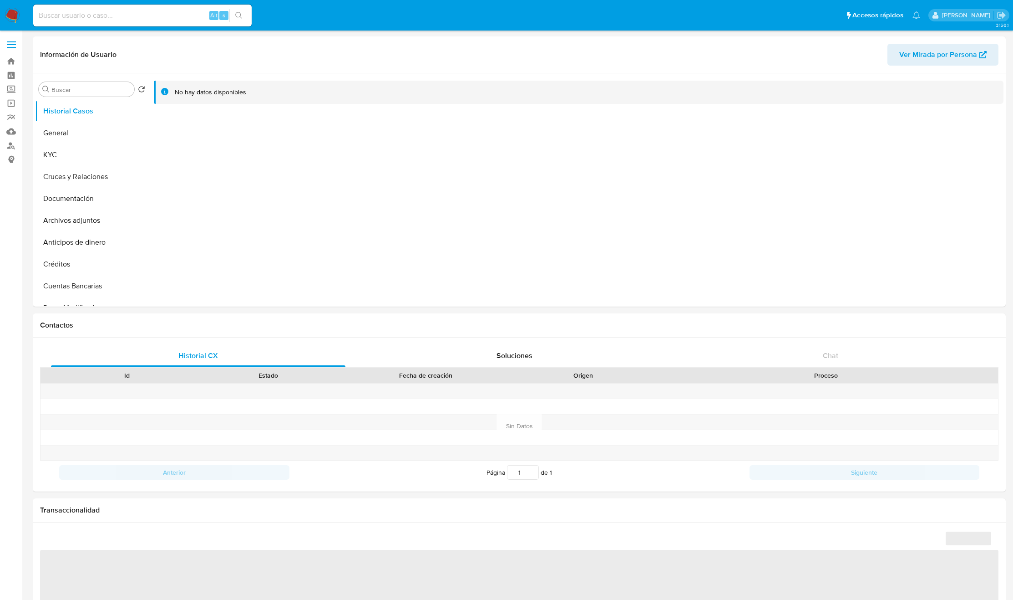
select select "10"
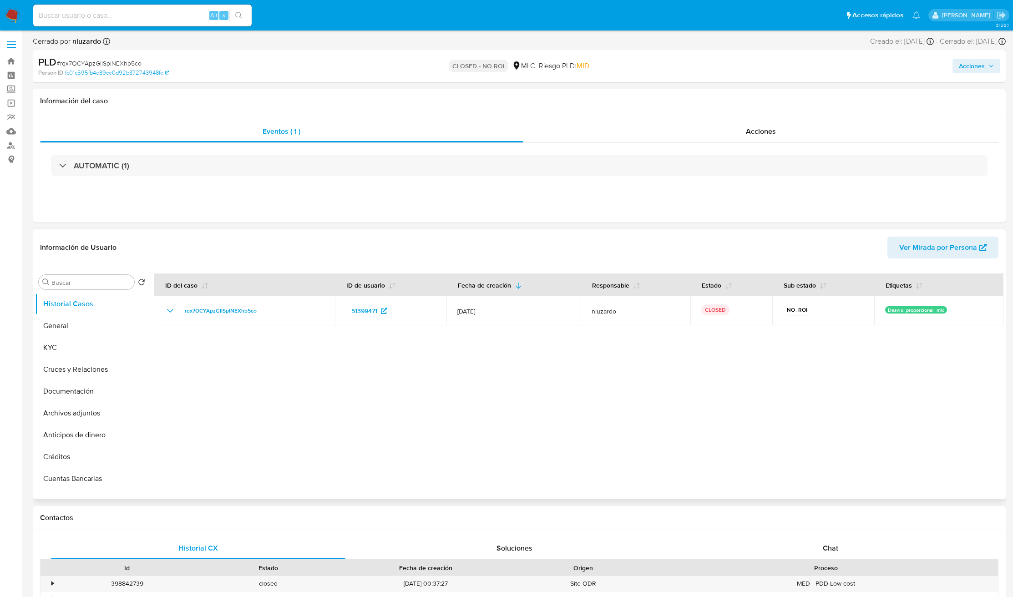
select select "10"
drag, startPoint x: 739, startPoint y: 521, endPoint x: 739, endPoint y: 530, distance: 9.1
click at [739, 540] on div "Contactos Historial CX Soluciones Chat Id Estado Fecha de creación Origen Proce…" at bounding box center [519, 595] width 973 height 178
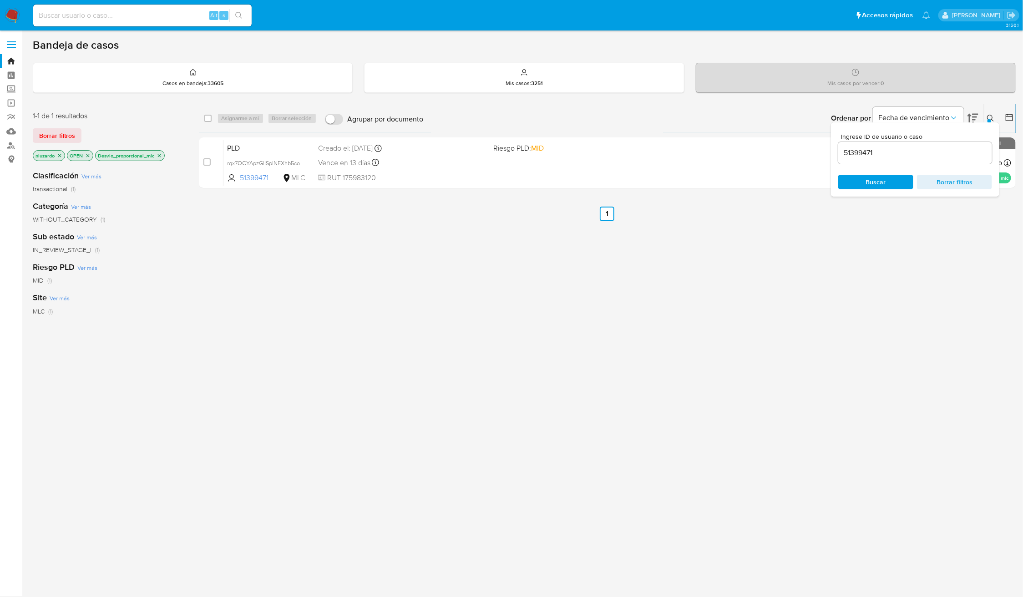
click at [912, 156] on input "51399471" at bounding box center [916, 153] width 154 height 12
paste input "28875649"
type input "28875649"
click at [901, 182] on span "Buscar" at bounding box center [876, 182] width 62 height 13
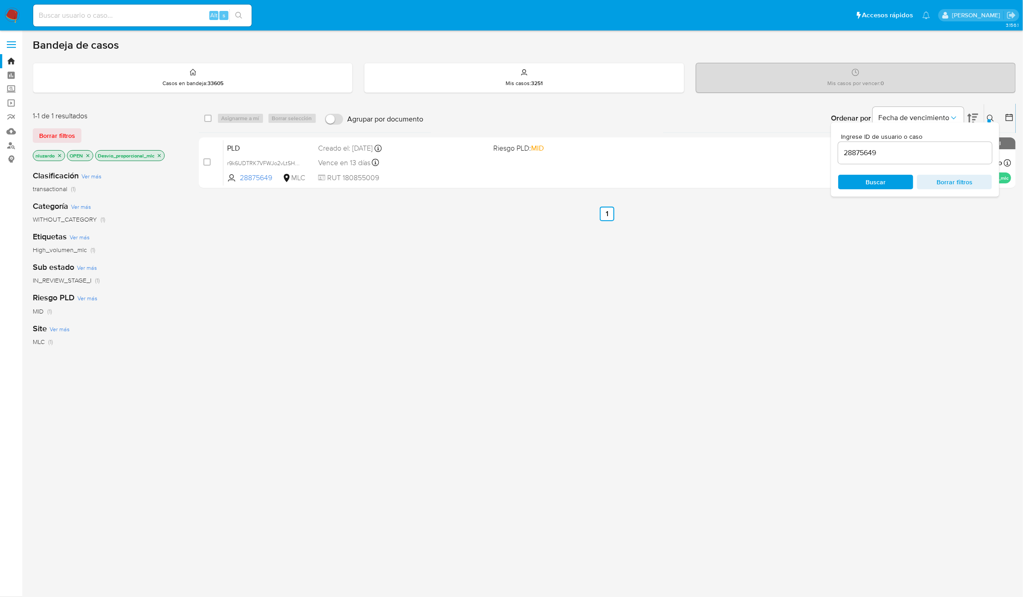
click at [920, 288] on div "select-all-cases-checkbox Asignarme a mí Borrar selección Agrupar por documento…" at bounding box center [608, 310] width 818 height 412
click at [990, 122] on div "Ingrese ID de usuario o caso 28875649 Buscar Borrar filtros" at bounding box center [915, 159] width 168 height 74
click at [990, 117] on icon at bounding box center [990, 118] width 7 height 7
click at [802, 336] on div "select-all-cases-checkbox Asignarme a mí Borrar selección Agrupar por documento…" at bounding box center [608, 310] width 818 height 412
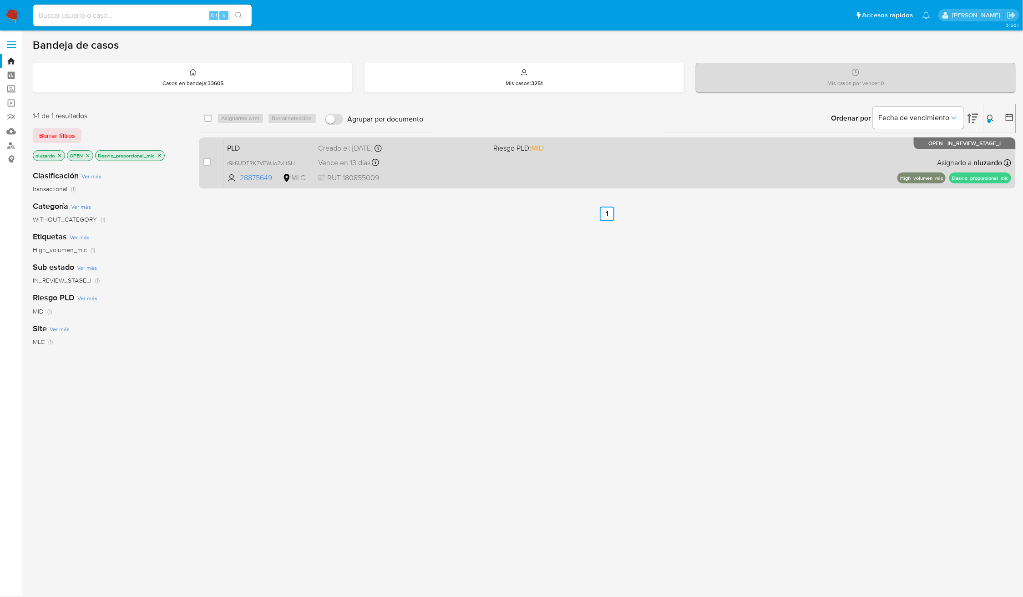
click at [688, 165] on div "PLD r9k6UDTRK7VFWJo2vLtSH803 28875649 MLC Riesgo PLD: MID Creado el: [DATE] Cre…" at bounding box center [618, 163] width 788 height 46
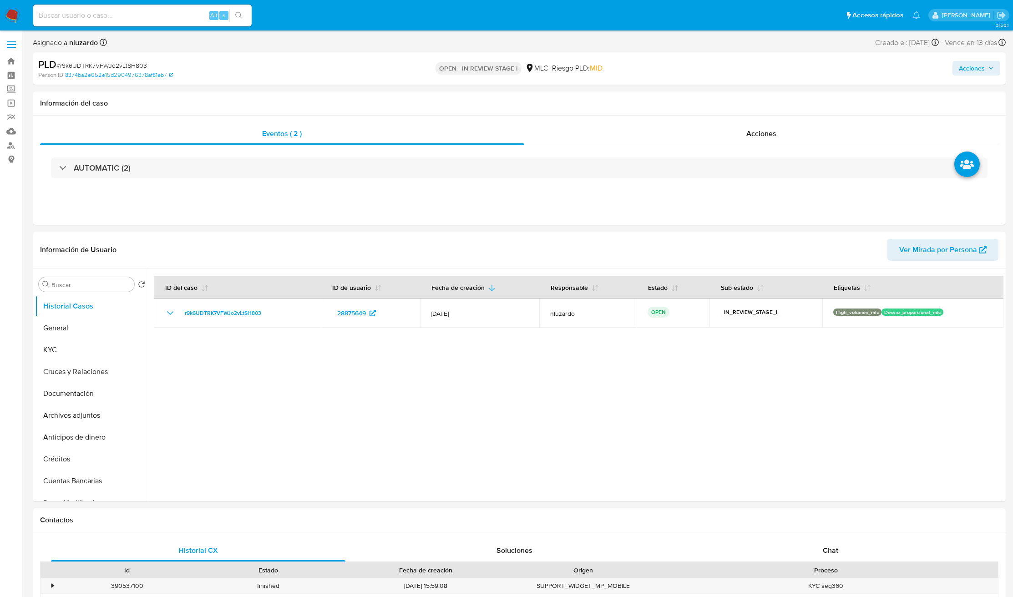
select select "10"
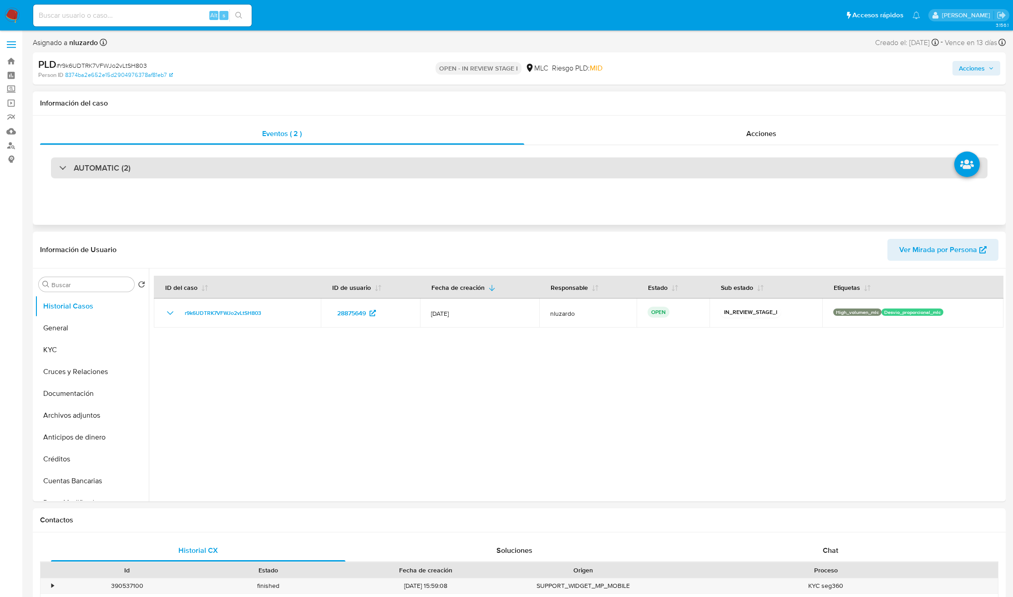
click at [82, 168] on h3 "AUTOMATIC (2)" at bounding box center [102, 168] width 57 height 10
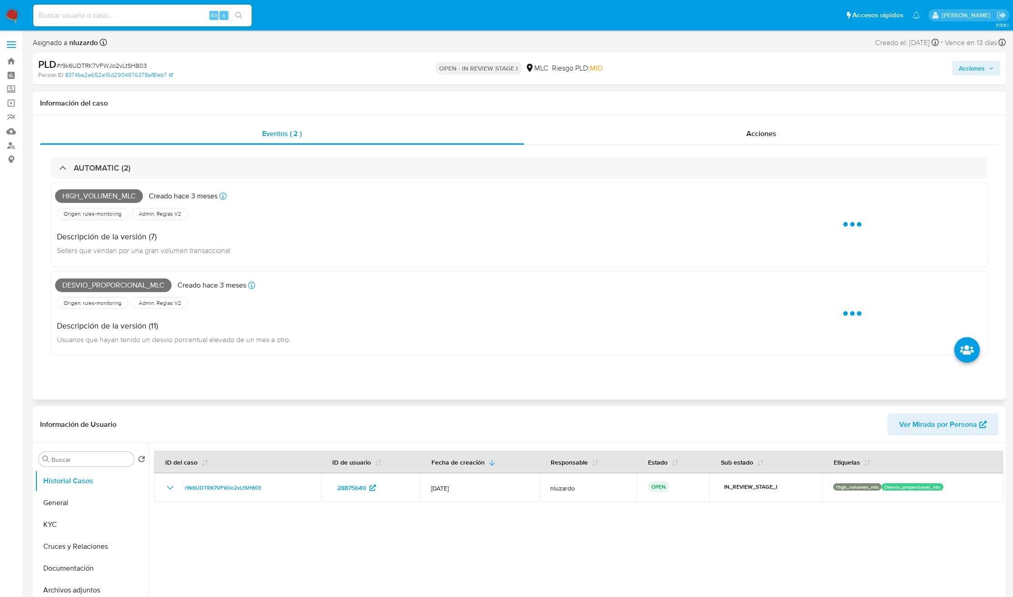
click at [96, 198] on span "High_volumen_mlc" at bounding box center [99, 196] width 88 height 14
copy span "High_volumen_mlc"
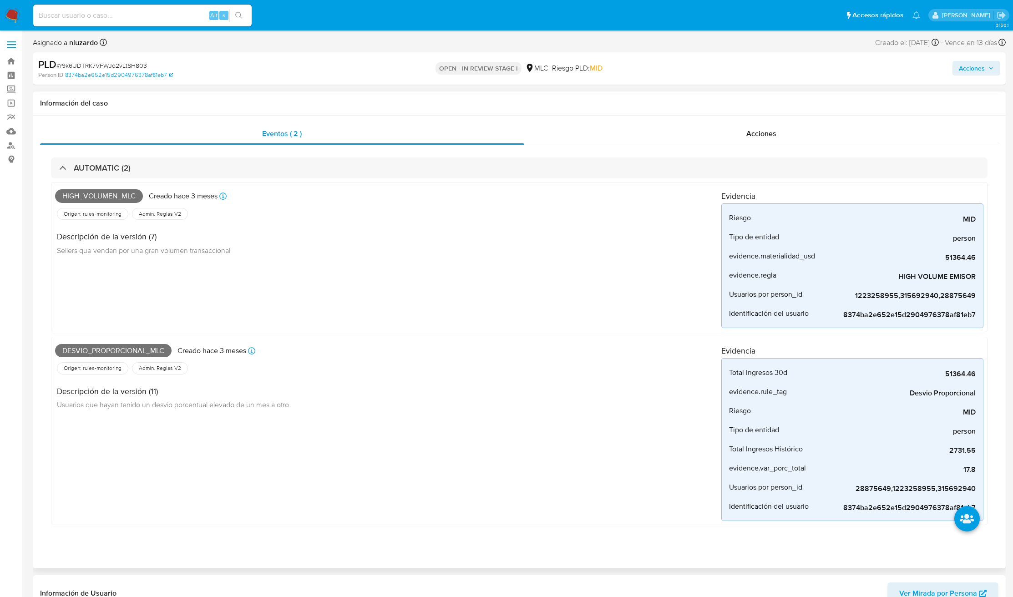
click at [130, 352] on span "Desvio_proporcional_mlc" at bounding box center [113, 351] width 117 height 14
copy span "Desvio_proporcional_mlc"
click at [130, 352] on span "Desvio_proporcional_mlc" at bounding box center [113, 351] width 117 height 14
click at [183, 20] on input at bounding box center [142, 16] width 219 height 12
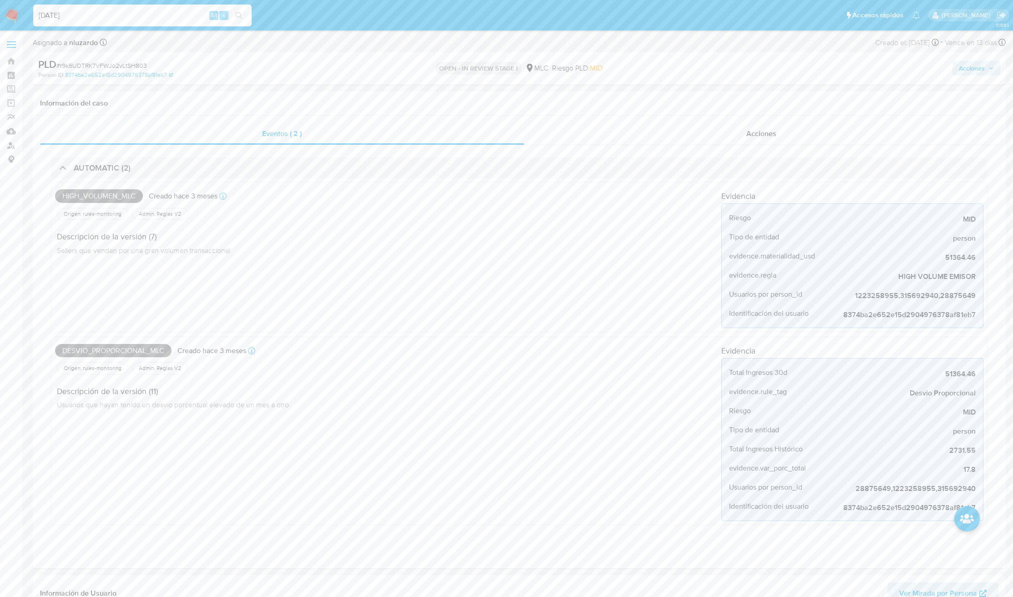
type input "[DATE]"
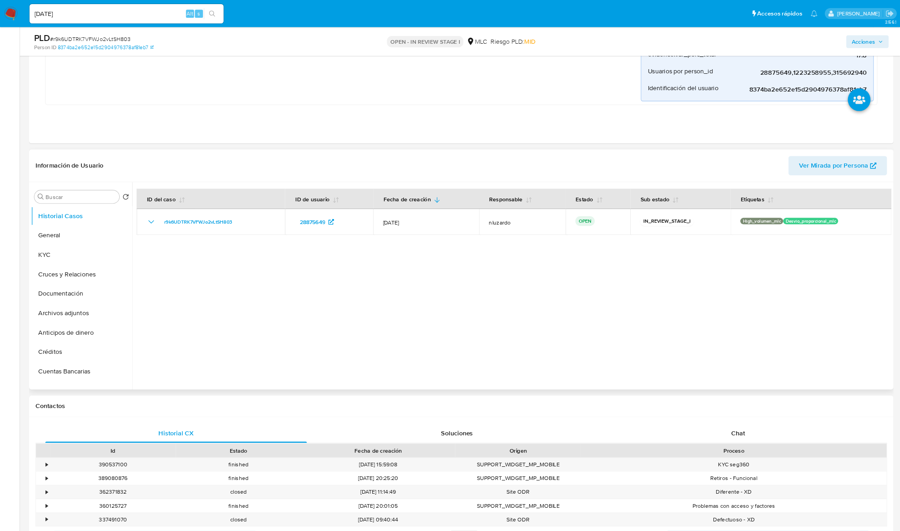
scroll to position [410, 0]
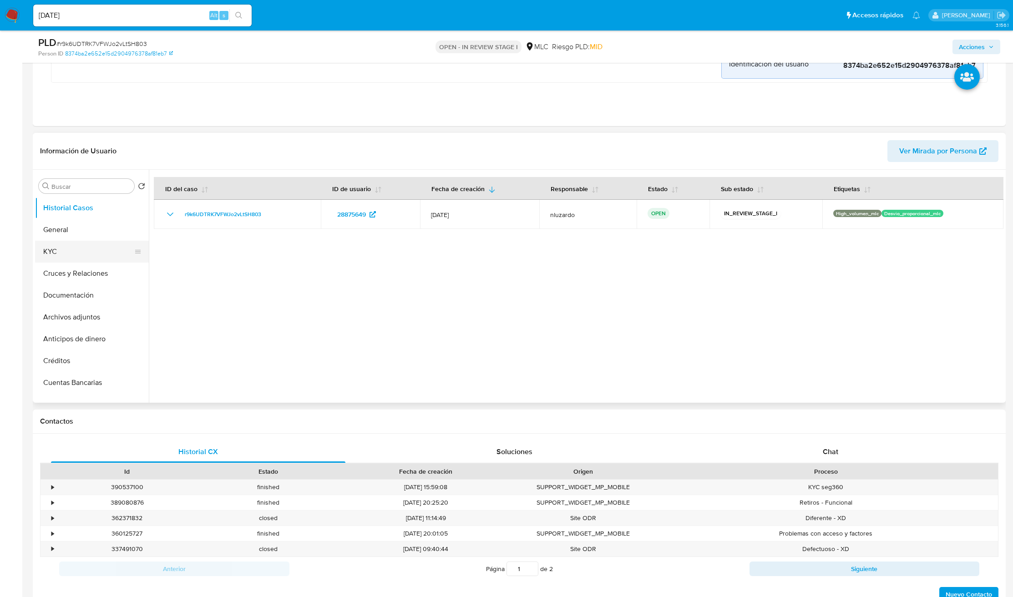
click at [51, 256] on button "KYC" at bounding box center [88, 252] width 107 height 22
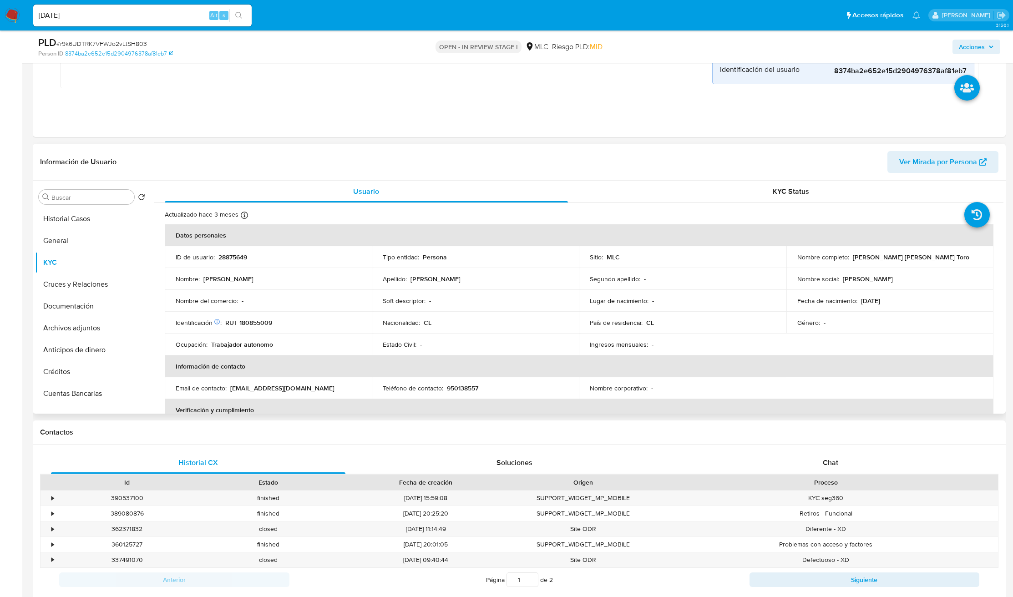
click at [853, 260] on p "[PERSON_NAME] [PERSON_NAME] Toro" at bounding box center [911, 257] width 117 height 8
drag, startPoint x: 908, startPoint y: 255, endPoint x: 966, endPoint y: 249, distance: 57.8
click at [966, 249] on td "Nombre completo : [PERSON_NAME] [PERSON_NAME] Toro" at bounding box center [890, 257] width 207 height 22
copy p "[PERSON_NAME] [PERSON_NAME] Toro"
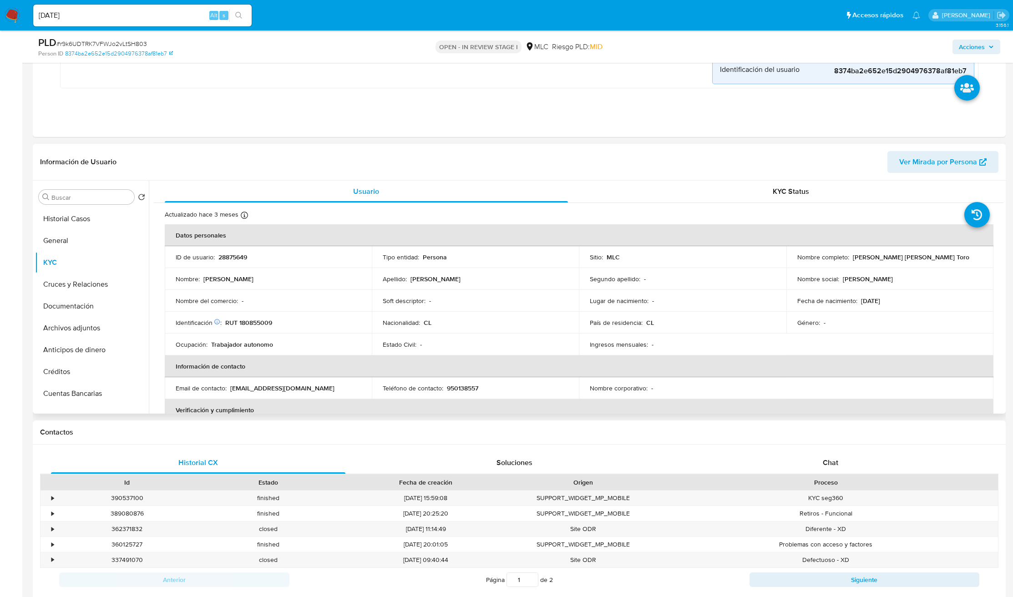
click at [287, 323] on div "Identificación Nº de serie: 527373743 : RUT 180855009" at bounding box center [268, 323] width 185 height 8
click at [253, 330] on td "Identificación Nº de serie: 527373743 : RUT 180855009" at bounding box center [268, 323] width 207 height 22
click at [253, 326] on p "RUT 180855009" at bounding box center [248, 323] width 47 height 8
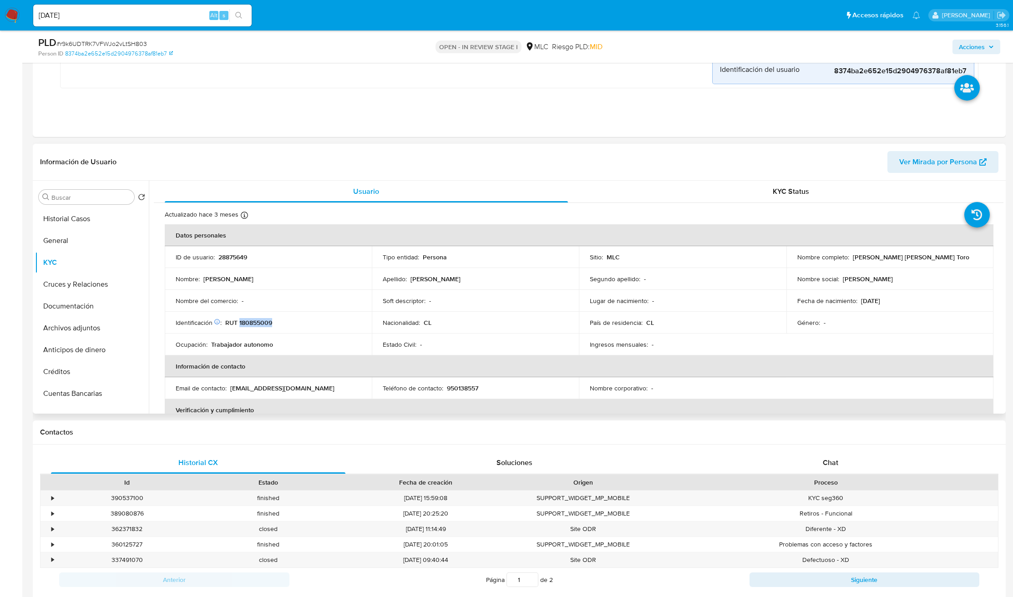
copy p "180855009"
click at [433, 312] on td "Soft descriptor : -" at bounding box center [475, 301] width 207 height 22
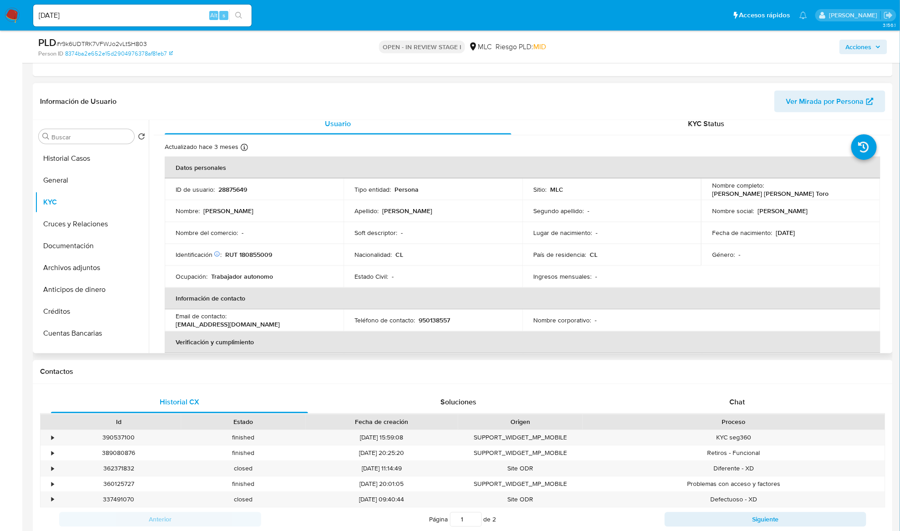
scroll to position [15, 0]
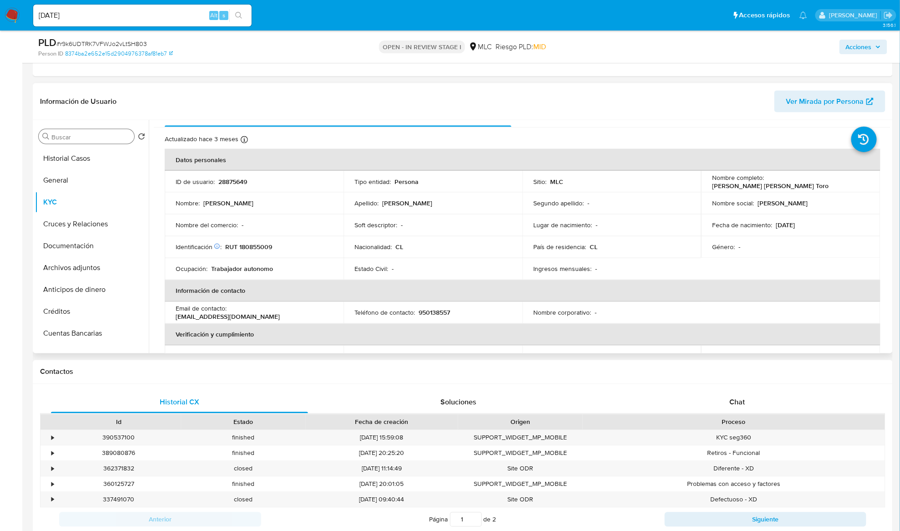
click at [92, 130] on div "Buscar" at bounding box center [87, 136] width 96 height 15
click at [88, 138] on input "Buscar" at bounding box center [90, 137] width 79 height 8
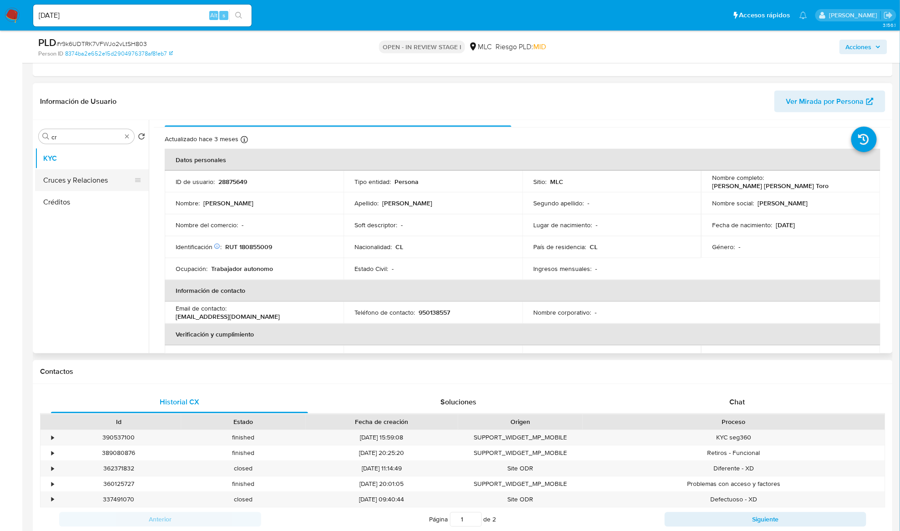
click at [91, 175] on button "Cruces y Relaciones" at bounding box center [88, 180] width 107 height 22
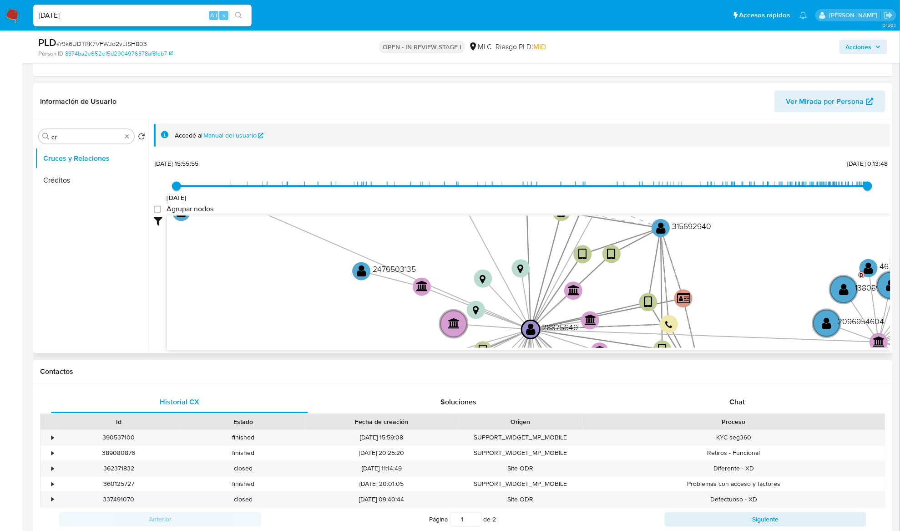
scroll to position [1, 0]
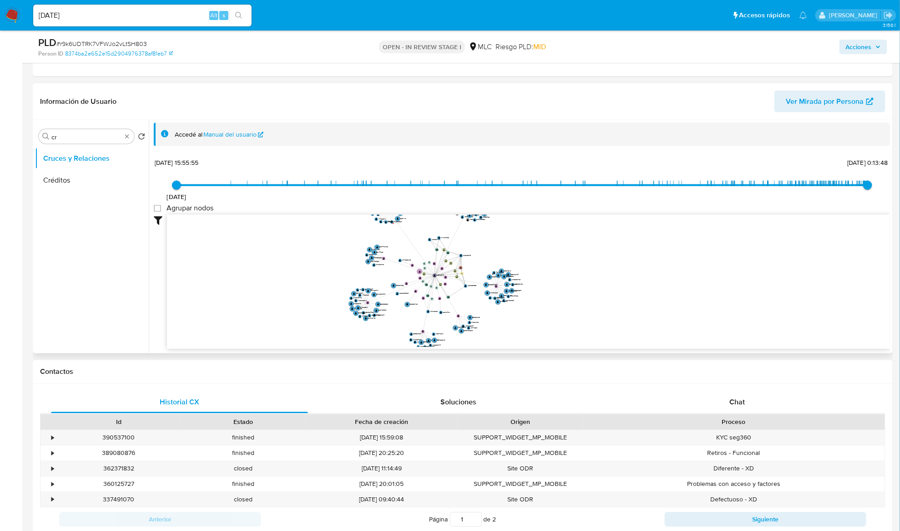
drag, startPoint x: 369, startPoint y: 257, endPoint x: 451, endPoint y: 268, distance: 82.7
click at [451, 268] on icon "device-66a5c44db3ed42d6f2c82830  device-602839dc08813b00181a606a  device-637e…" at bounding box center [529, 281] width 724 height 132
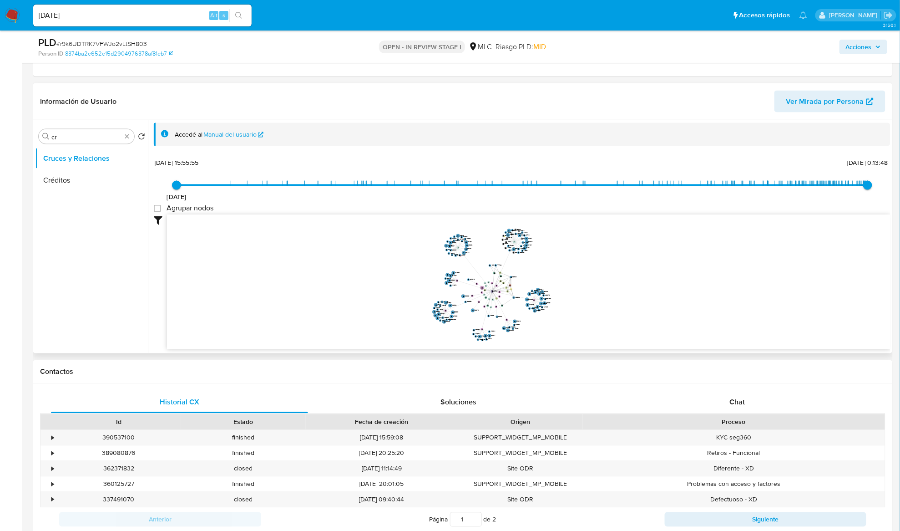
drag, startPoint x: 454, startPoint y: 278, endPoint x: 485, endPoint y: 285, distance: 31.7
click at [483, 286] on icon "device-66a5c44db3ed42d6f2c82830  device-602839dc08813b00181a606a  device-637e…" at bounding box center [529, 281] width 724 height 132
drag, startPoint x: 495, startPoint y: 290, endPoint x: 507, endPoint y: 295, distance: 12.3
click at [507, 295] on icon "device-66a5c44db3ed42d6f2c82830  device-602839dc08813b00181a606a  device-637e…" at bounding box center [529, 281] width 724 height 132
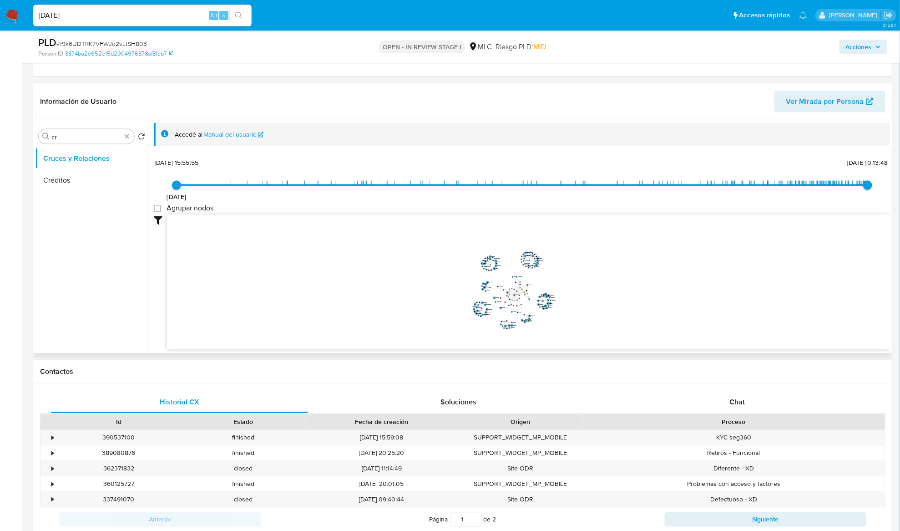
click at [507, 295] on icon "device-66a5c44db3ed42d6f2c82830  device-602839dc08813b00181a606a  device-637e…" at bounding box center [529, 281] width 724 height 132
drag, startPoint x: 506, startPoint y: 295, endPoint x: 503, endPoint y: 290, distance: 5.3
click at [503, 290] on icon "device-66a5c44db3ed42d6f2c82830  device-602839dc08813b00181a606a  device-637e…" at bounding box center [529, 281] width 724 height 132
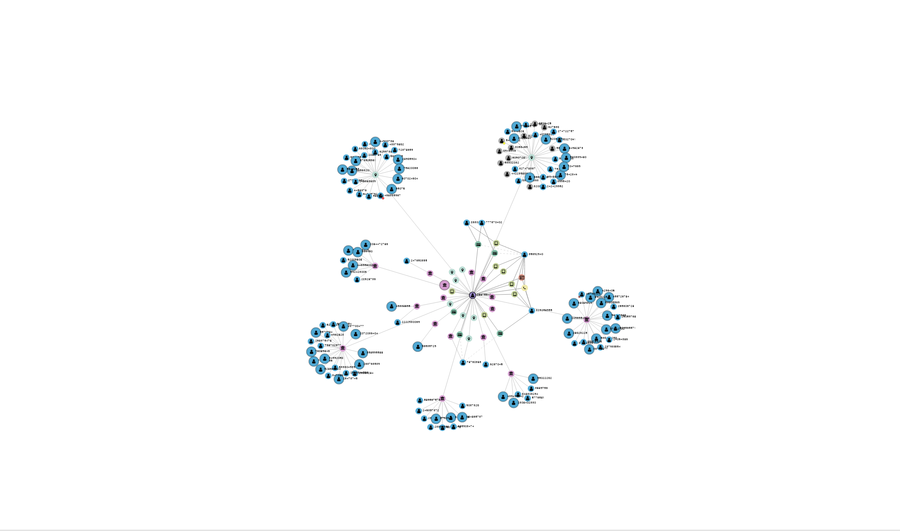
scroll to position [457, 0]
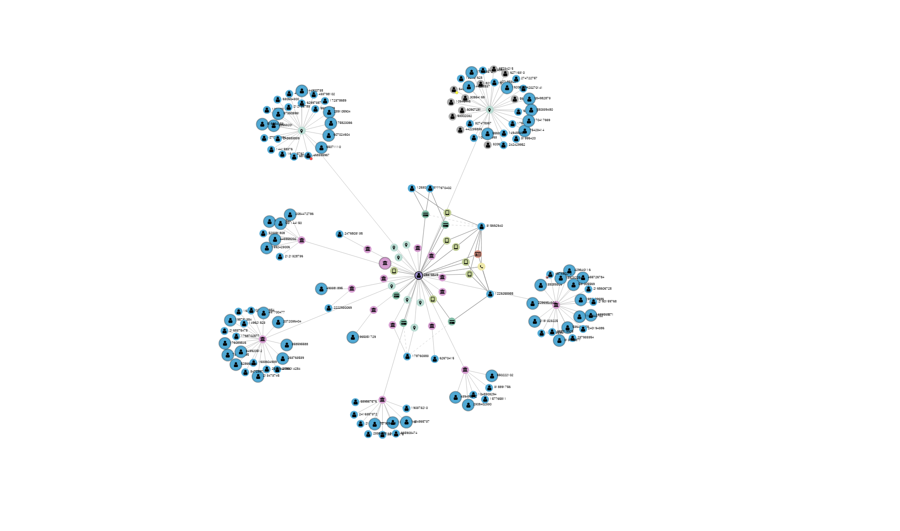
drag, startPoint x: 572, startPoint y: 318, endPoint x: 567, endPoint y: 316, distance: 5.9
click at [567, 316] on icon "device-66a5c44db3ed42d6f2c82830  device-602839dc08813b00181a606a  device-637e…" at bounding box center [529, 294] width 724 height 132
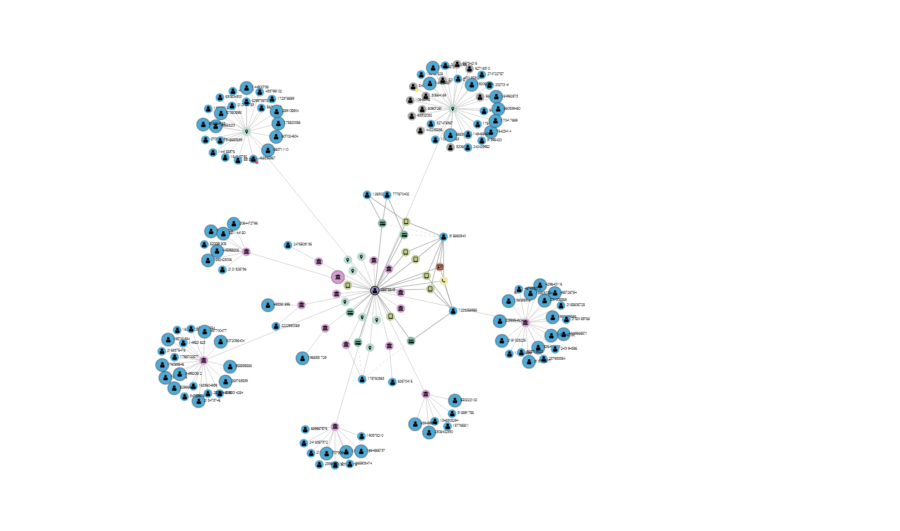
drag, startPoint x: 565, startPoint y: 317, endPoint x: 566, endPoint y: 322, distance: 5.5
click at [566, 322] on icon "device-66a5c44db3ed42d6f2c82830  device-602839dc08813b00181a606a  device-637e…" at bounding box center [529, 294] width 724 height 132
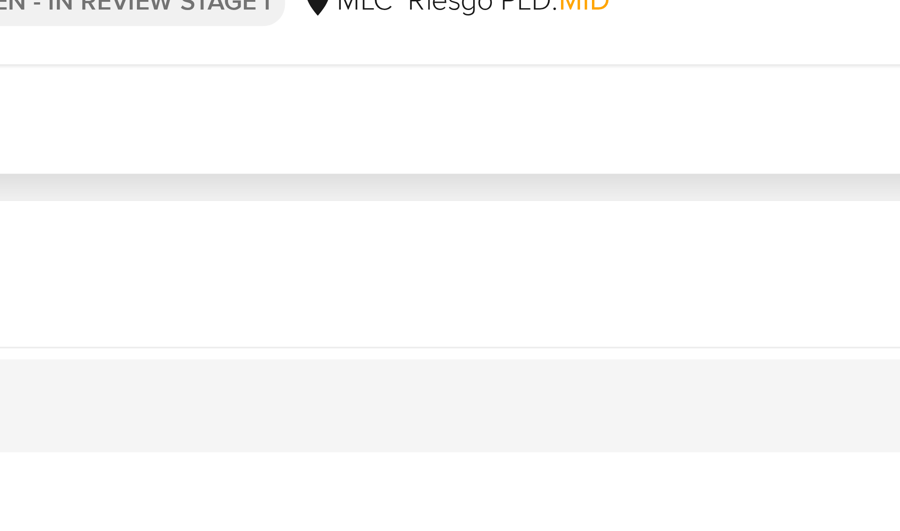
scroll to position [457, 0]
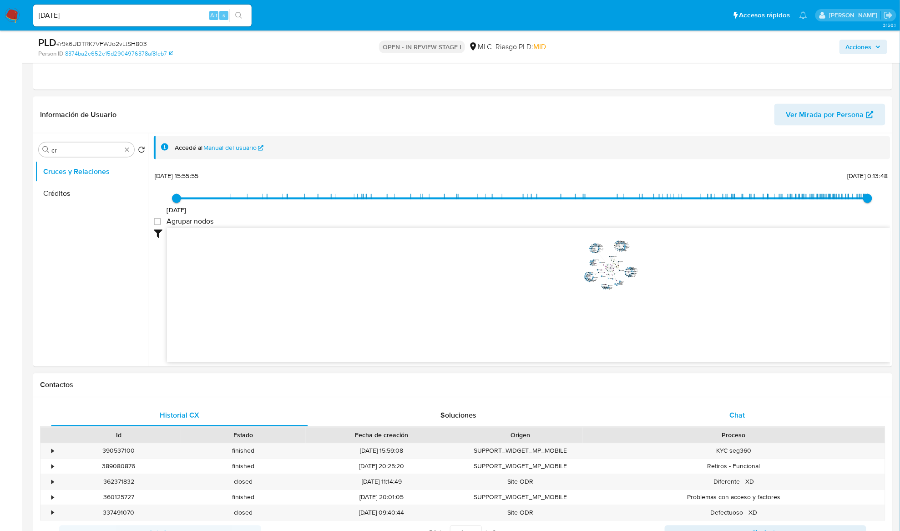
click at [734, 407] on div "Chat" at bounding box center [737, 416] width 257 height 22
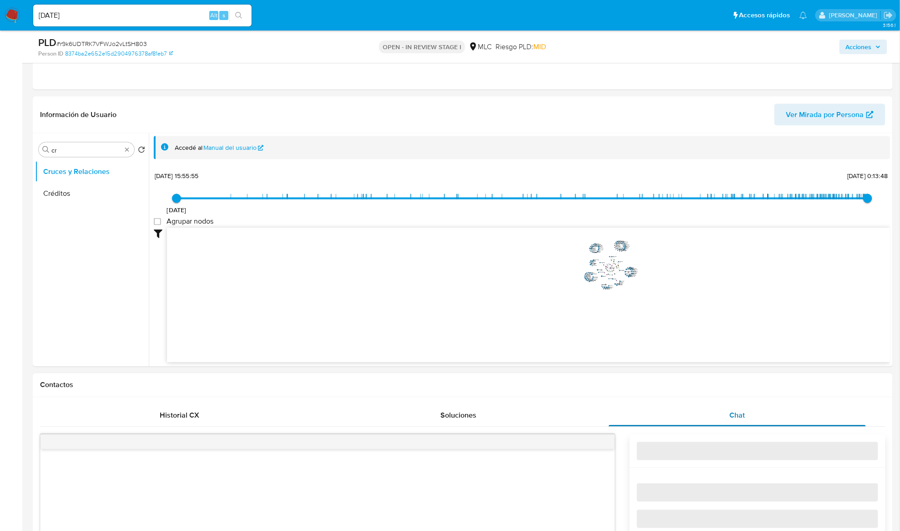
click at [735, 418] on span "Chat" at bounding box center [737, 415] width 15 height 10
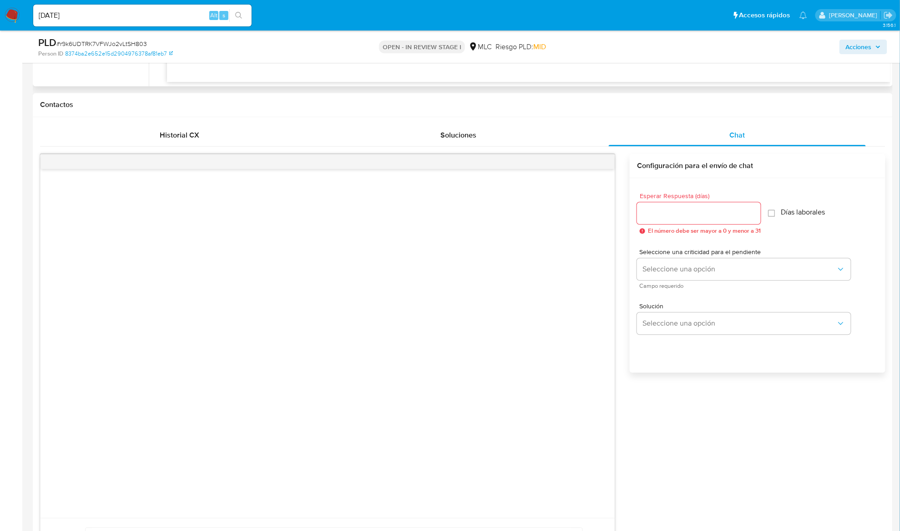
scroll to position [760, 0]
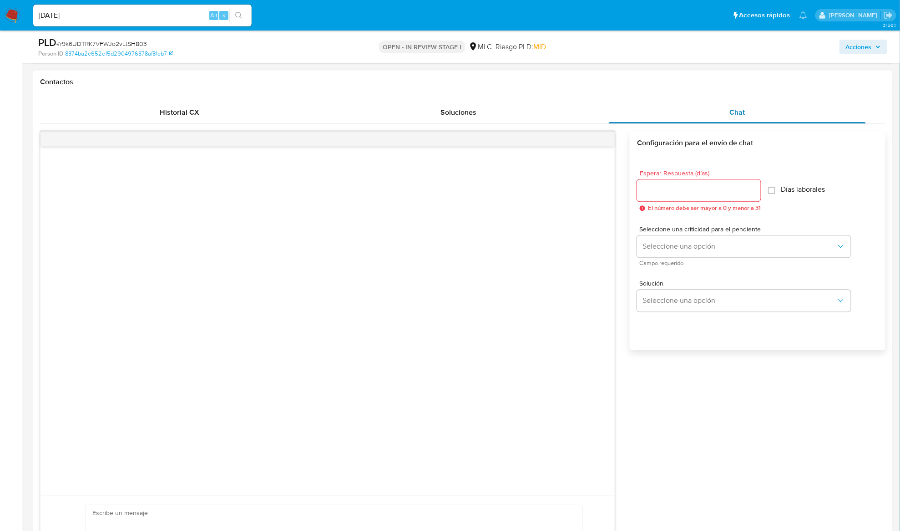
click at [695, 123] on div "Chat" at bounding box center [737, 113] width 257 height 22
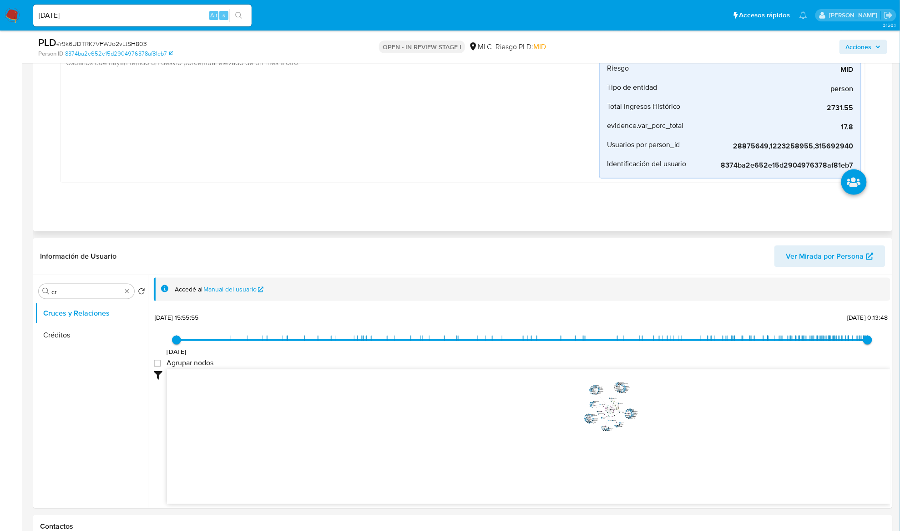
scroll to position [364, 0]
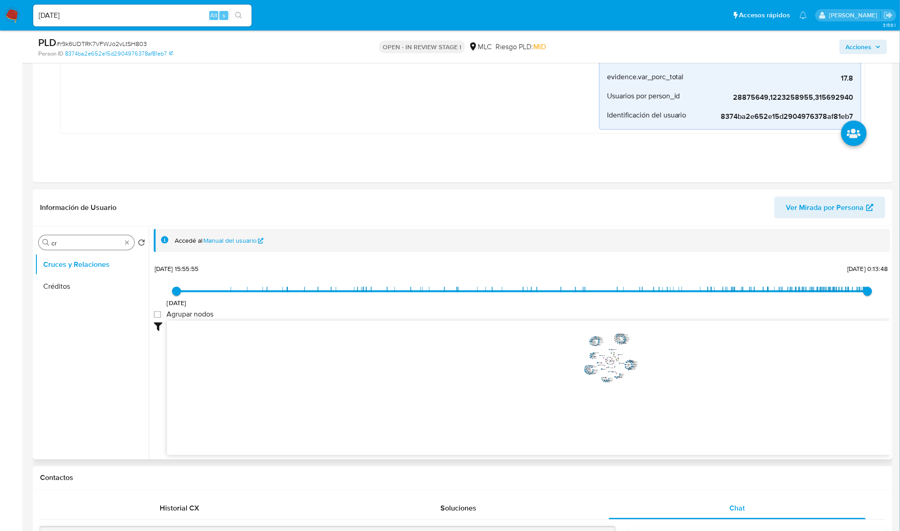
click at [75, 238] on div "Buscar cr" at bounding box center [87, 242] width 96 height 15
click at [74, 240] on input "cr" at bounding box center [86, 243] width 70 height 8
type input "DOC"
click at [64, 285] on button "Documentación" at bounding box center [88, 286] width 107 height 22
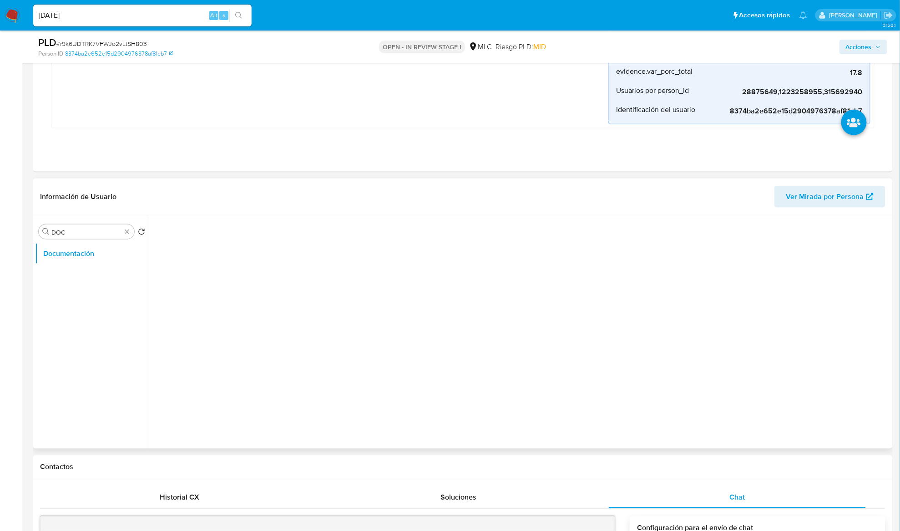
scroll to position [0, 0]
click at [212, 286] on button "Prueba de vida" at bounding box center [239, 283] width 170 height 23
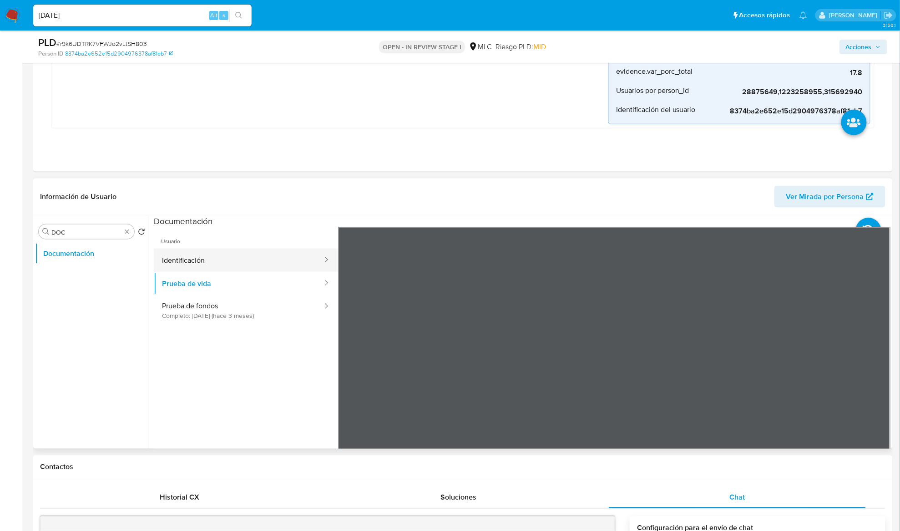
click at [222, 270] on button "Identificación" at bounding box center [239, 260] width 170 height 23
click at [871, 379] on icon at bounding box center [879, 375] width 18 height 18
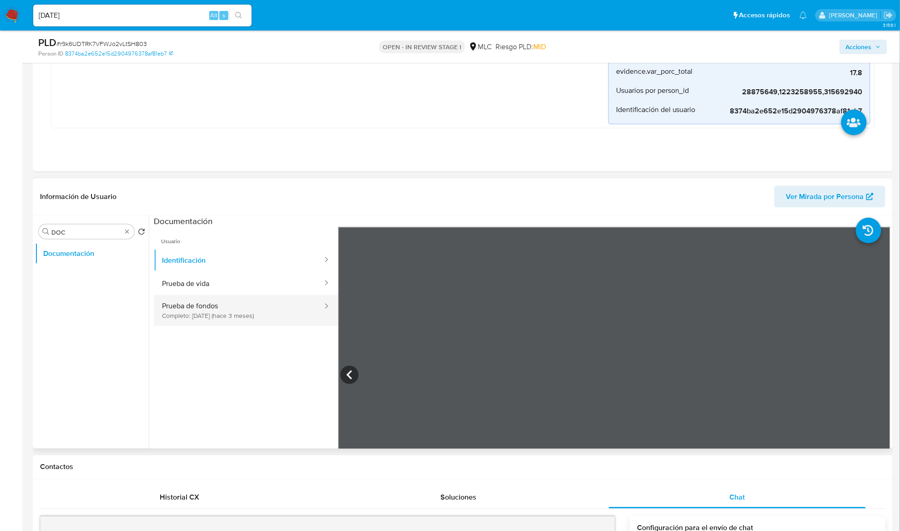
click at [254, 321] on button "Prueba de fondos Completo: [DATE] (hace 3 meses)" at bounding box center [239, 310] width 170 height 31
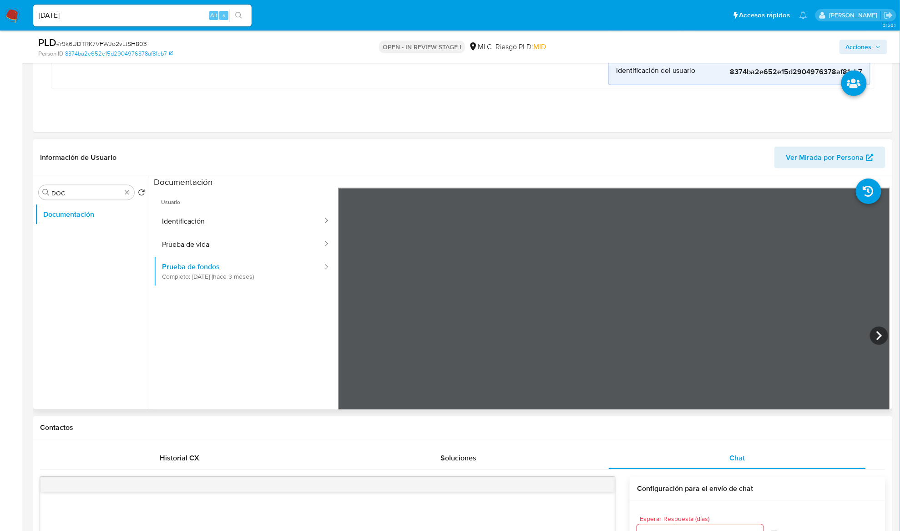
scroll to position [425, 0]
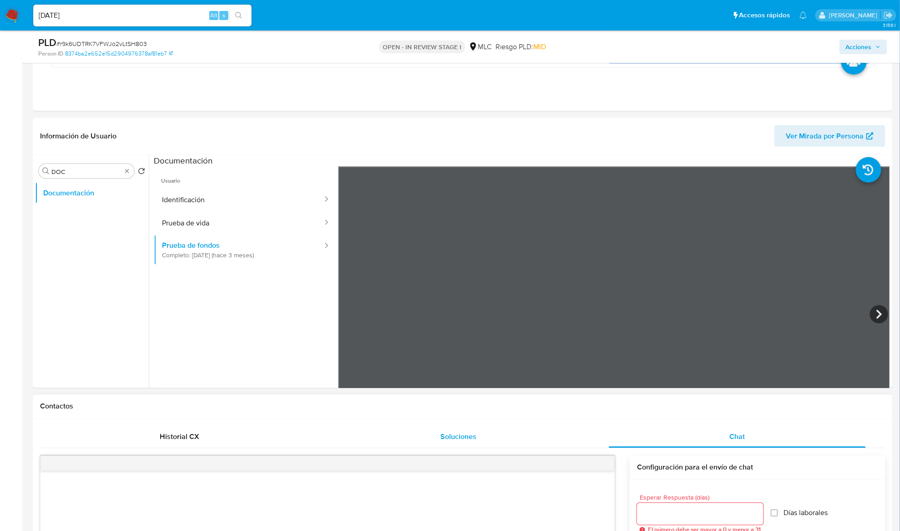
click at [532, 161] on section at bounding box center [522, 306] width 737 height 303
click at [877, 319] on icon at bounding box center [879, 314] width 5 height 9
click at [298, 340] on div "Usuario Identificación Prueba de vida Prueba de fondos Completo: [DATE] (hace 3…" at bounding box center [522, 311] width 737 height 291
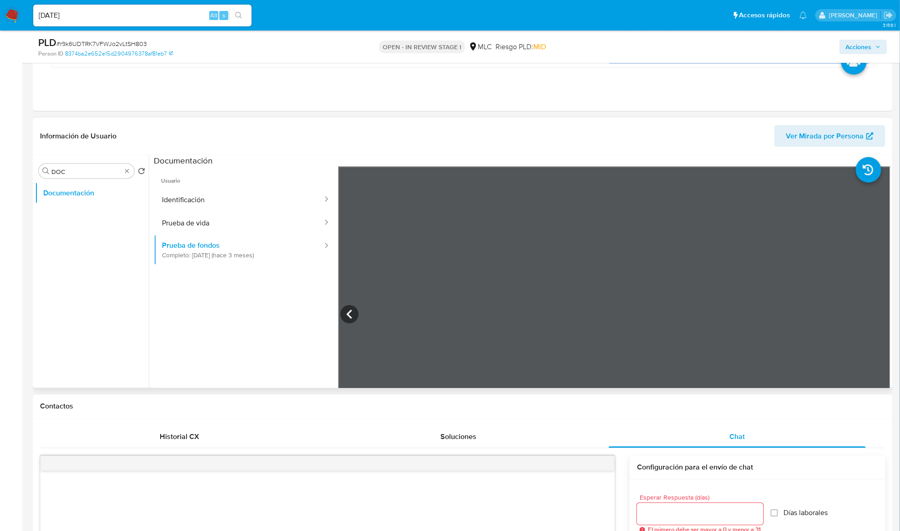
click at [264, 219] on button "Prueba de vida" at bounding box center [239, 222] width 170 height 23
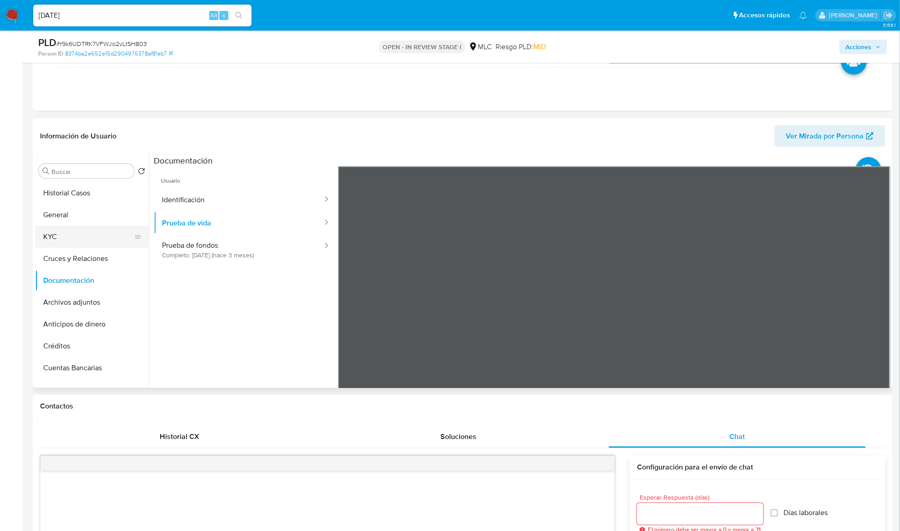
click at [86, 227] on button "KYC" at bounding box center [88, 237] width 107 height 22
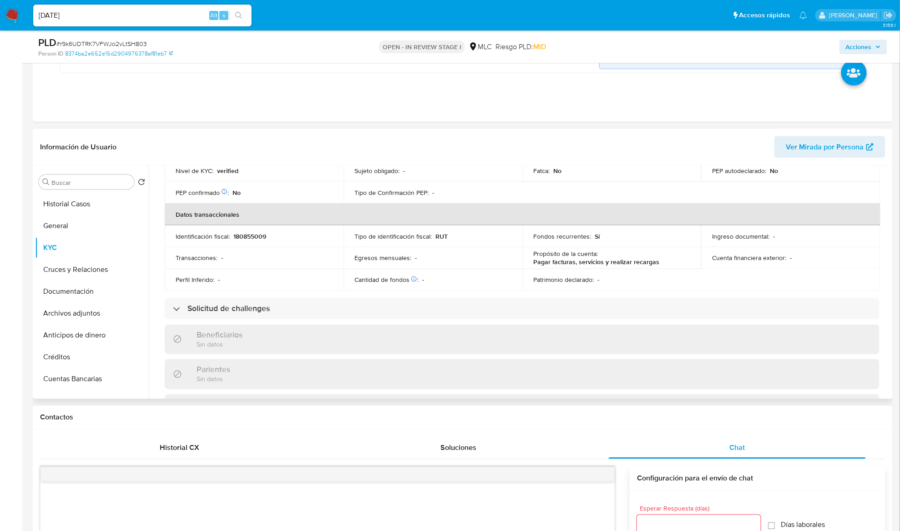
scroll to position [243, 0]
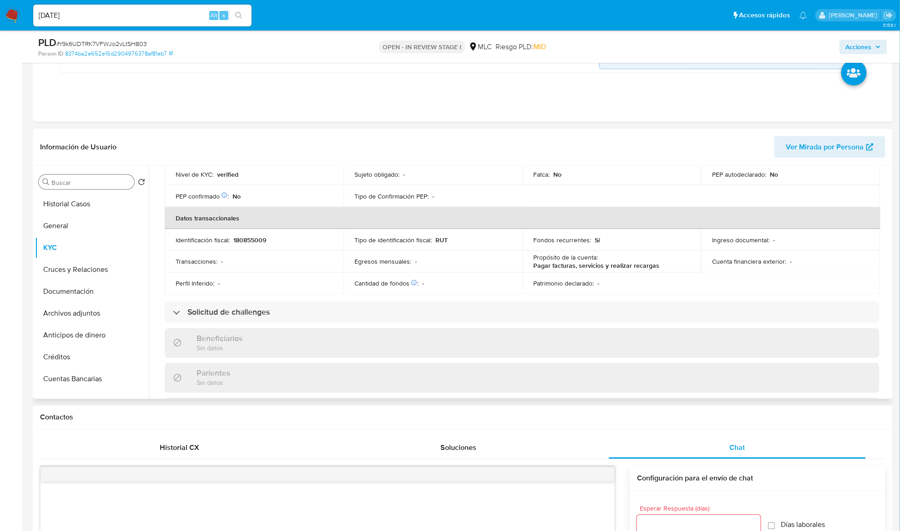
click at [84, 183] on input "Buscar" at bounding box center [90, 182] width 79 height 8
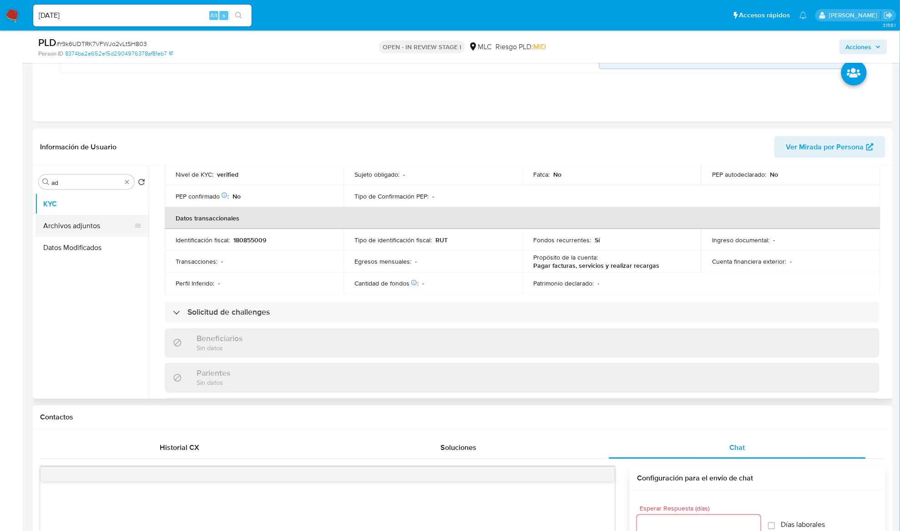
click at [86, 225] on button "Archivos adjuntos" at bounding box center [88, 226] width 107 height 22
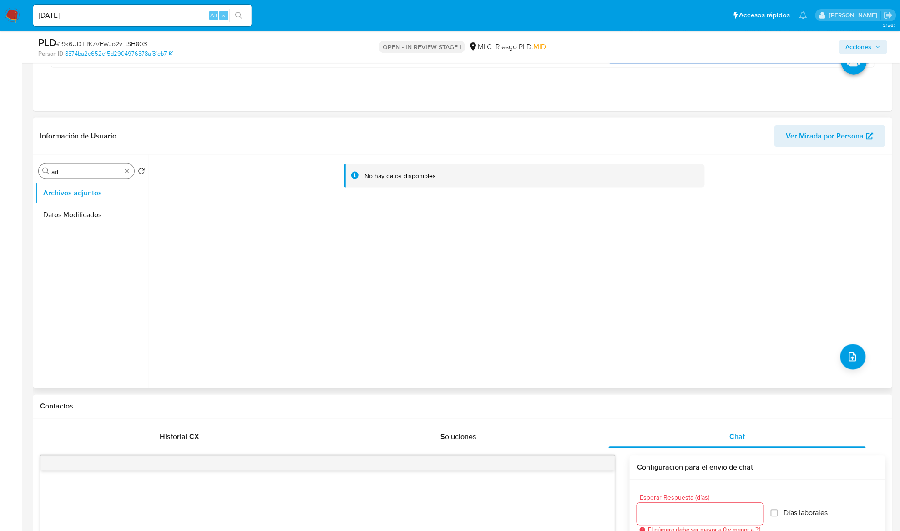
click at [104, 178] on div "Buscar ad" at bounding box center [87, 171] width 96 height 15
click at [104, 175] on input "ad" at bounding box center [86, 172] width 70 height 8
type input "doc"
click at [105, 192] on button "Documentación" at bounding box center [88, 193] width 107 height 22
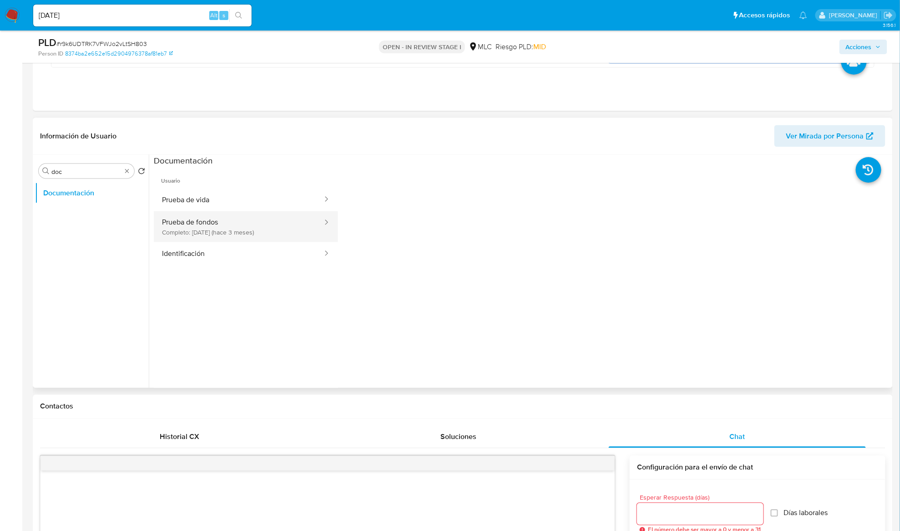
click at [270, 230] on button "Prueba de fondos Completo: [DATE] (hace 3 meses)" at bounding box center [239, 226] width 170 height 31
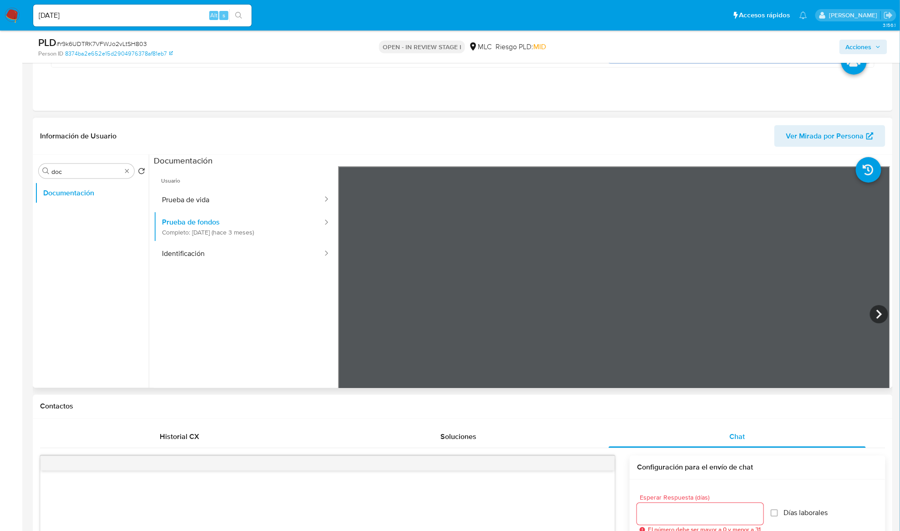
click at [647, 167] on section at bounding box center [522, 306] width 737 height 303
click at [545, 157] on section at bounding box center [522, 306] width 737 height 303
click at [556, 161] on section at bounding box center [522, 306] width 737 height 303
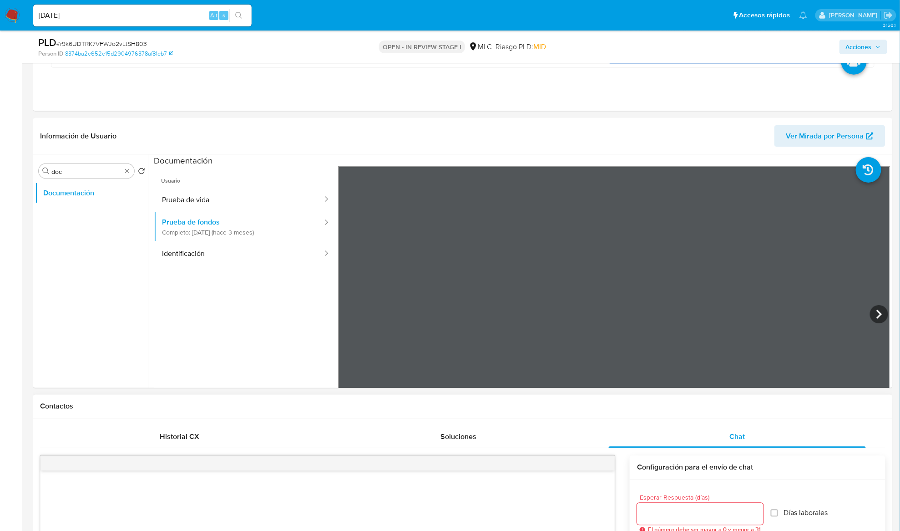
click at [496, 139] on div "Información de Usuario Ver Mirada por Persona Buscar doc Volver al orden por de…" at bounding box center [463, 253] width 860 height 270
click at [181, 206] on button "Prueba de vida" at bounding box center [239, 199] width 170 height 23
